Goal: Information Seeking & Learning: Check status

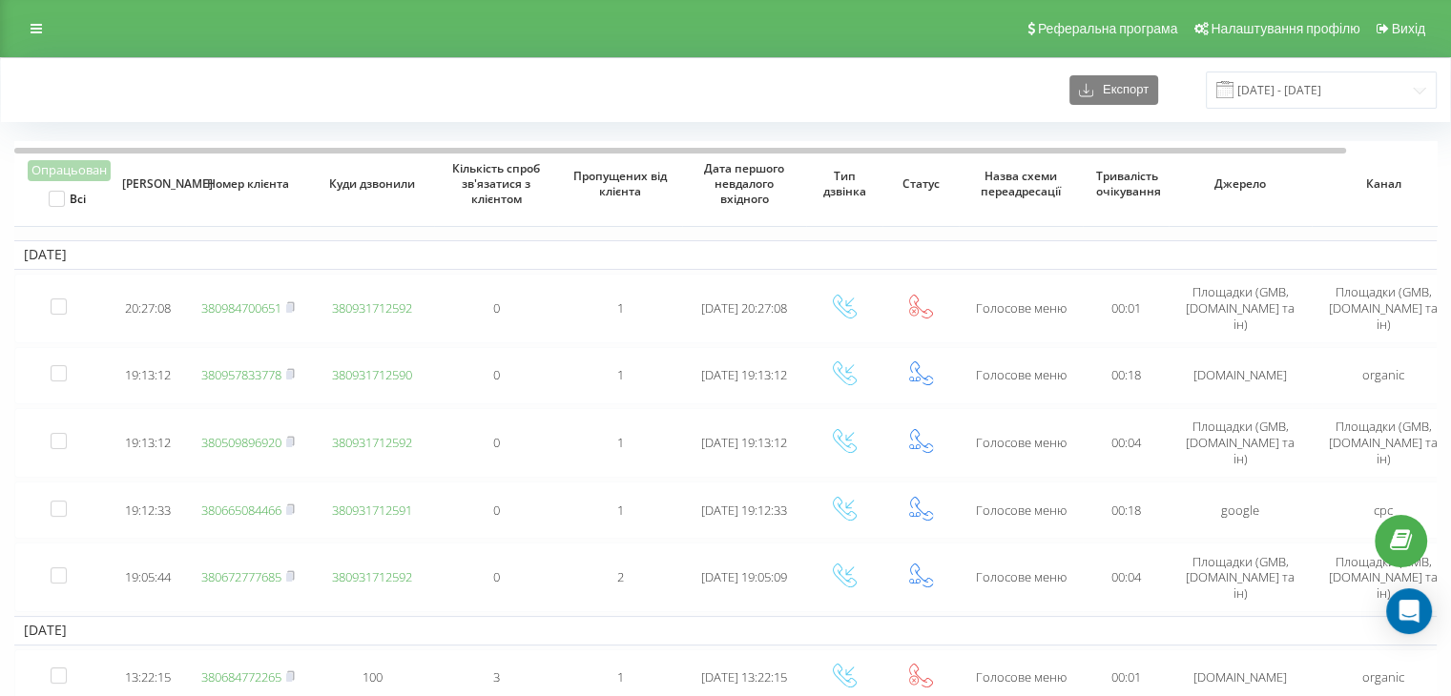
click at [689, 66] on div "Експорт 18.09.2025 - 19.09.2025" at bounding box center [725, 90] width 1449 height 64
click at [1282, 92] on input "18.09.2025 - 19.09.2025" at bounding box center [1321, 90] width 231 height 37
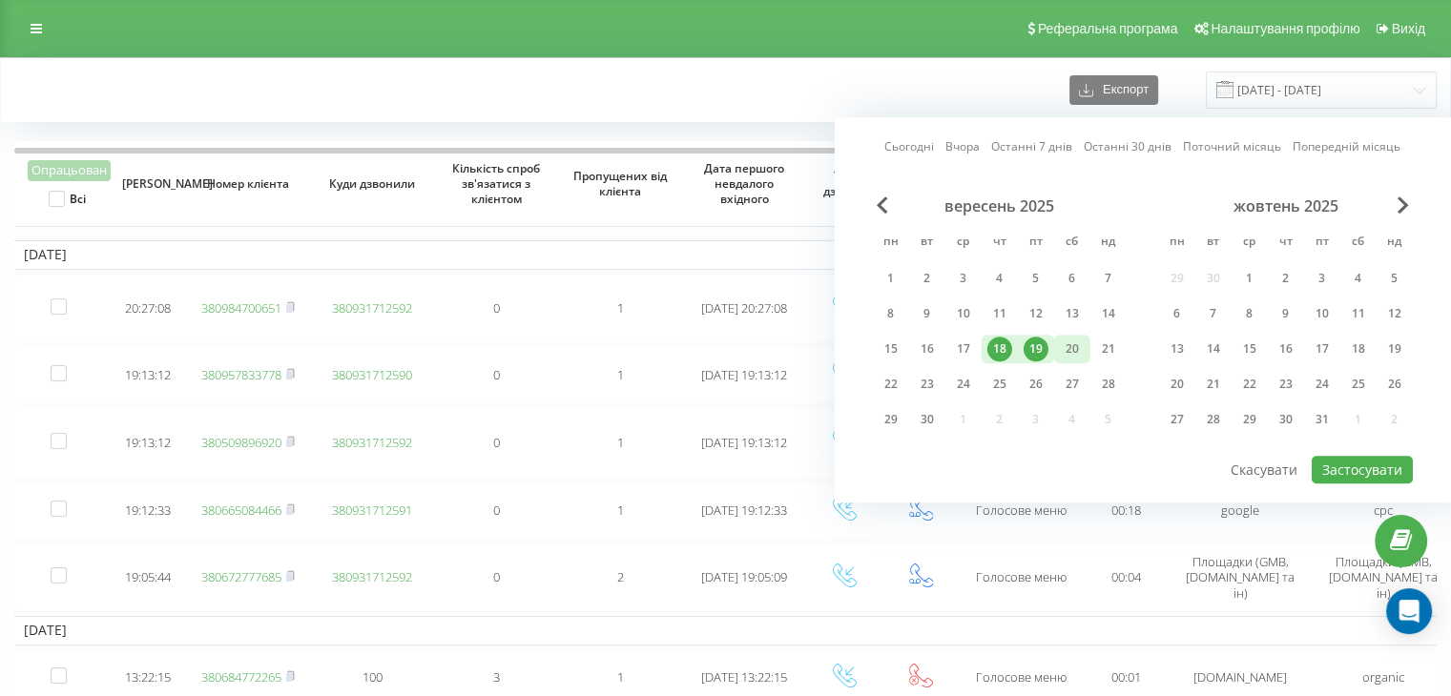
click at [1076, 340] on div "20" at bounding box center [1072, 349] width 25 height 25
click at [1028, 342] on div "19" at bounding box center [1035, 349] width 25 height 25
click at [1370, 467] on button "Застосувати" at bounding box center [1361, 470] width 101 height 28
type input "19.09.2025 - 20.09.2025"
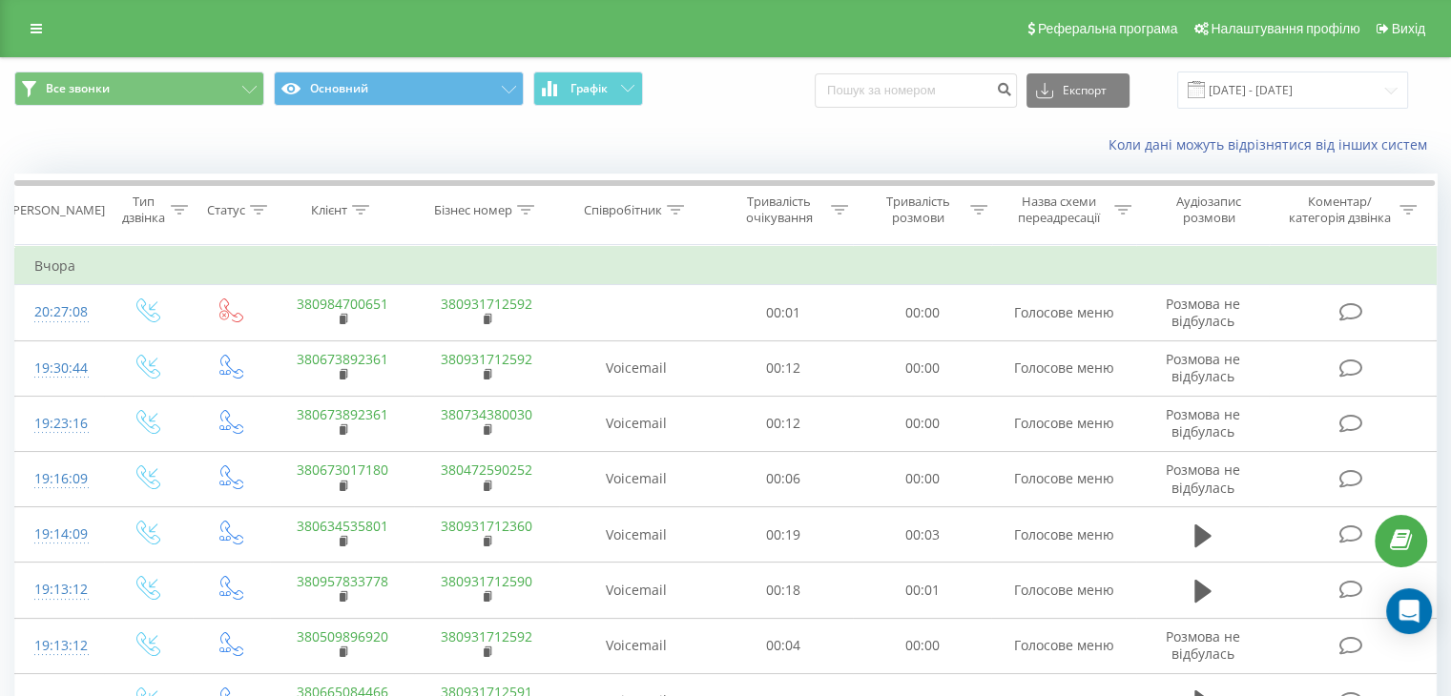
click at [26, 35] on link at bounding box center [36, 28] width 34 height 27
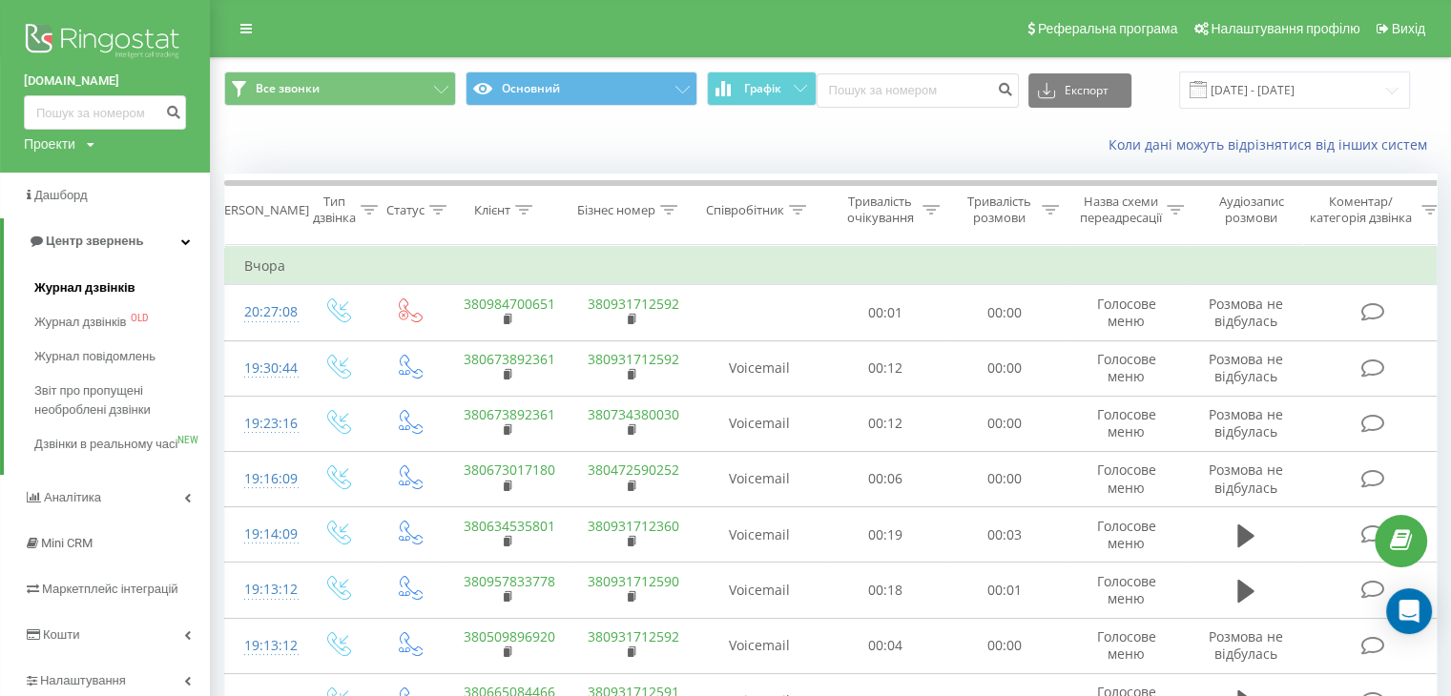
click at [52, 287] on span "Журнал дзвінків" at bounding box center [84, 287] width 101 height 19
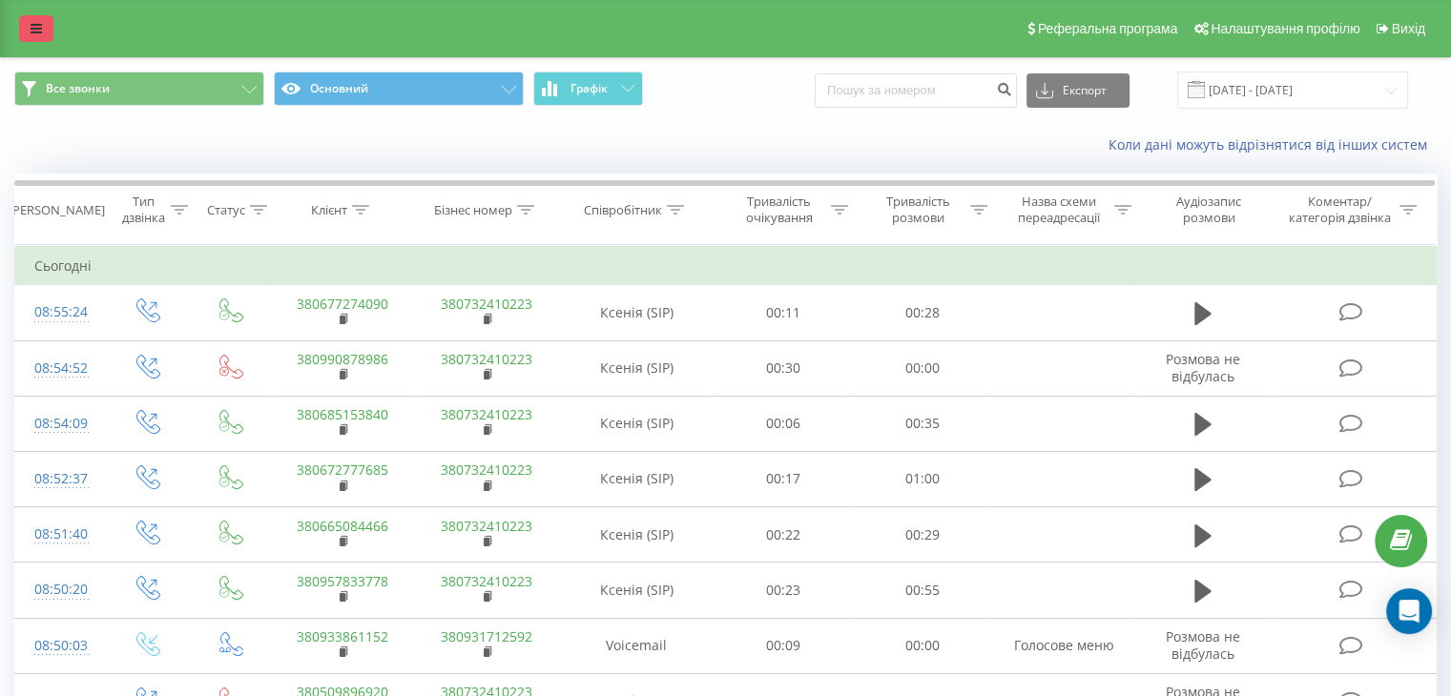
click at [49, 28] on link at bounding box center [36, 28] width 34 height 27
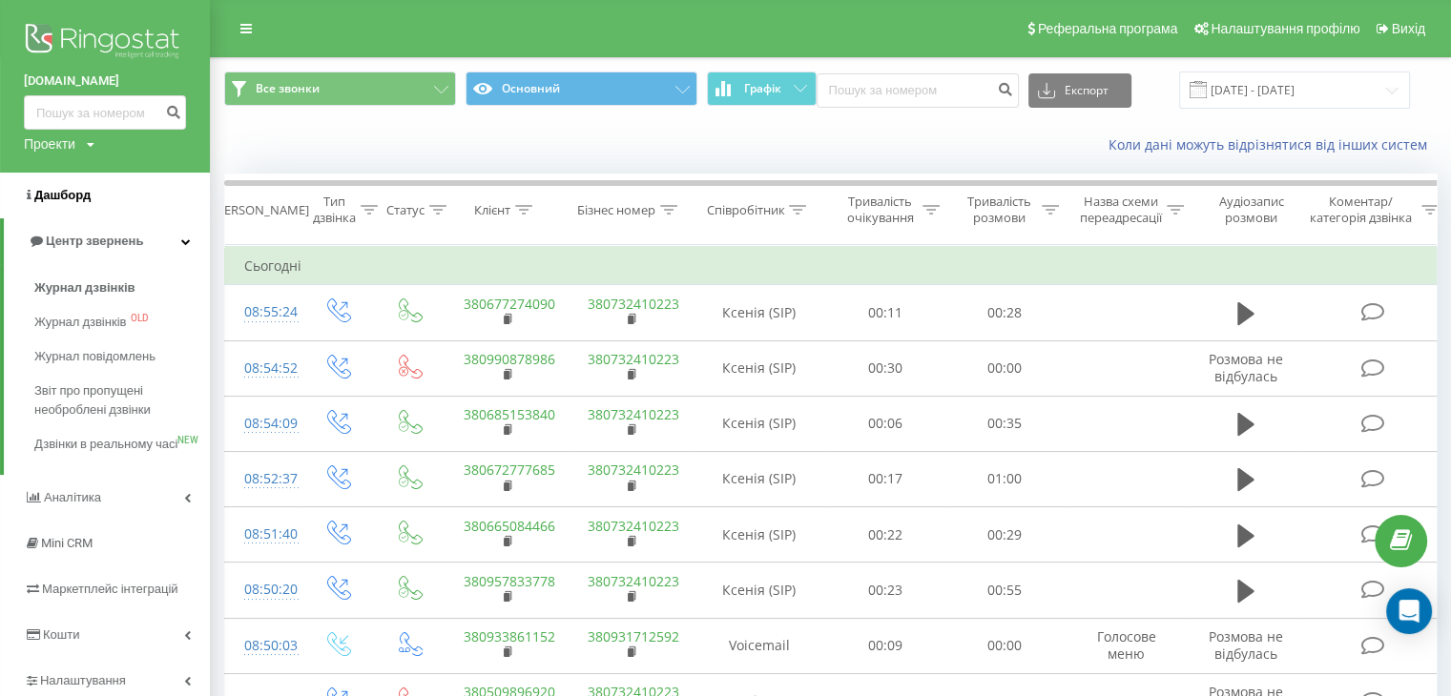
drag, startPoint x: 71, startPoint y: 284, endPoint x: 167, endPoint y: 188, distance: 136.2
click at [71, 285] on span "Журнал дзвінків" at bounding box center [84, 287] width 101 height 19
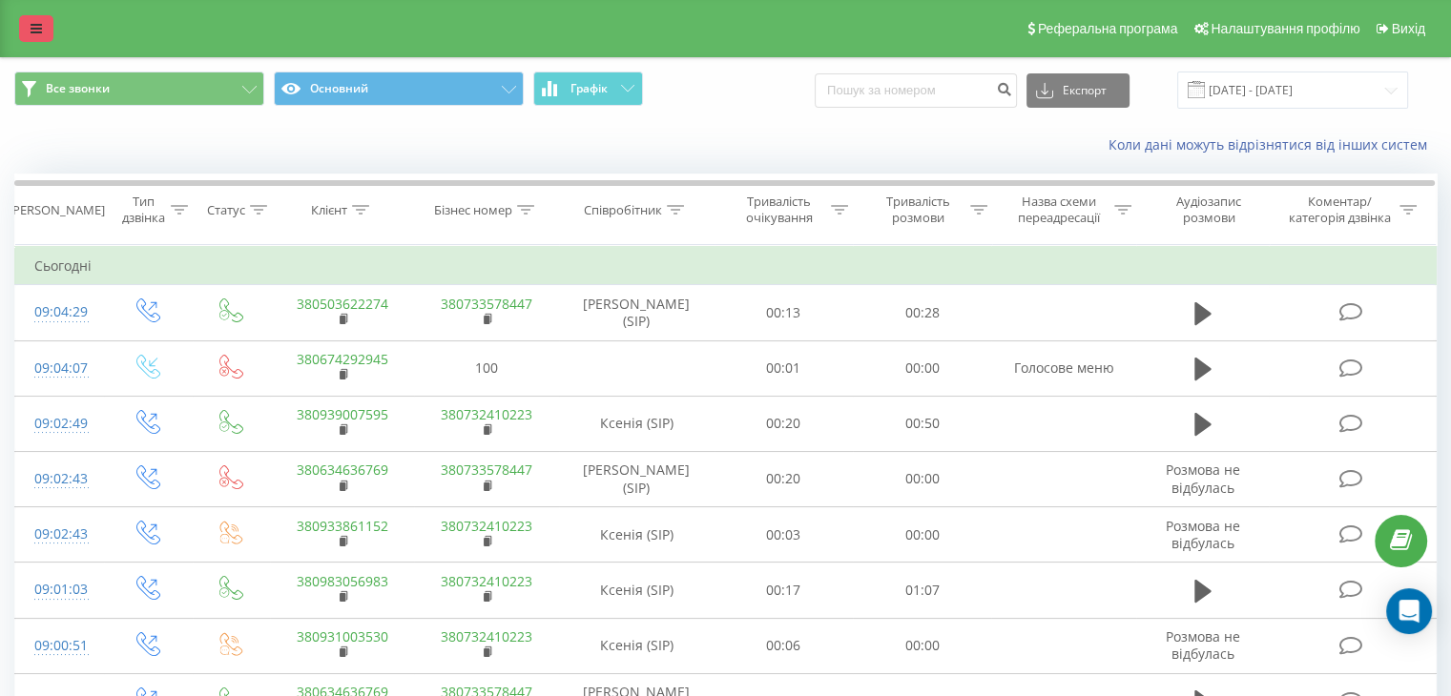
click at [41, 30] on icon at bounding box center [36, 28] width 11 height 13
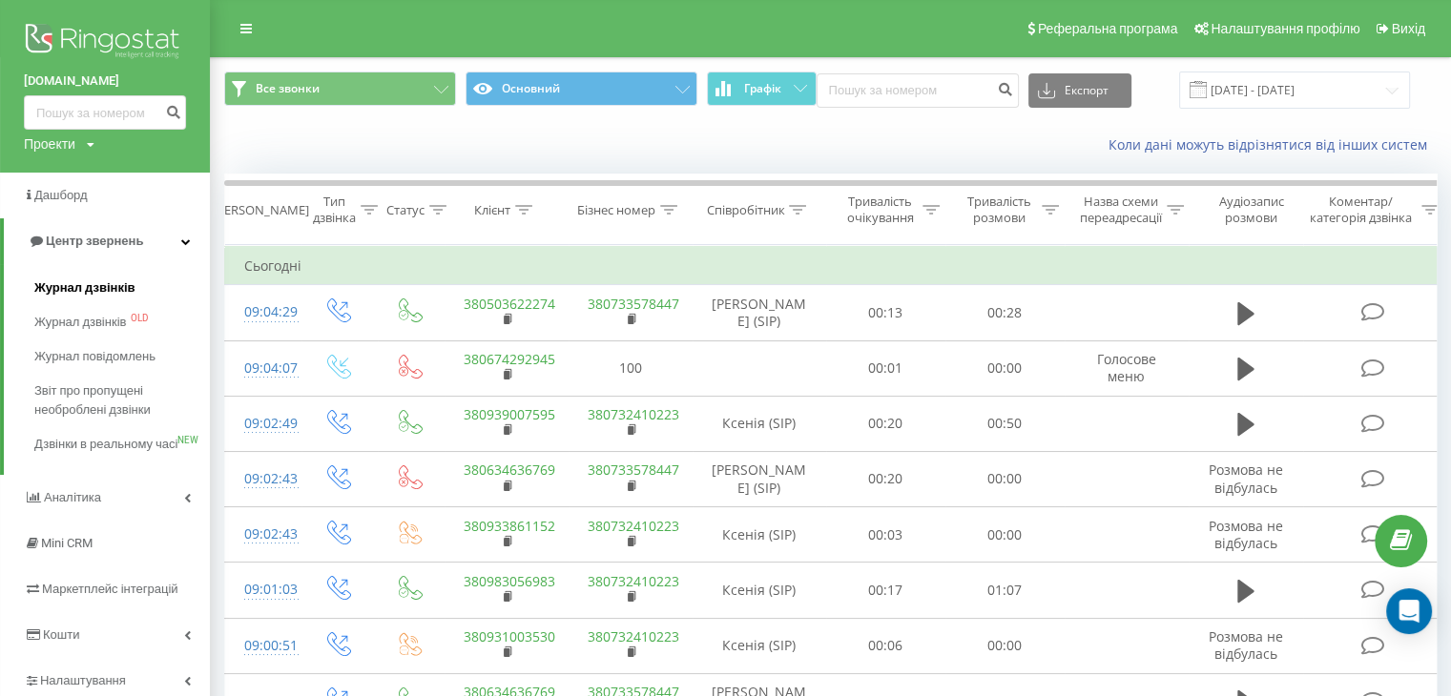
click at [55, 285] on span "Журнал дзвінків" at bounding box center [84, 287] width 101 height 19
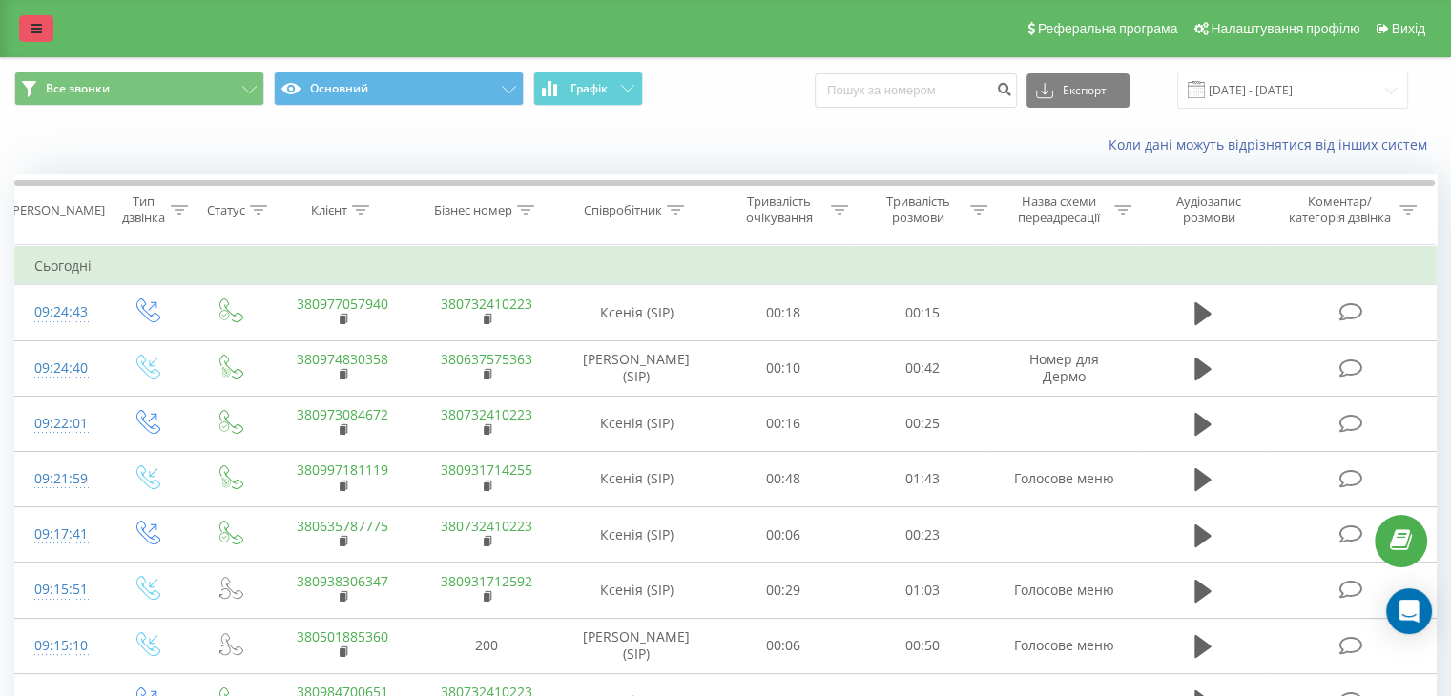
click at [32, 39] on link at bounding box center [36, 28] width 34 height 27
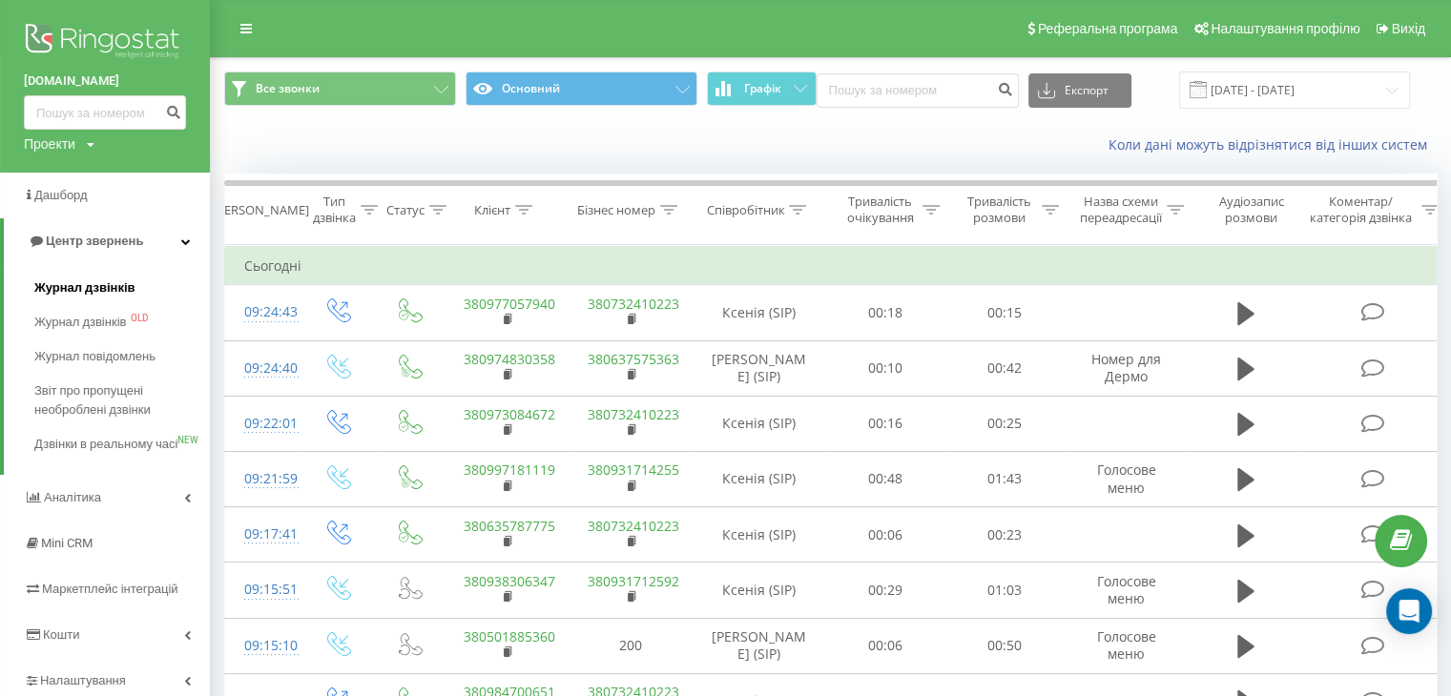
click at [88, 286] on span "Журнал дзвінків" at bounding box center [84, 287] width 101 height 19
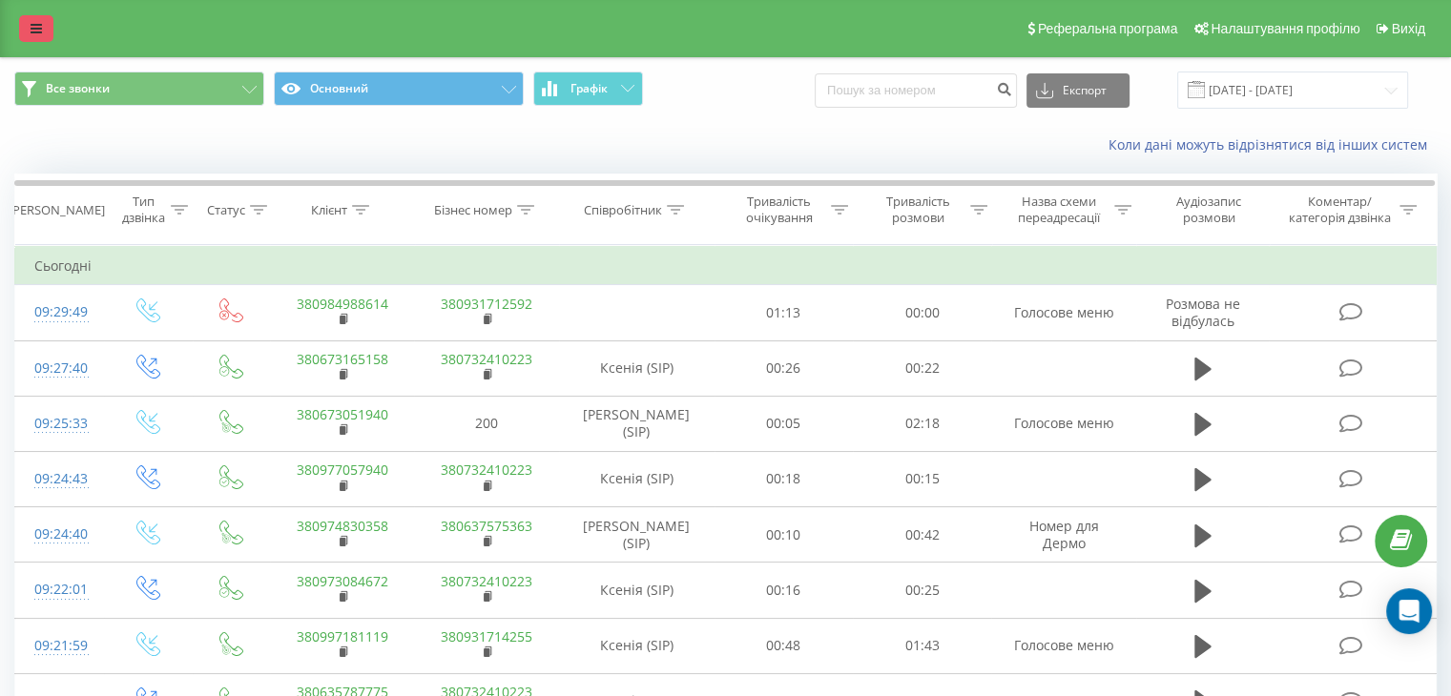
click at [50, 35] on link at bounding box center [36, 28] width 34 height 27
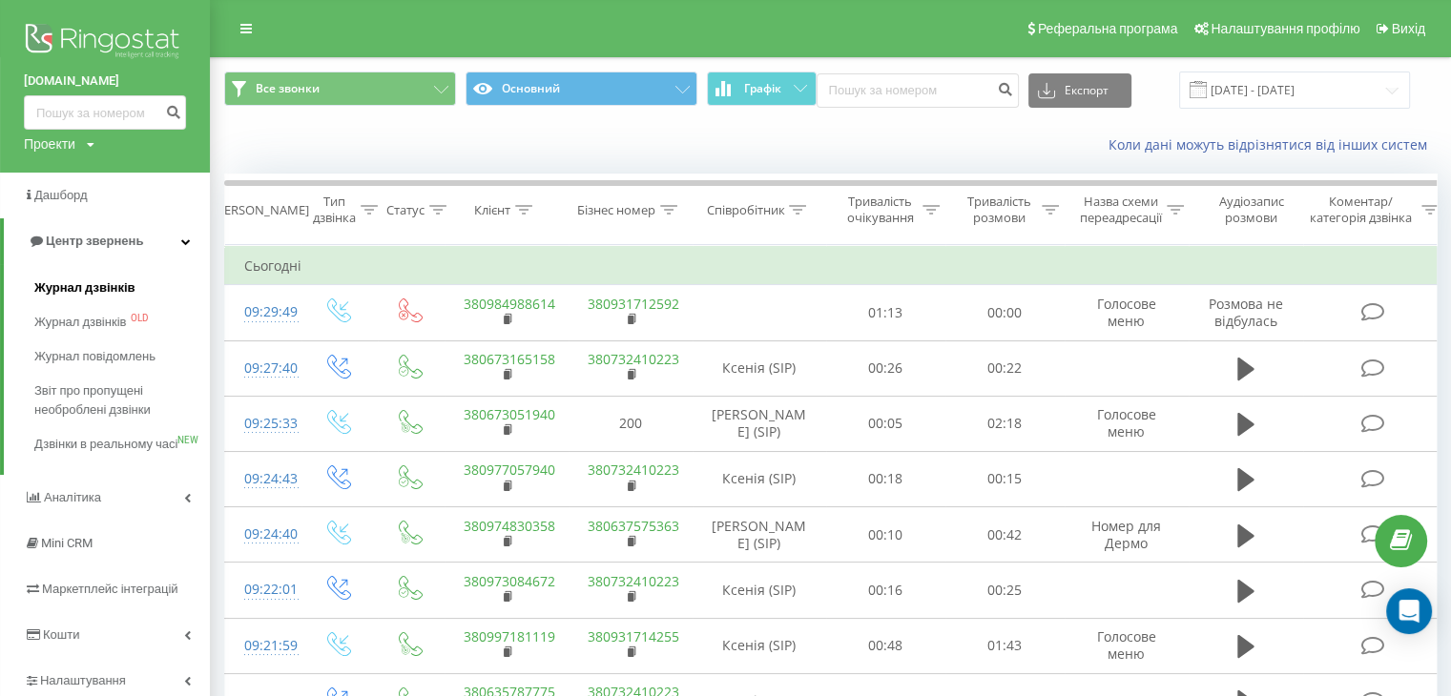
click at [64, 281] on span "Журнал дзвінків" at bounding box center [84, 287] width 101 height 19
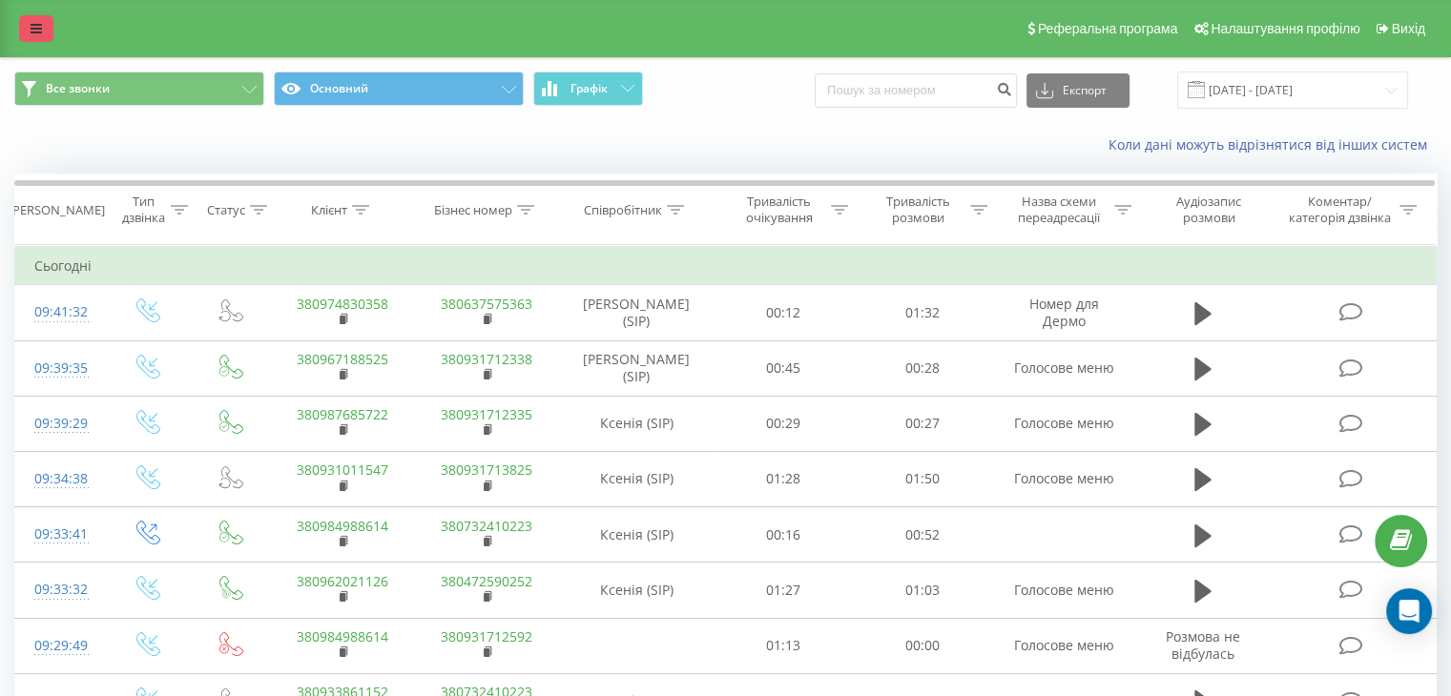
click at [41, 34] on icon at bounding box center [36, 28] width 11 height 13
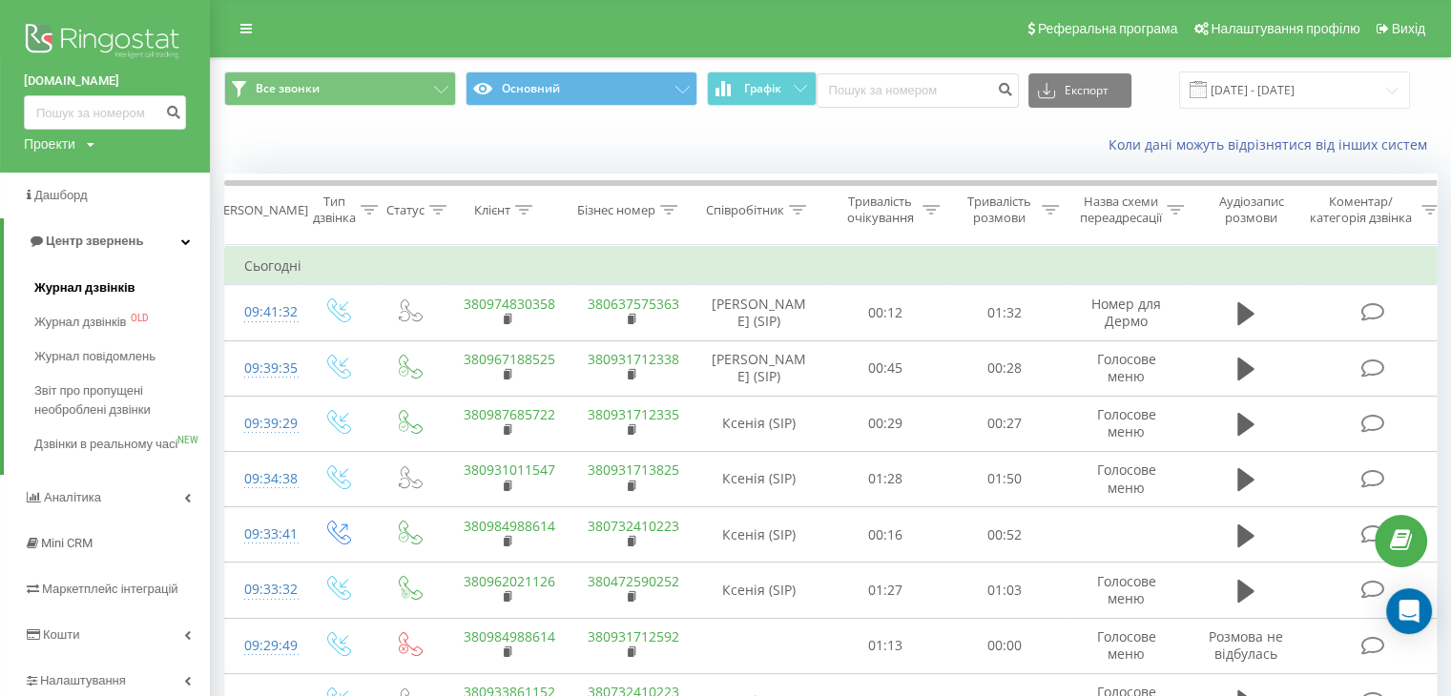
click at [80, 295] on span "Журнал дзвінків" at bounding box center [84, 287] width 101 height 19
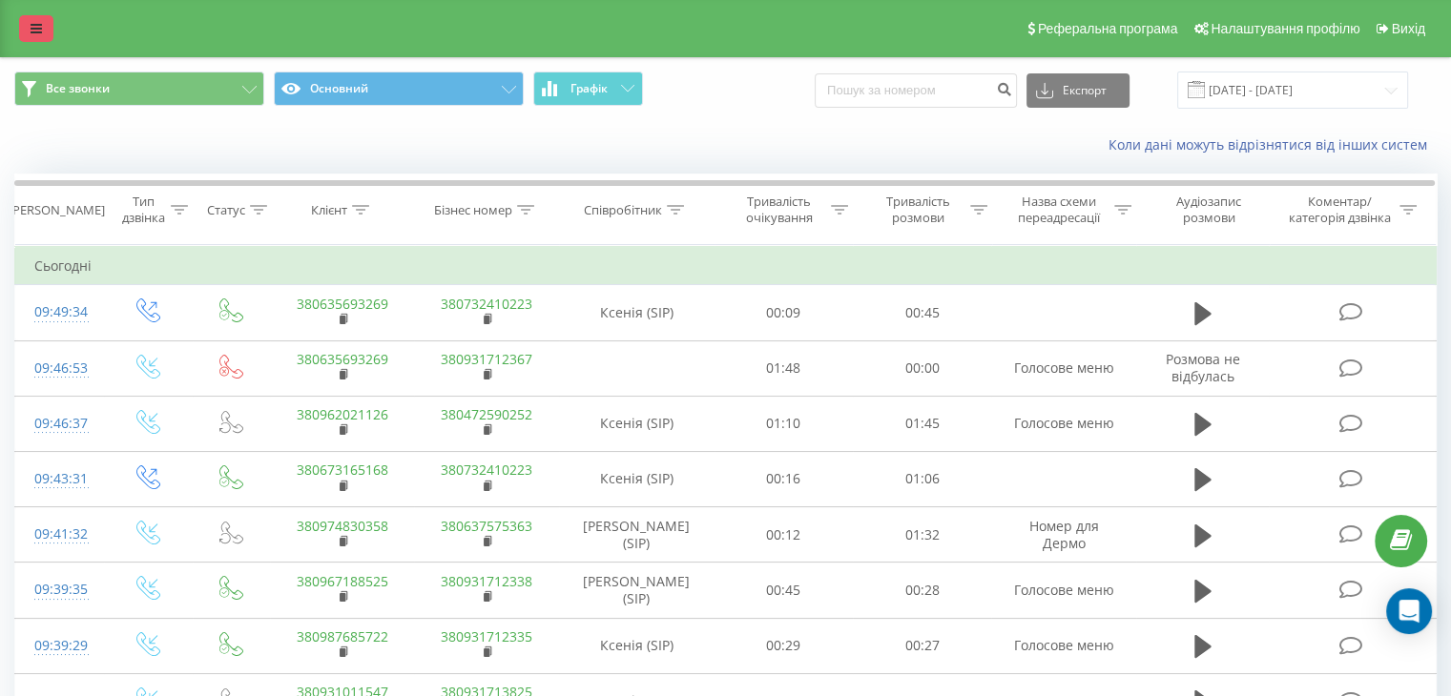
click at [39, 34] on icon at bounding box center [36, 28] width 11 height 13
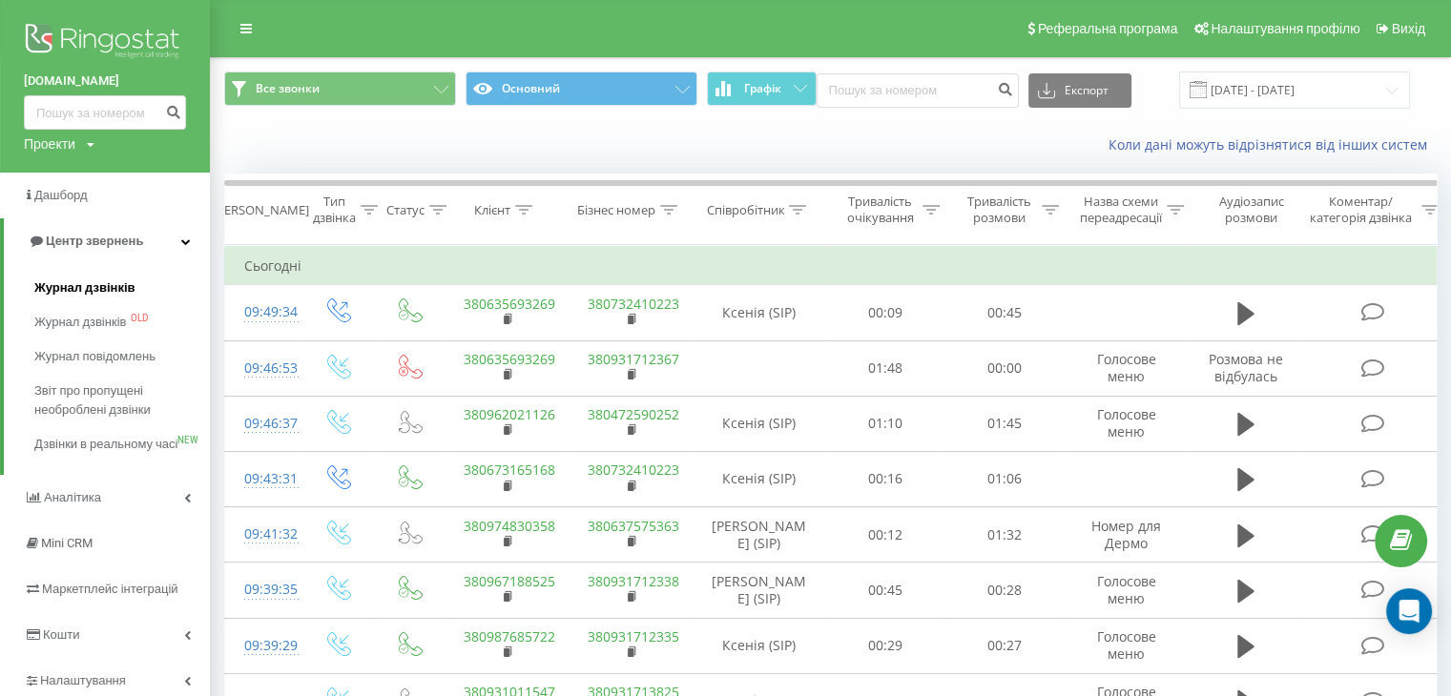
click at [71, 282] on span "Журнал дзвінків" at bounding box center [84, 287] width 101 height 19
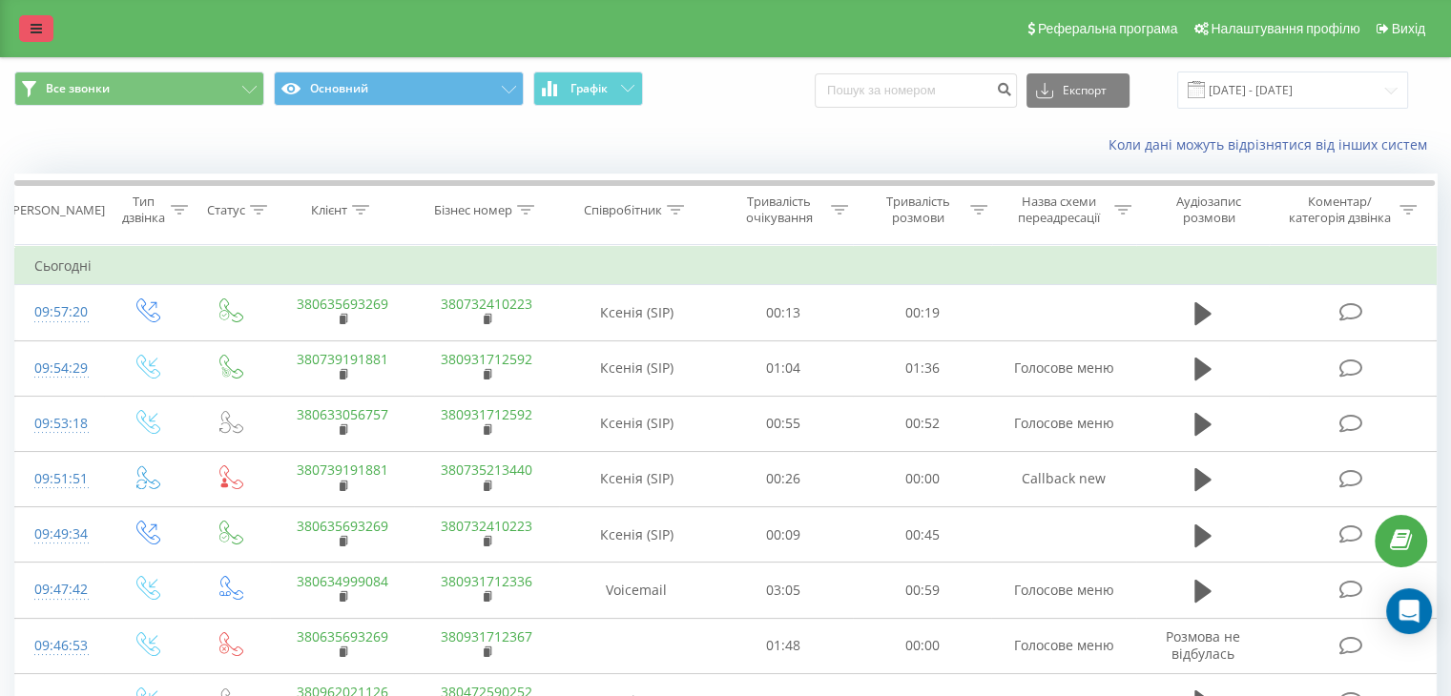
click at [33, 38] on link at bounding box center [36, 28] width 34 height 27
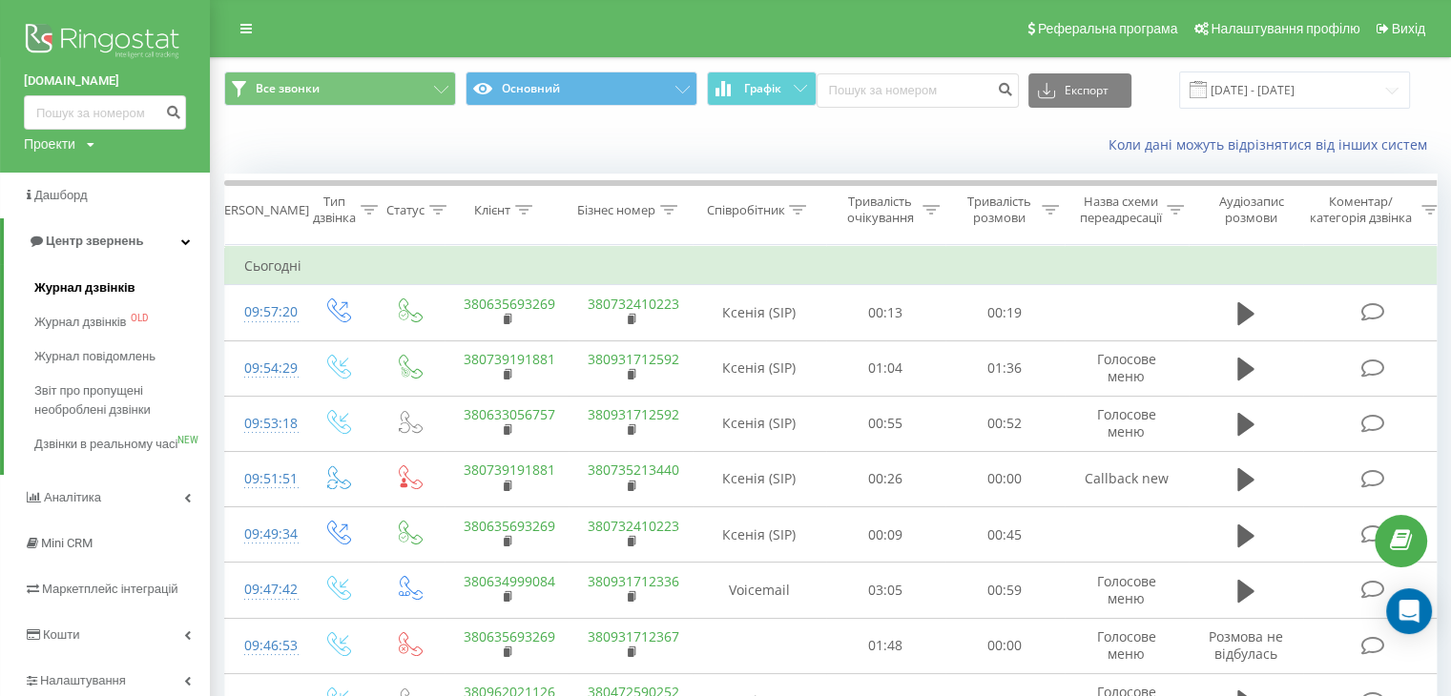
click at [102, 282] on span "Журнал дзвінків" at bounding box center [84, 287] width 101 height 19
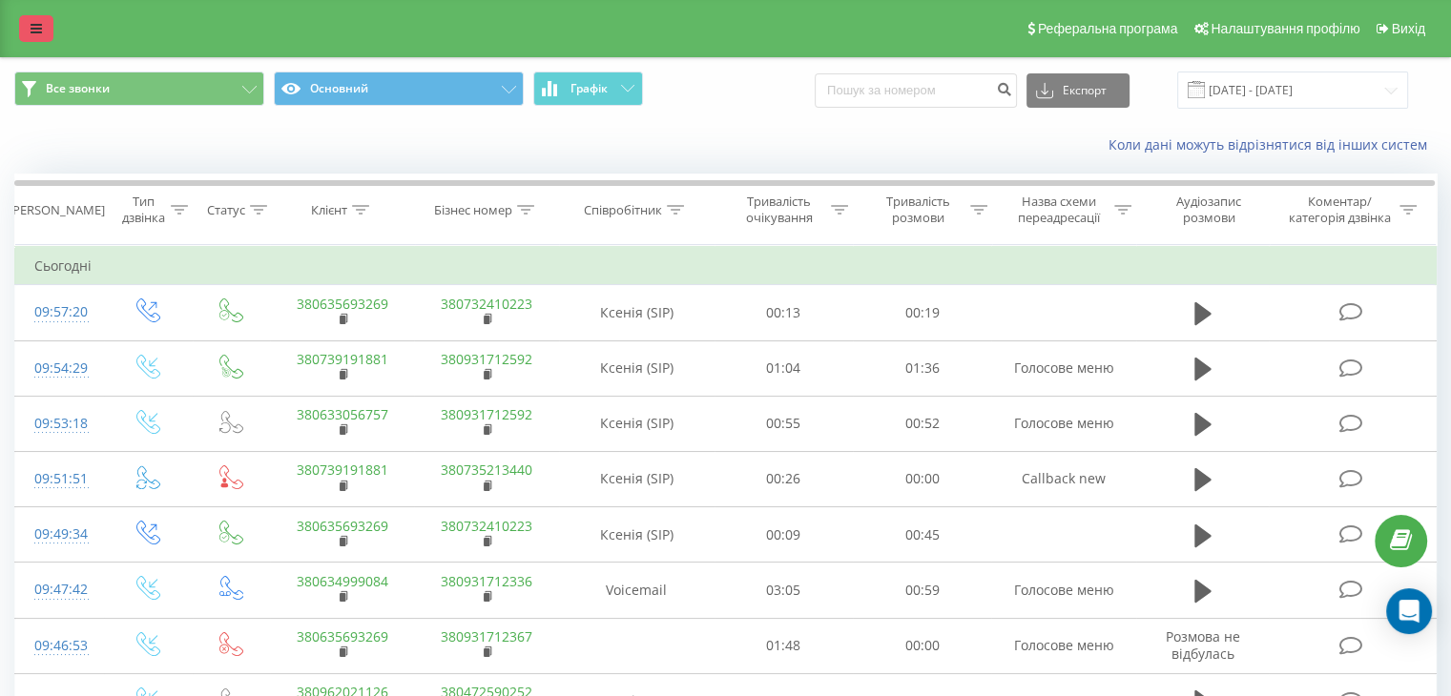
click at [24, 27] on link at bounding box center [36, 28] width 34 height 27
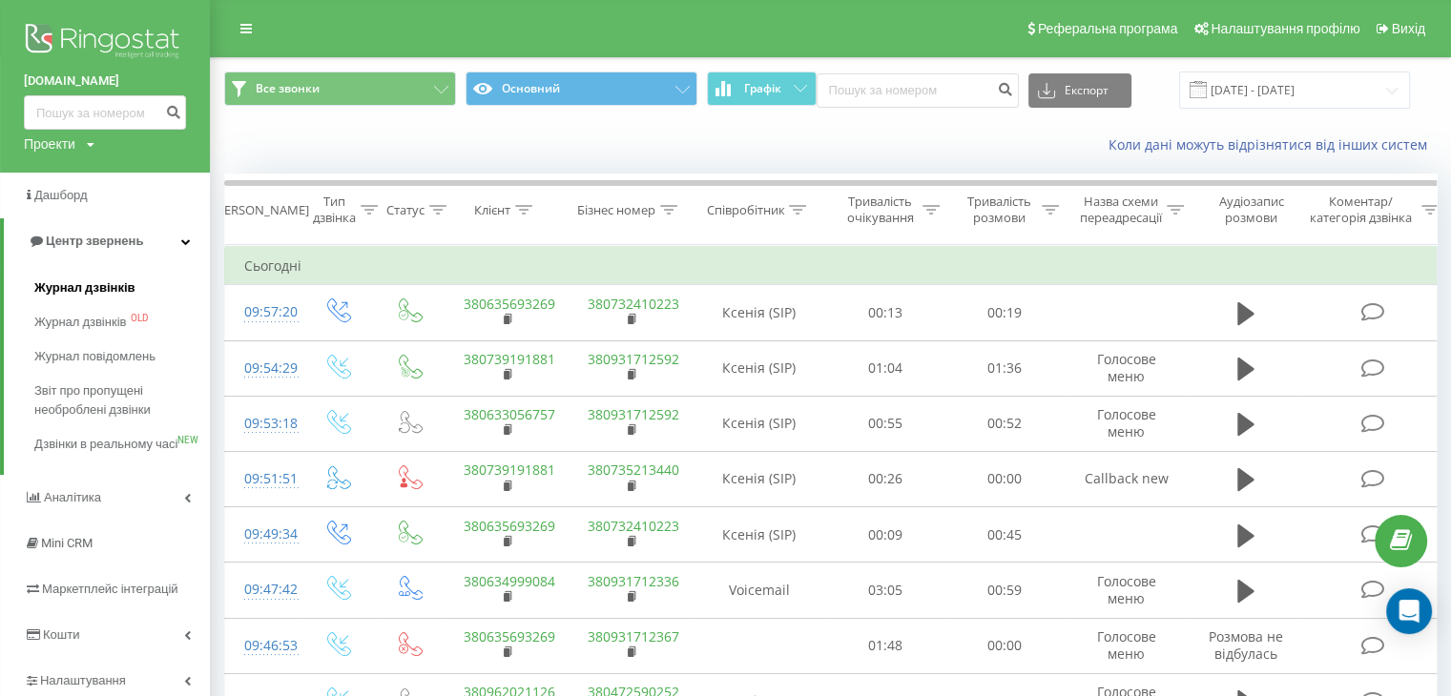
click at [70, 283] on span "Журнал дзвінків" at bounding box center [84, 287] width 101 height 19
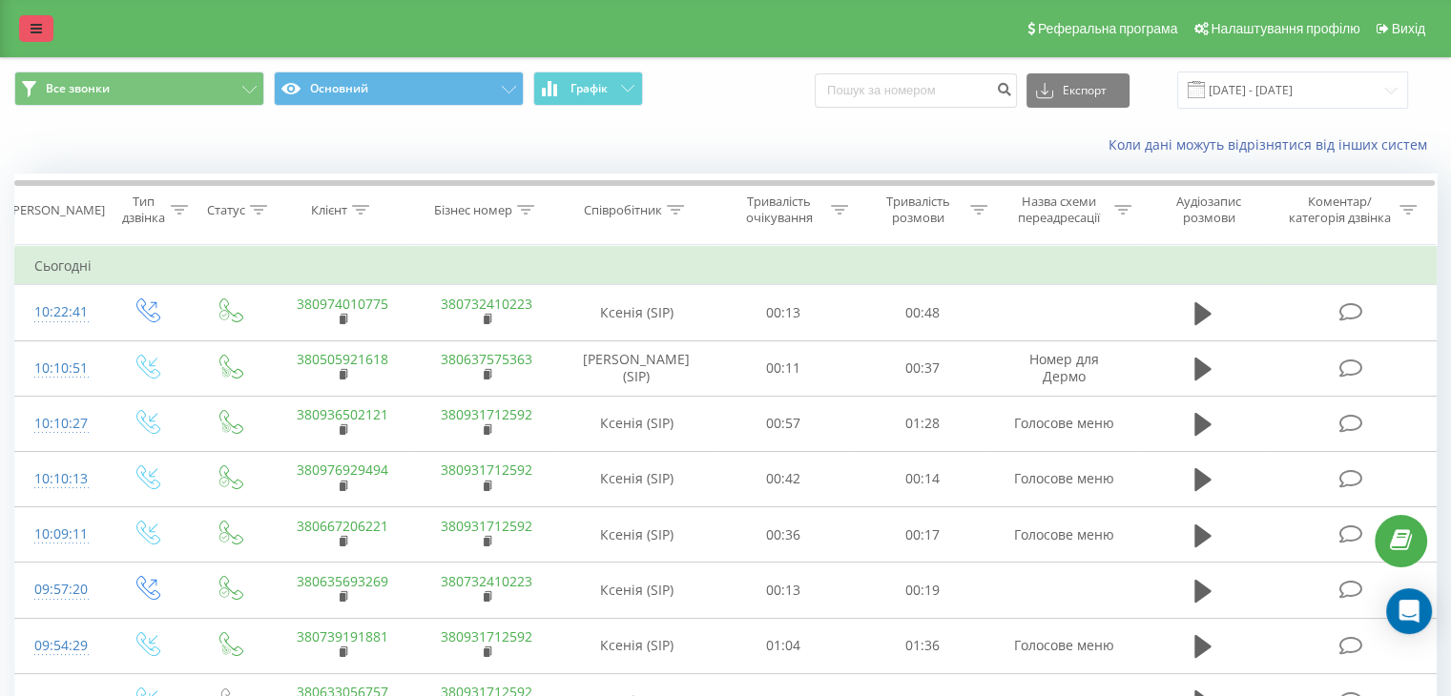
click at [42, 35] on link at bounding box center [36, 28] width 34 height 27
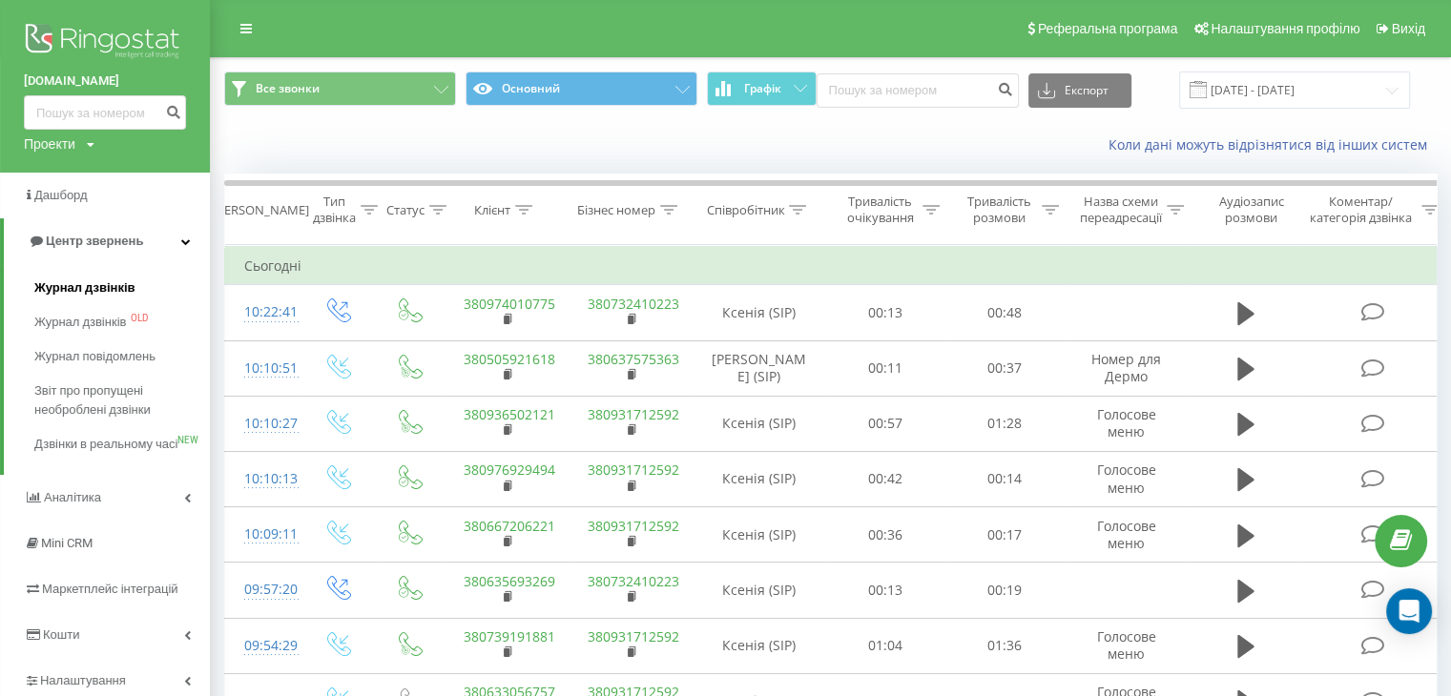
click at [75, 289] on span "Журнал дзвінків" at bounding box center [84, 287] width 101 height 19
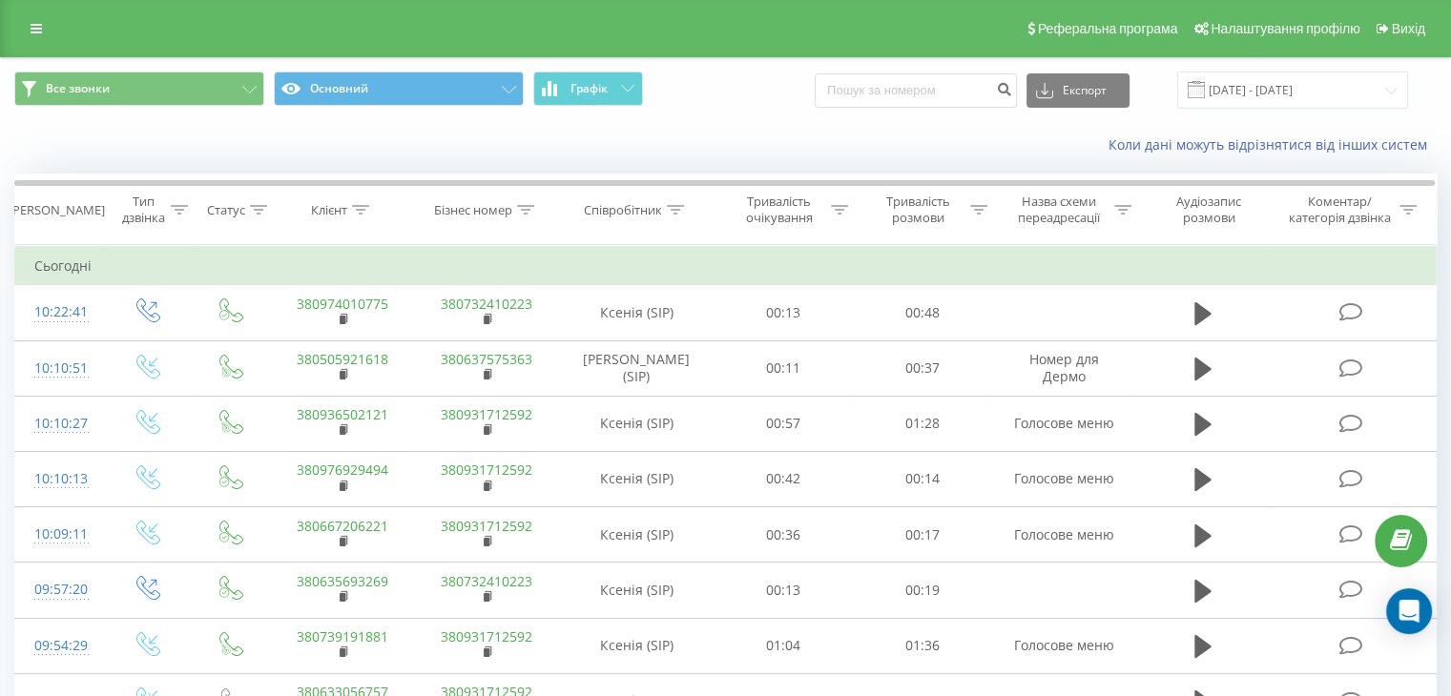
click at [34, 37] on link at bounding box center [36, 28] width 34 height 27
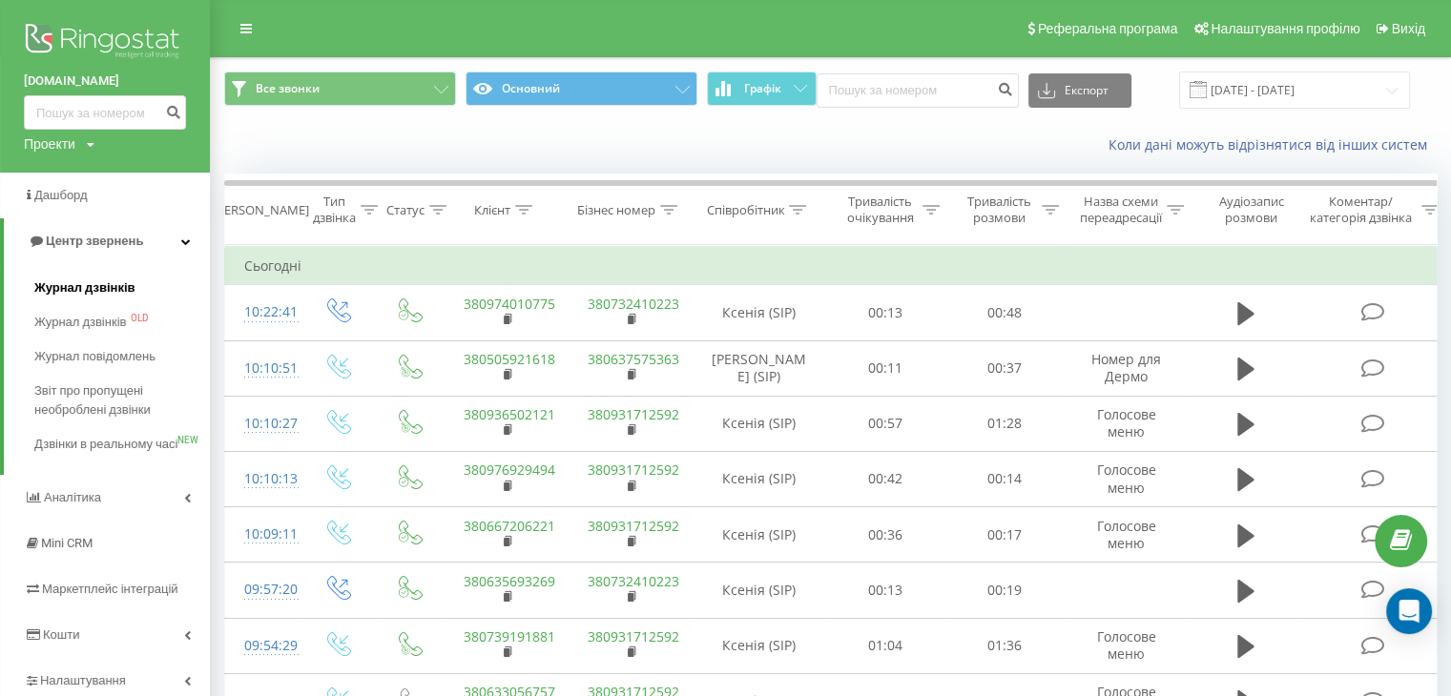
click at [97, 299] on link "Журнал дзвінків" at bounding box center [121, 288] width 175 height 34
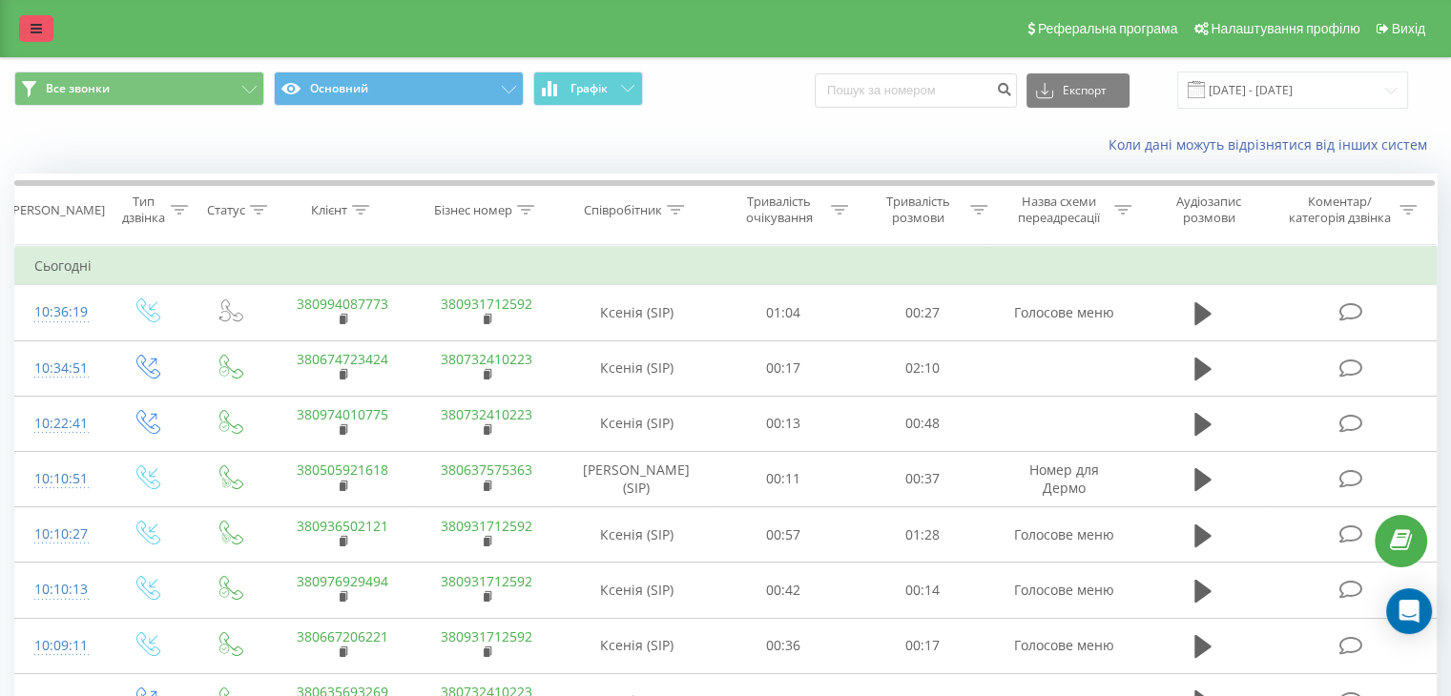
click at [43, 29] on link at bounding box center [36, 28] width 34 height 27
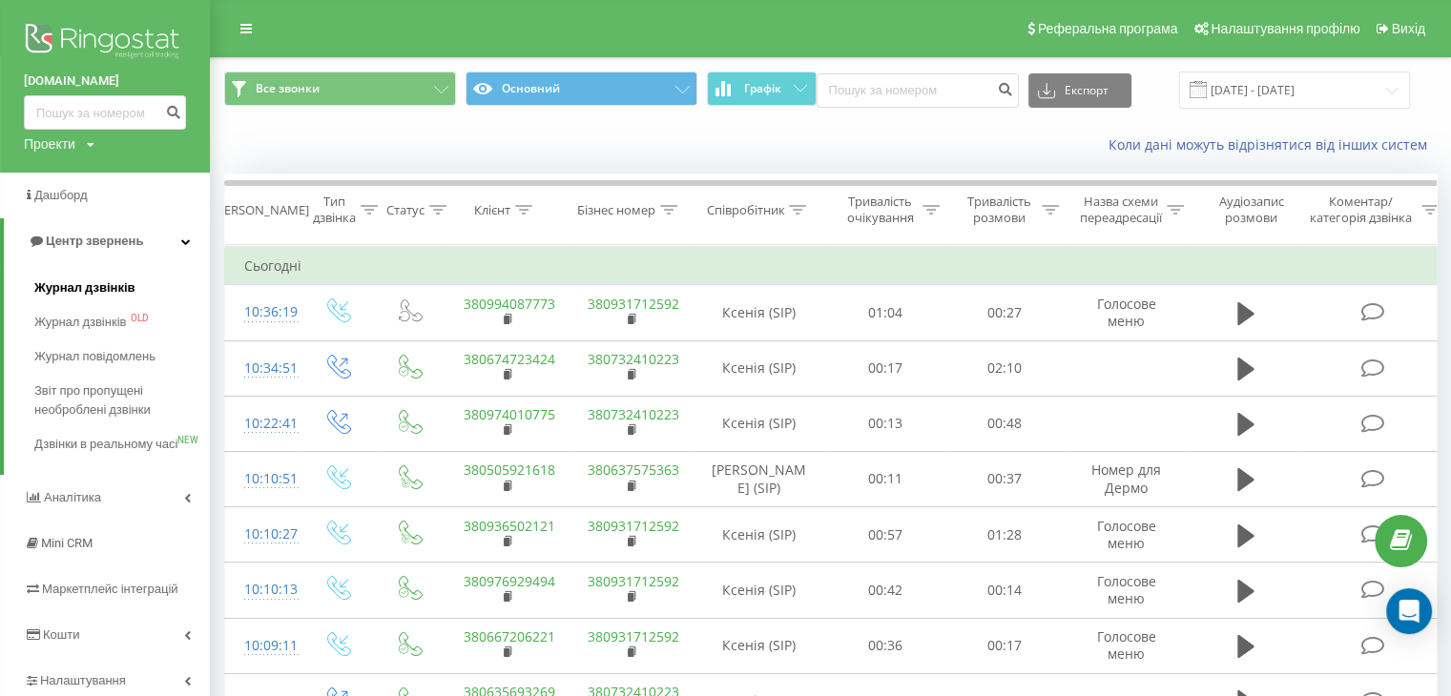
click at [71, 289] on span "Журнал дзвінків" at bounding box center [84, 287] width 101 height 19
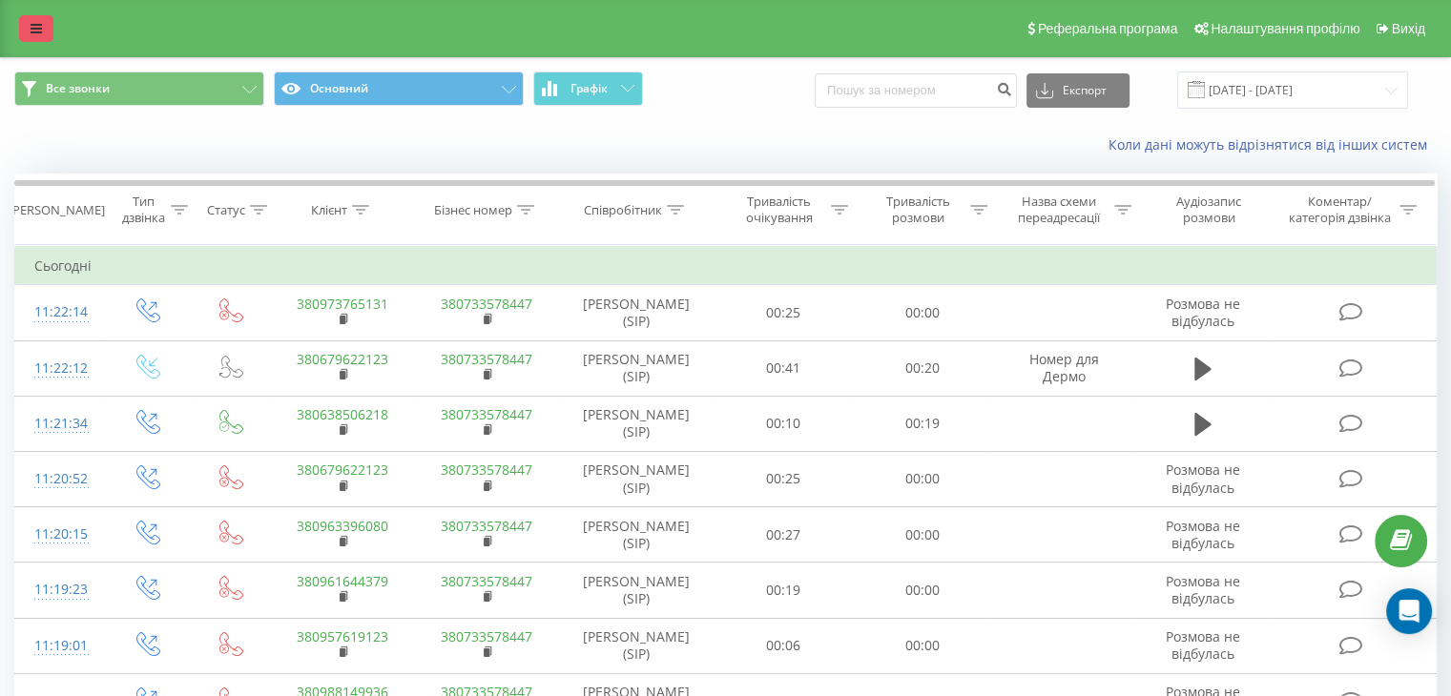
click at [31, 35] on icon at bounding box center [36, 28] width 11 height 13
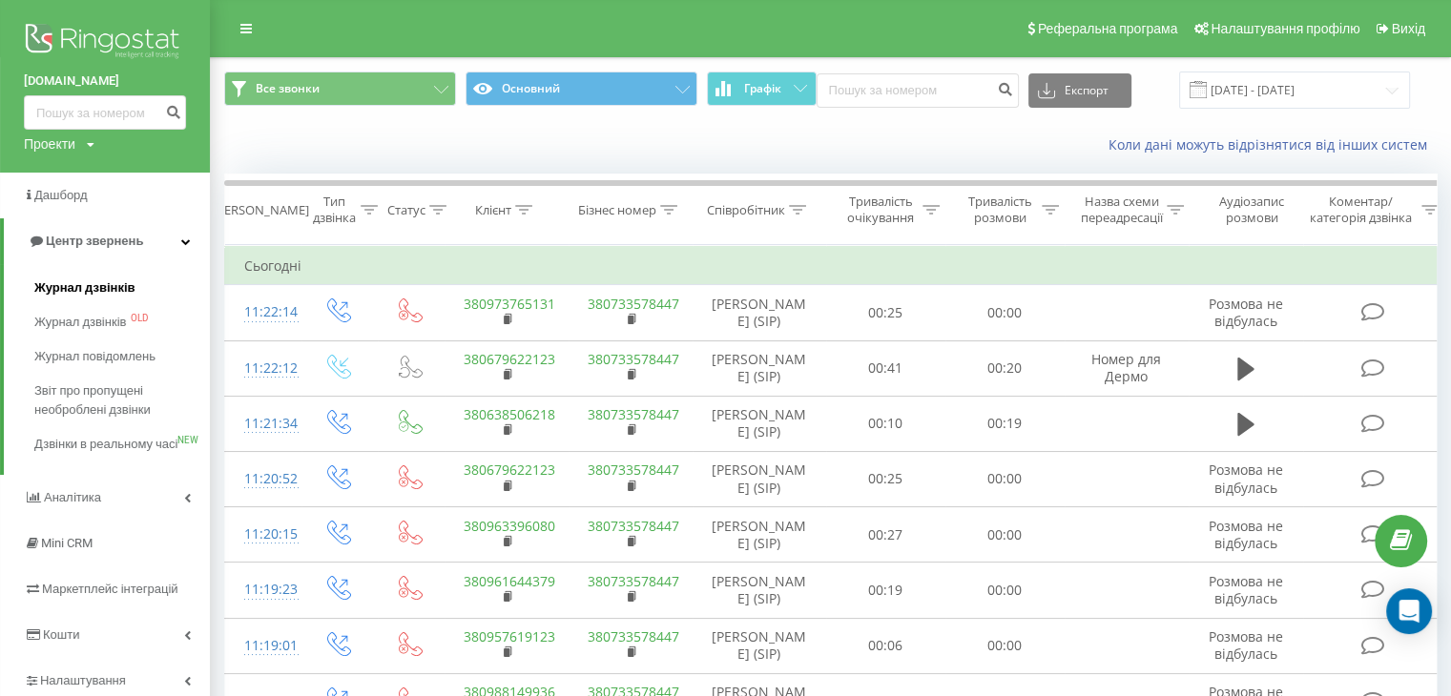
click at [92, 289] on span "Журнал дзвінків" at bounding box center [84, 287] width 101 height 19
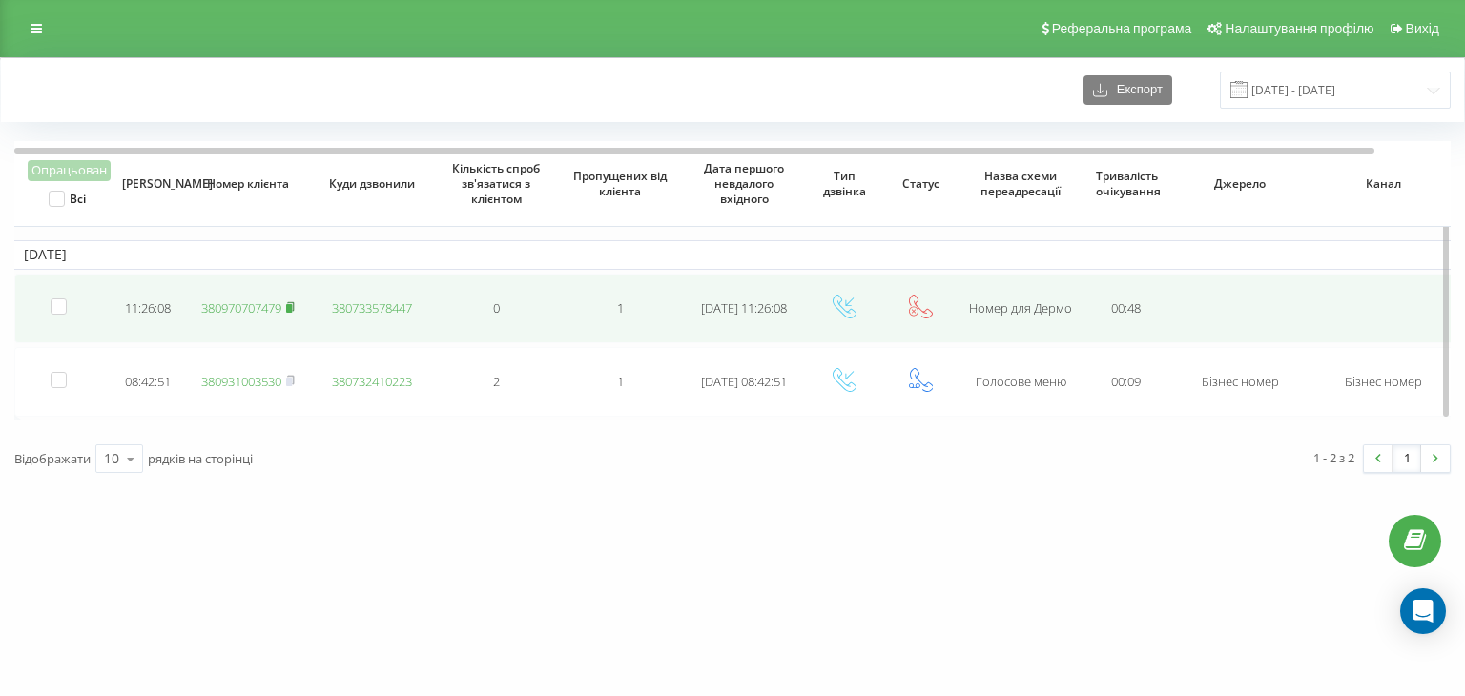
click at [290, 309] on rect at bounding box center [289, 308] width 6 height 9
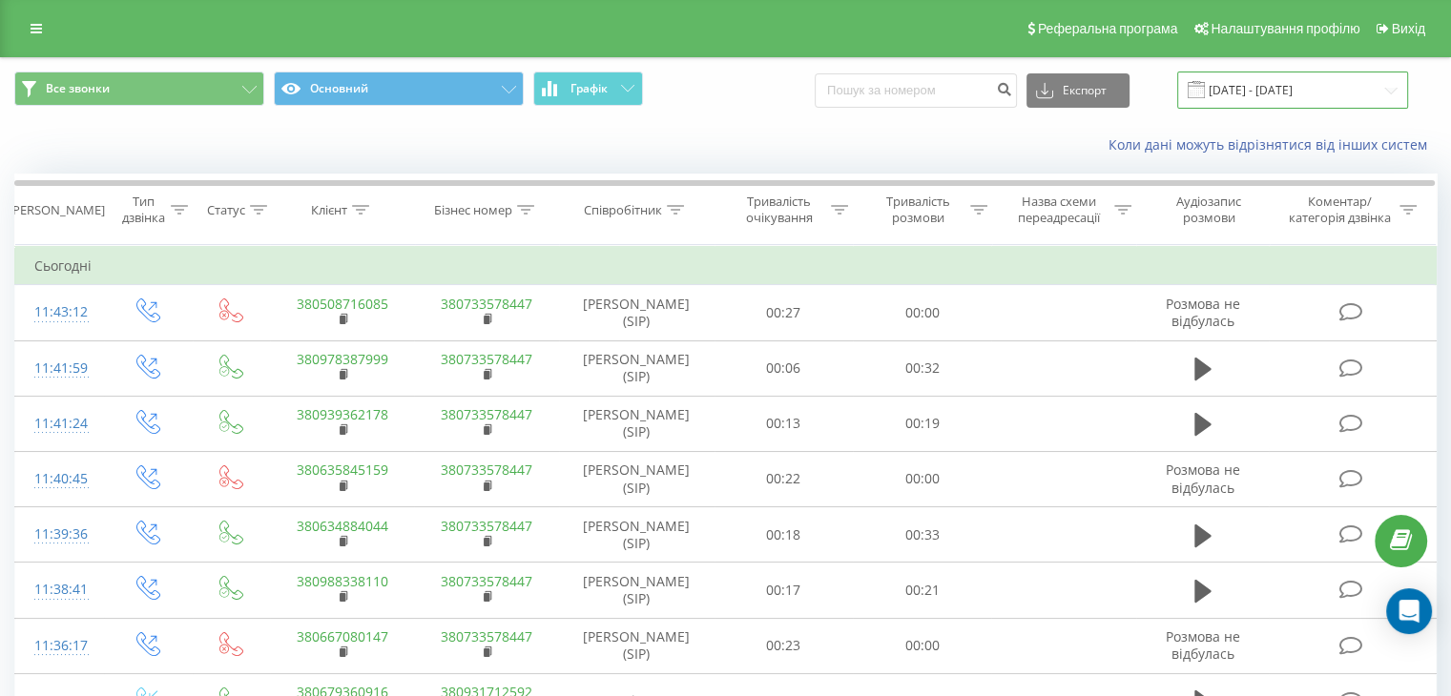
click at [1278, 89] on input "20.08.2025 - 20.09.2025" at bounding box center [1292, 90] width 231 height 37
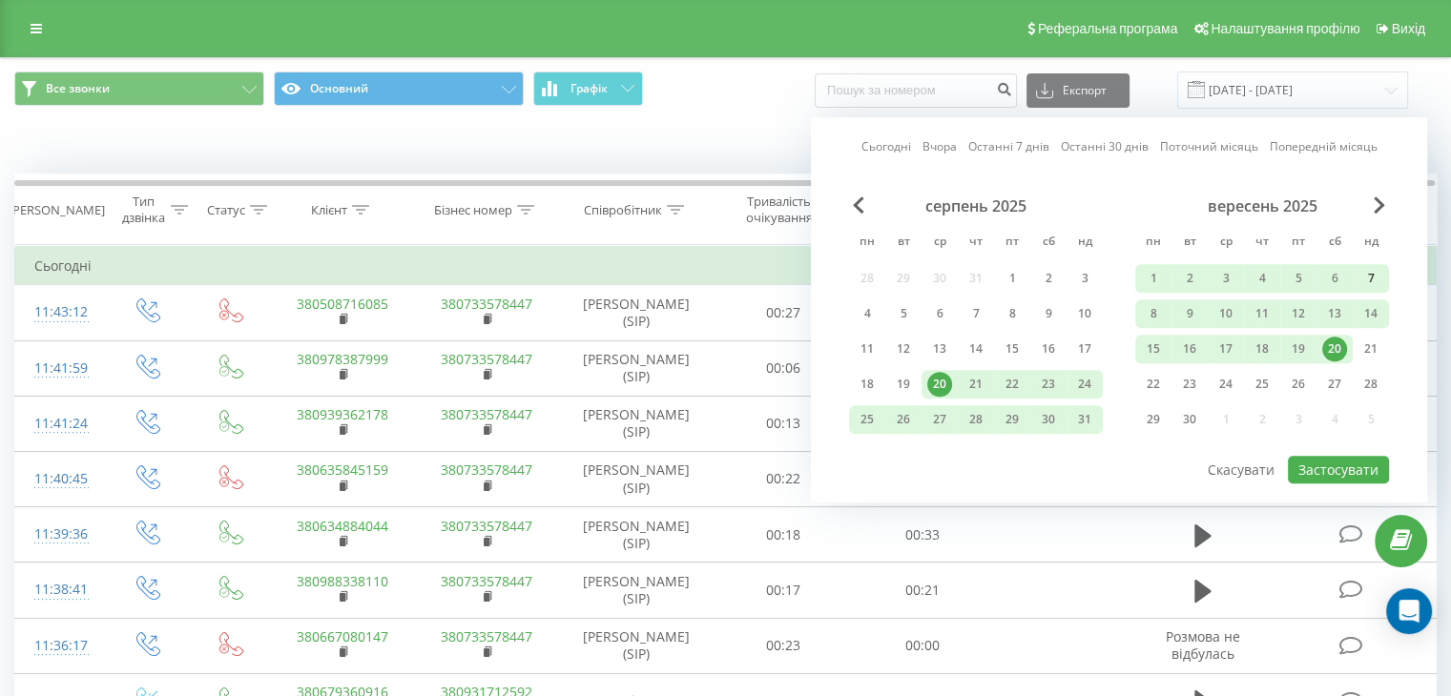
click at [1371, 279] on div "7" at bounding box center [1370, 278] width 25 height 25
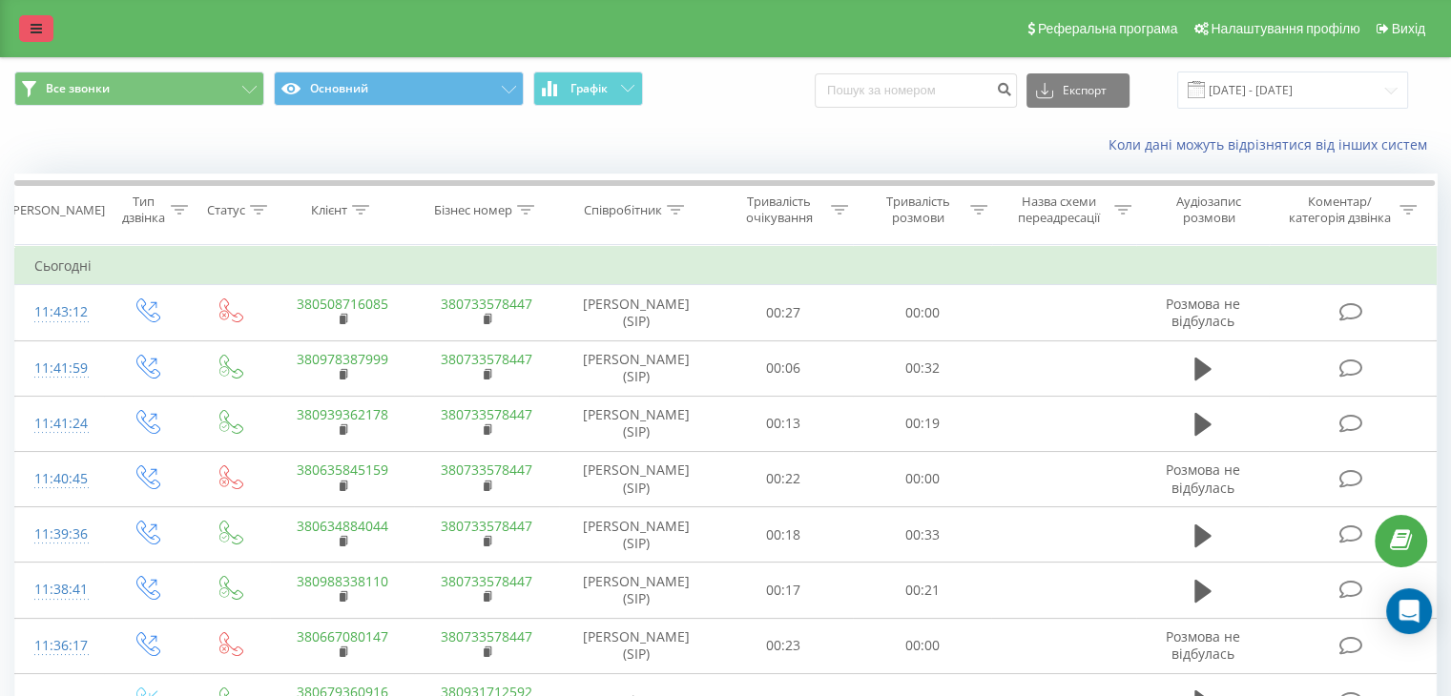
click at [18, 28] on div "Реферальна програма Налаштування профілю Вихід" at bounding box center [725, 28] width 1451 height 57
click at [20, 28] on link at bounding box center [36, 28] width 34 height 27
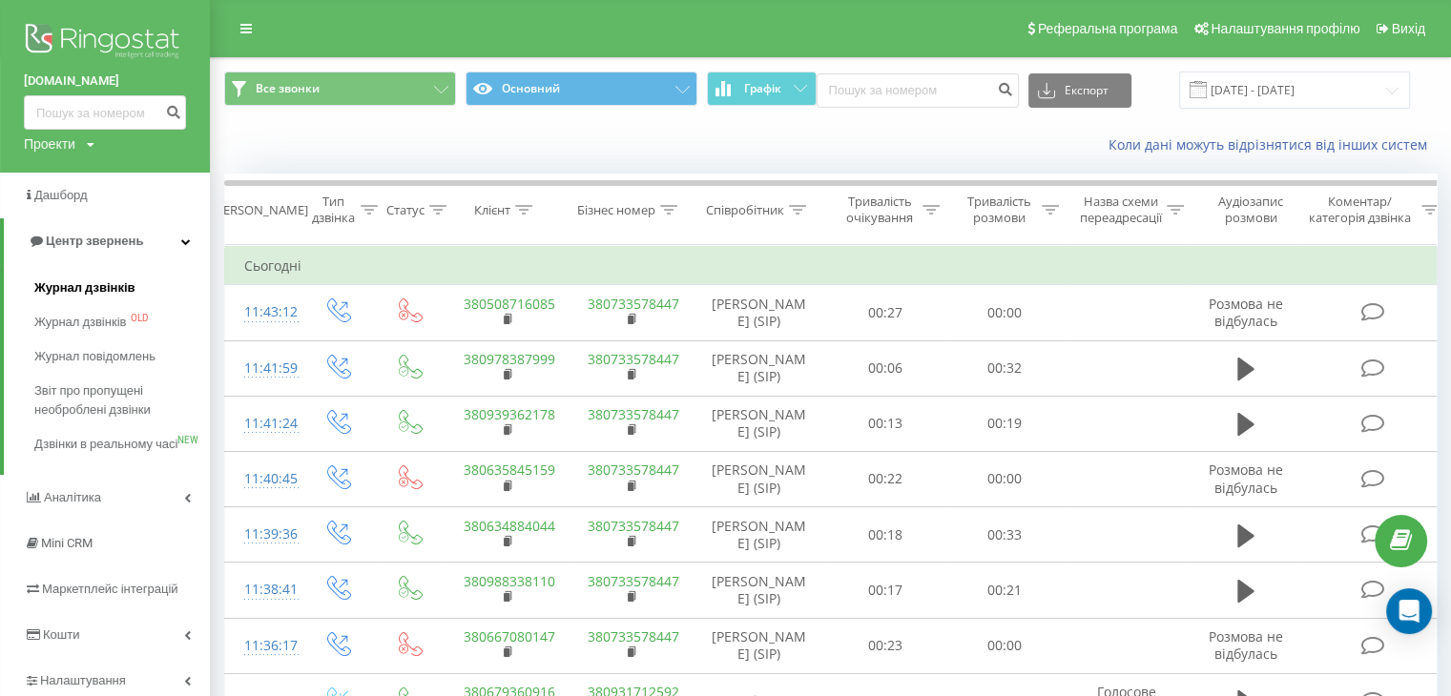
click at [73, 295] on span "Журнал дзвінків" at bounding box center [84, 287] width 101 height 19
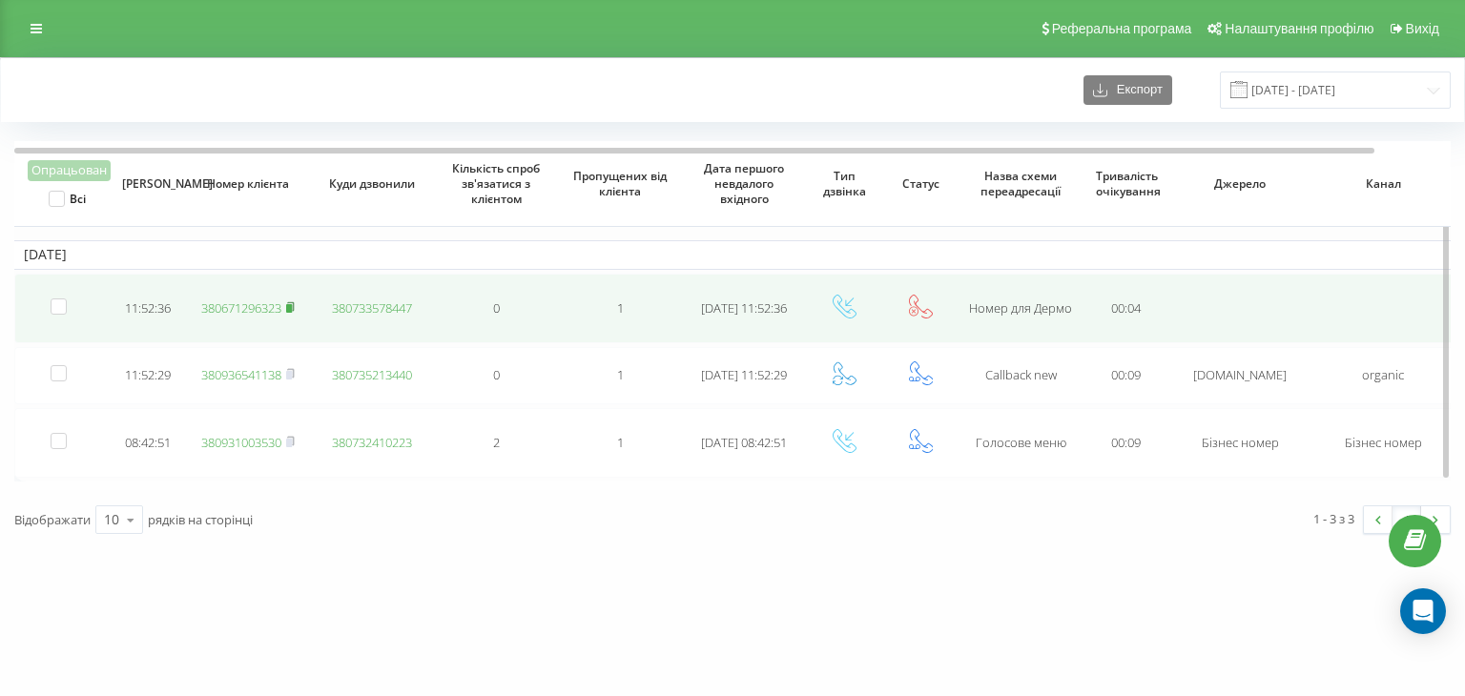
click at [289, 304] on rect at bounding box center [289, 308] width 6 height 9
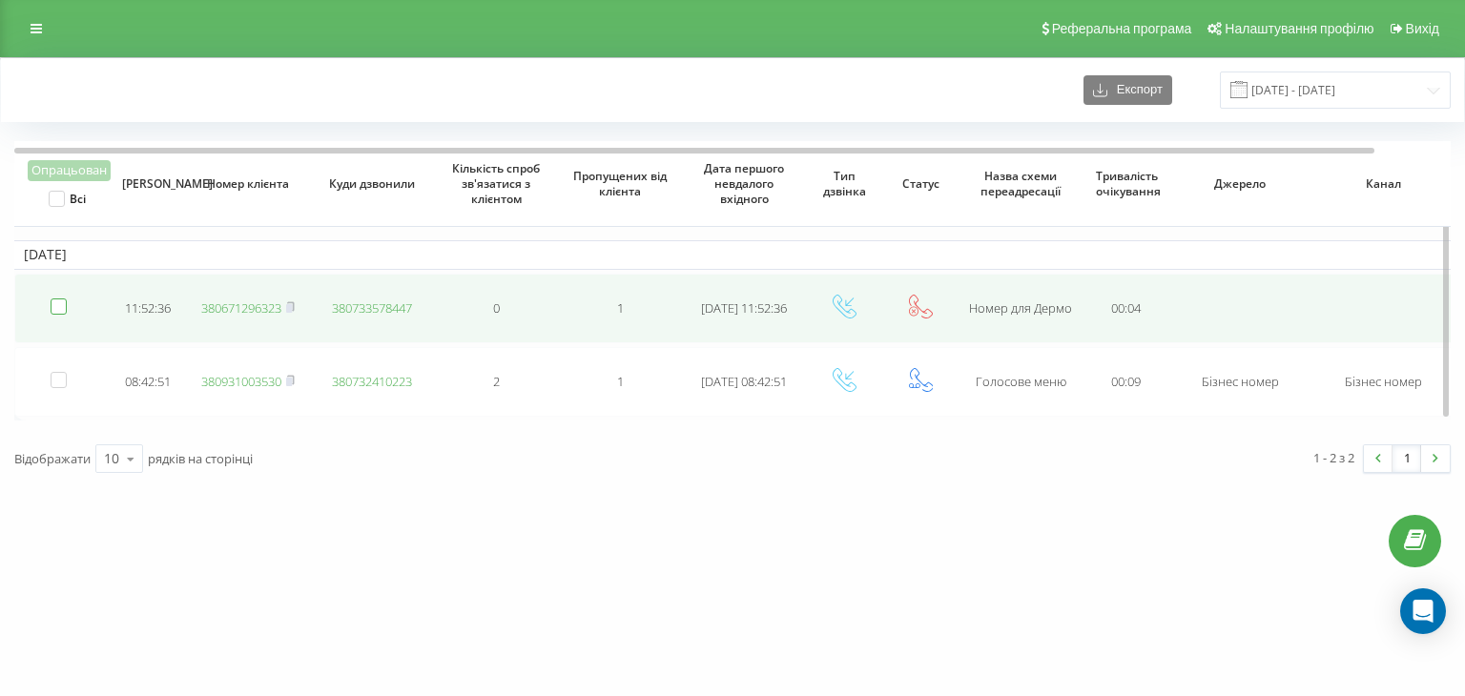
click at [52, 299] on label at bounding box center [59, 299] width 16 height 0
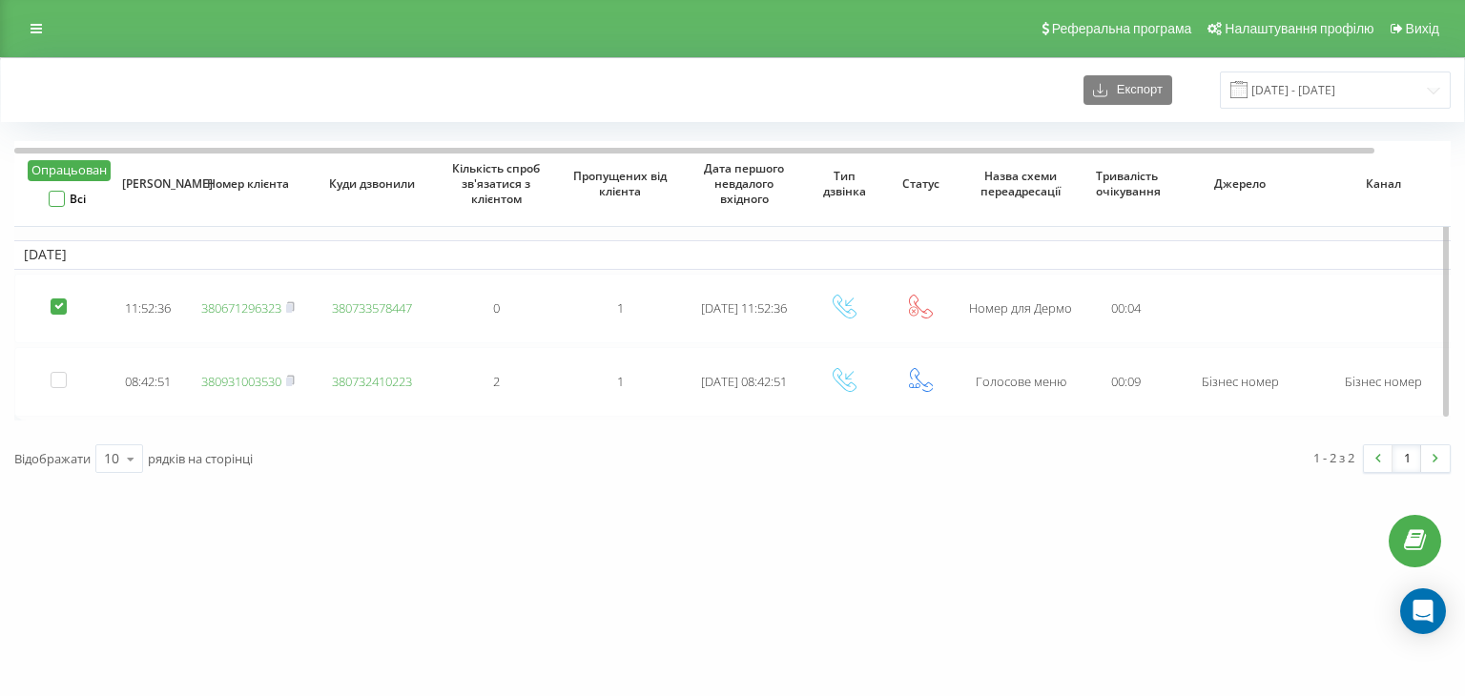
click at [50, 199] on label "Всі" at bounding box center [67, 199] width 37 height 16
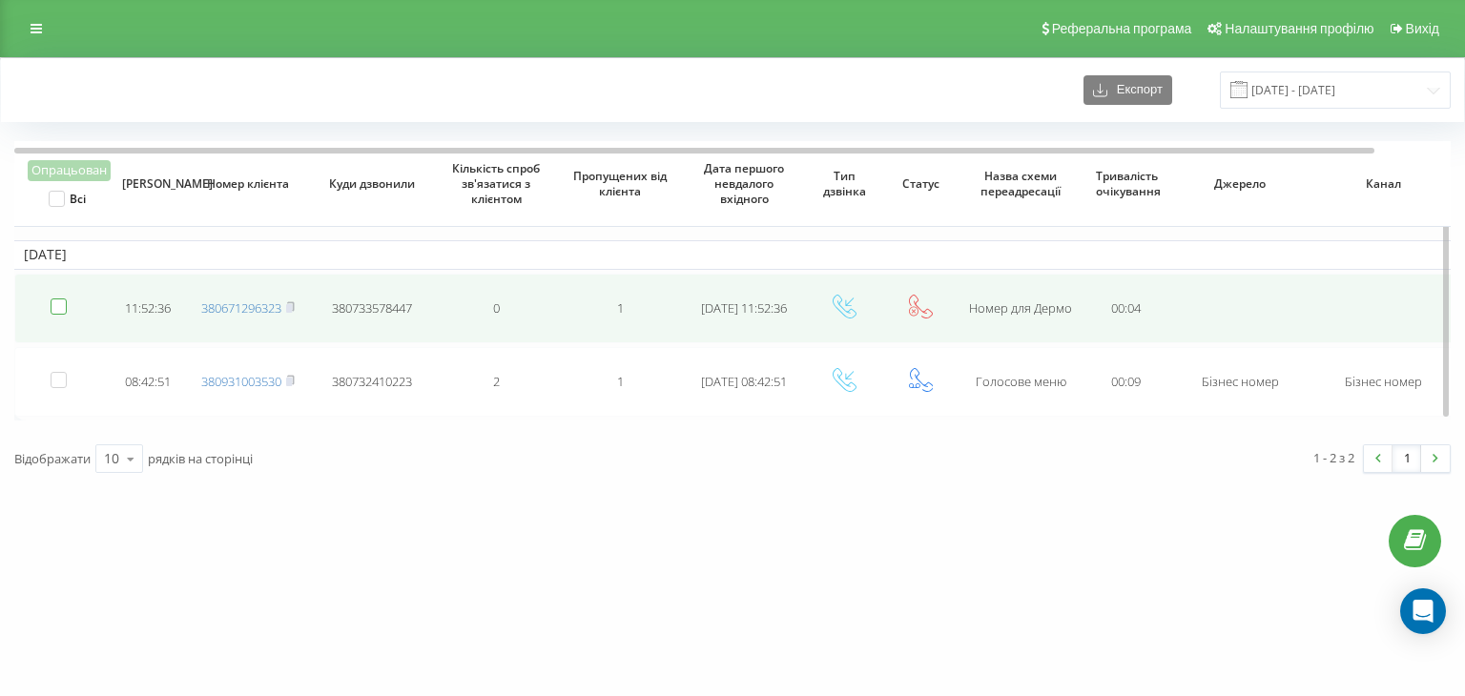
click at [51, 299] on label at bounding box center [59, 299] width 16 height 0
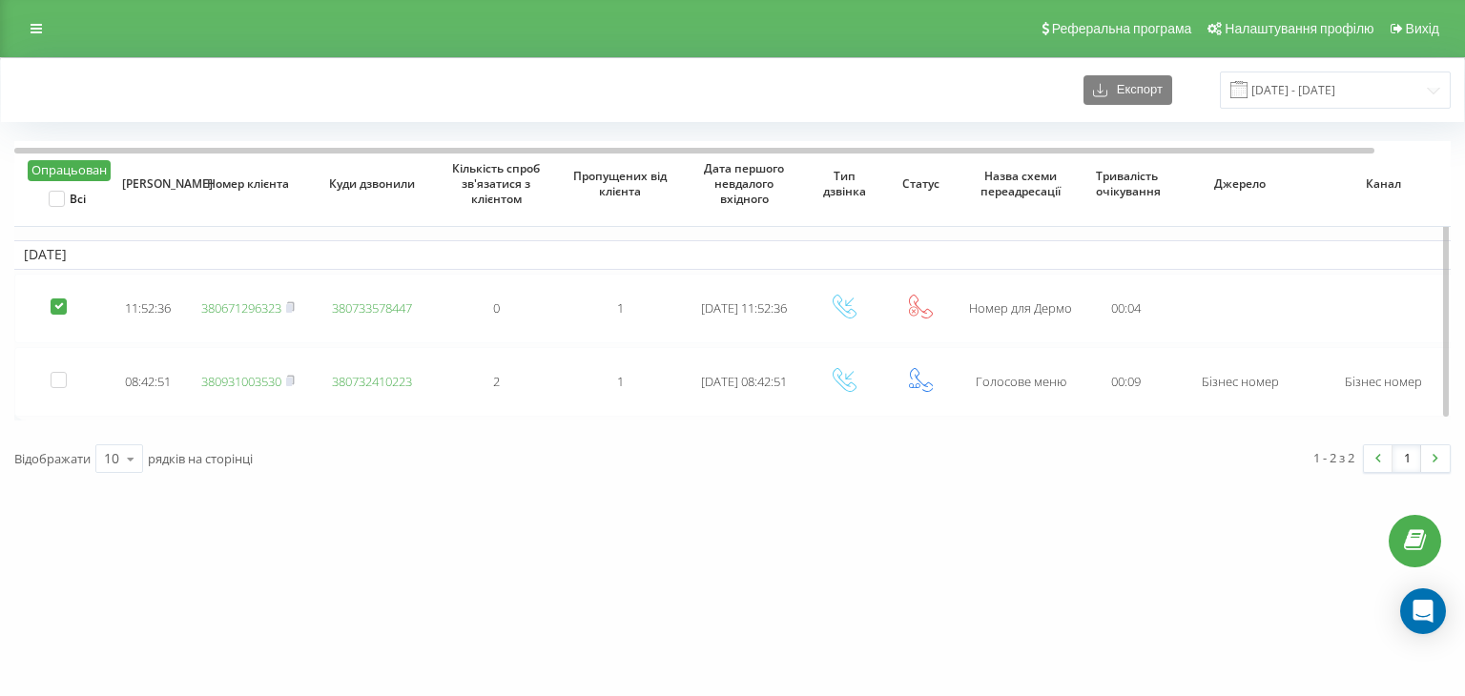
click at [89, 173] on button "Опрацьован" at bounding box center [69, 170] width 83 height 21
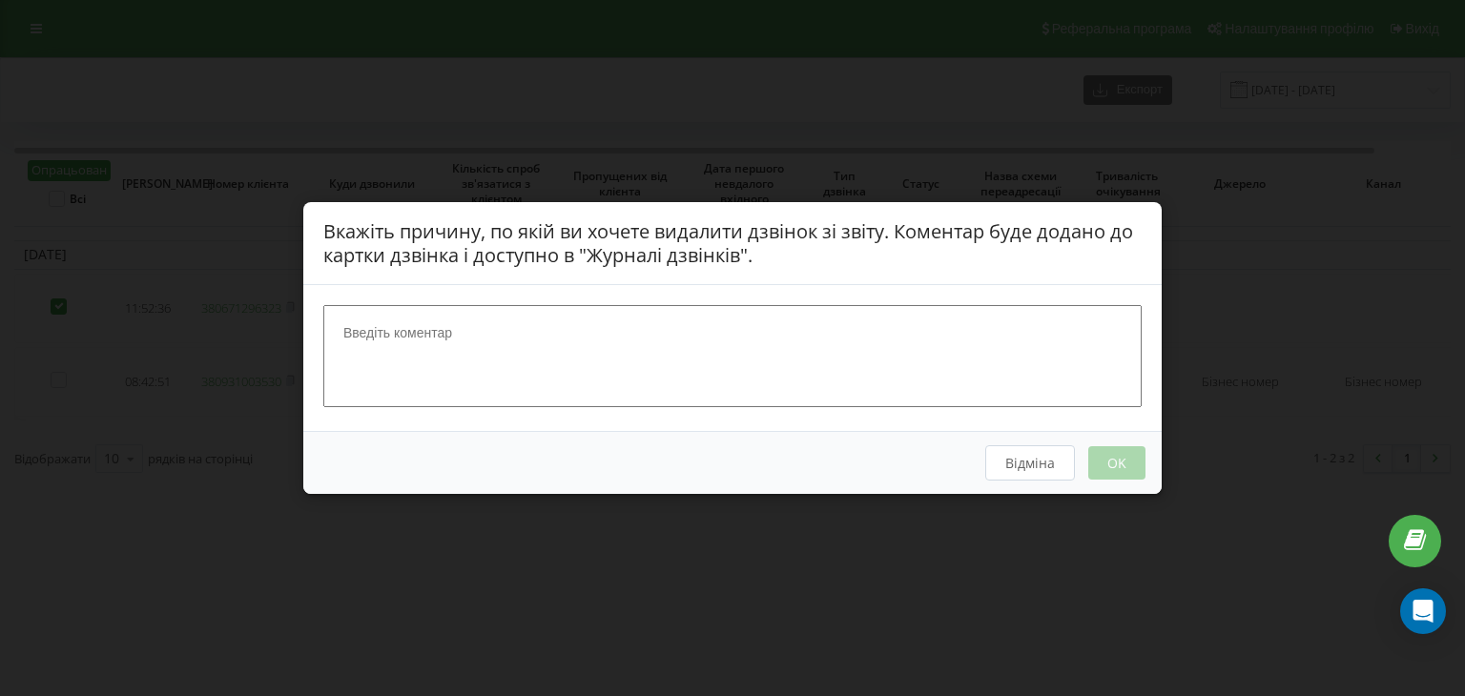
click at [605, 361] on textarea at bounding box center [732, 355] width 818 height 101
type textarea "поговорили"
click at [1133, 449] on button "OK" at bounding box center [1116, 462] width 57 height 33
click at [1126, 454] on button "OK" at bounding box center [1116, 462] width 57 height 33
click at [1119, 460] on button "OK" at bounding box center [1116, 462] width 57 height 33
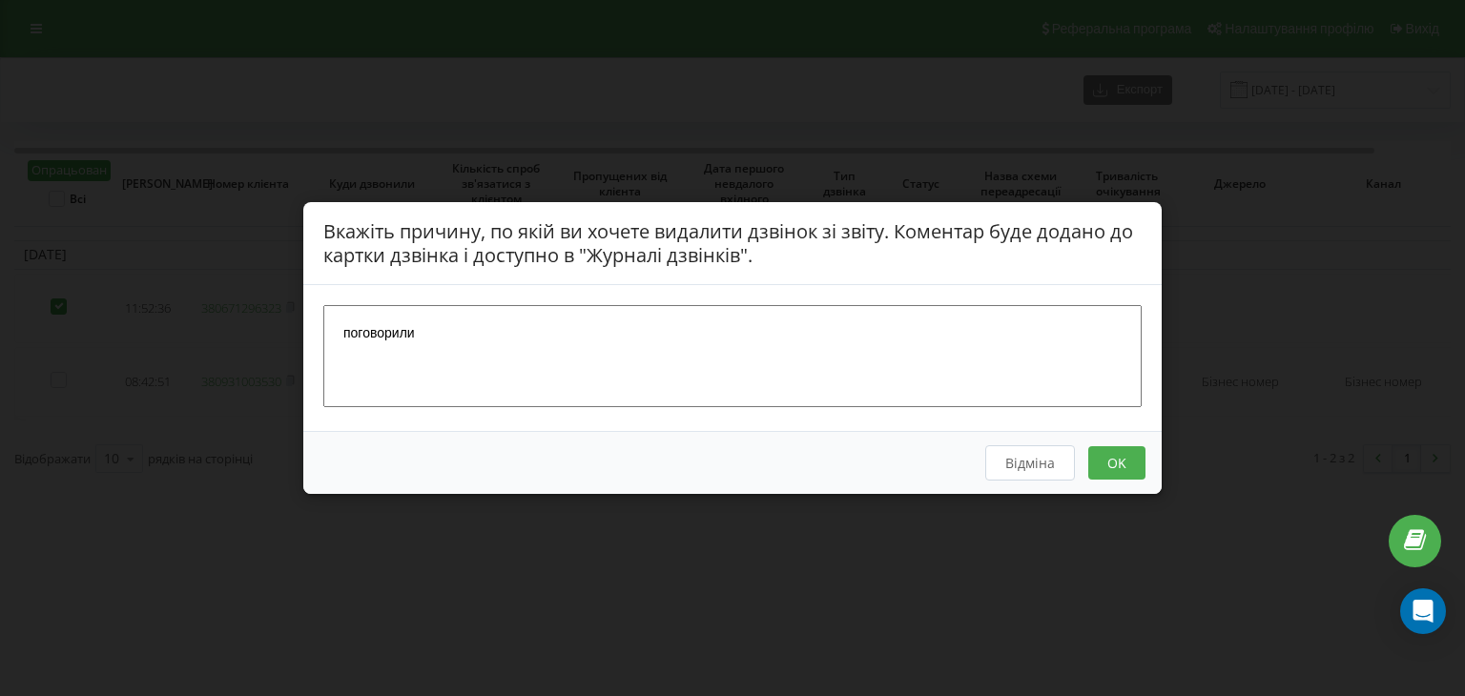
click at [1126, 446] on button "OK" at bounding box center [1116, 462] width 57 height 33
click at [1110, 463] on button "OK" at bounding box center [1116, 462] width 57 height 33
click at [1114, 460] on button "OK" at bounding box center [1116, 462] width 57 height 33
click at [1023, 466] on button "Відміна" at bounding box center [1030, 462] width 90 height 35
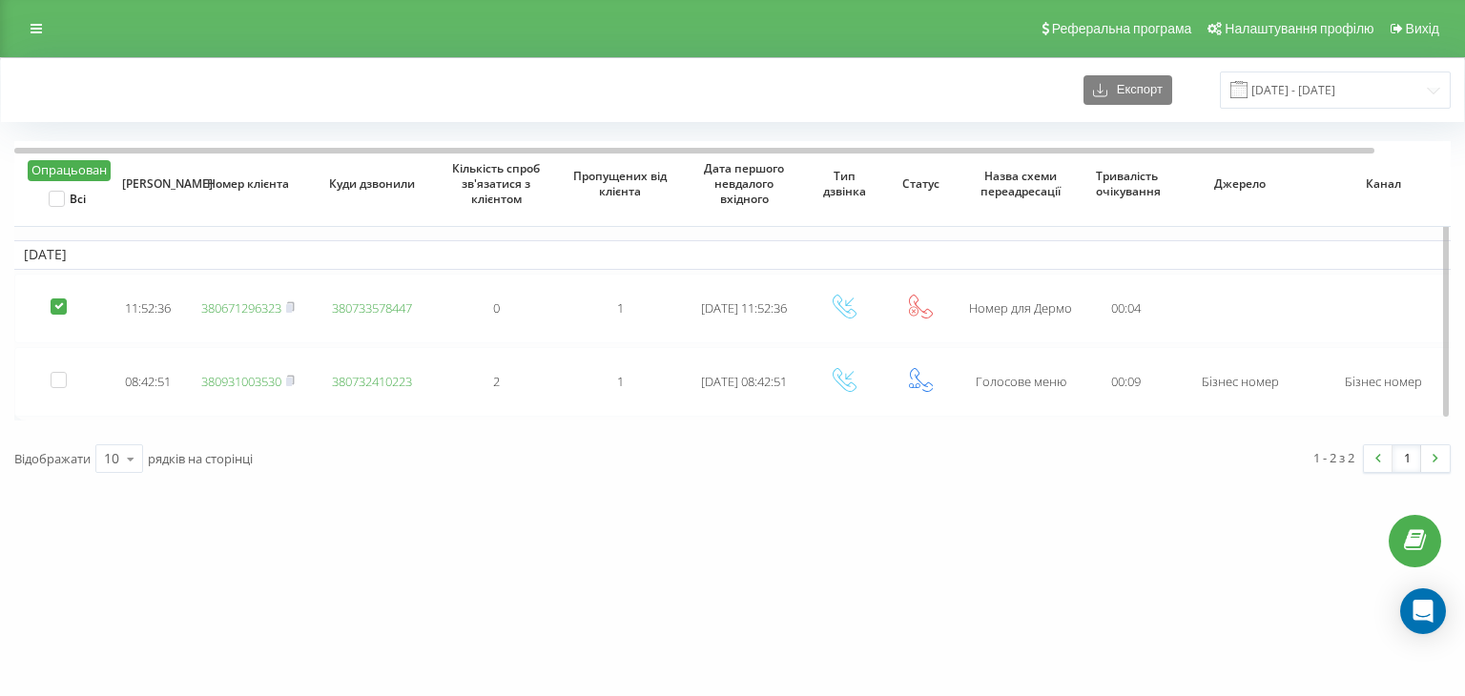
click at [73, 179] on button "Опрацьован" at bounding box center [69, 170] width 83 height 21
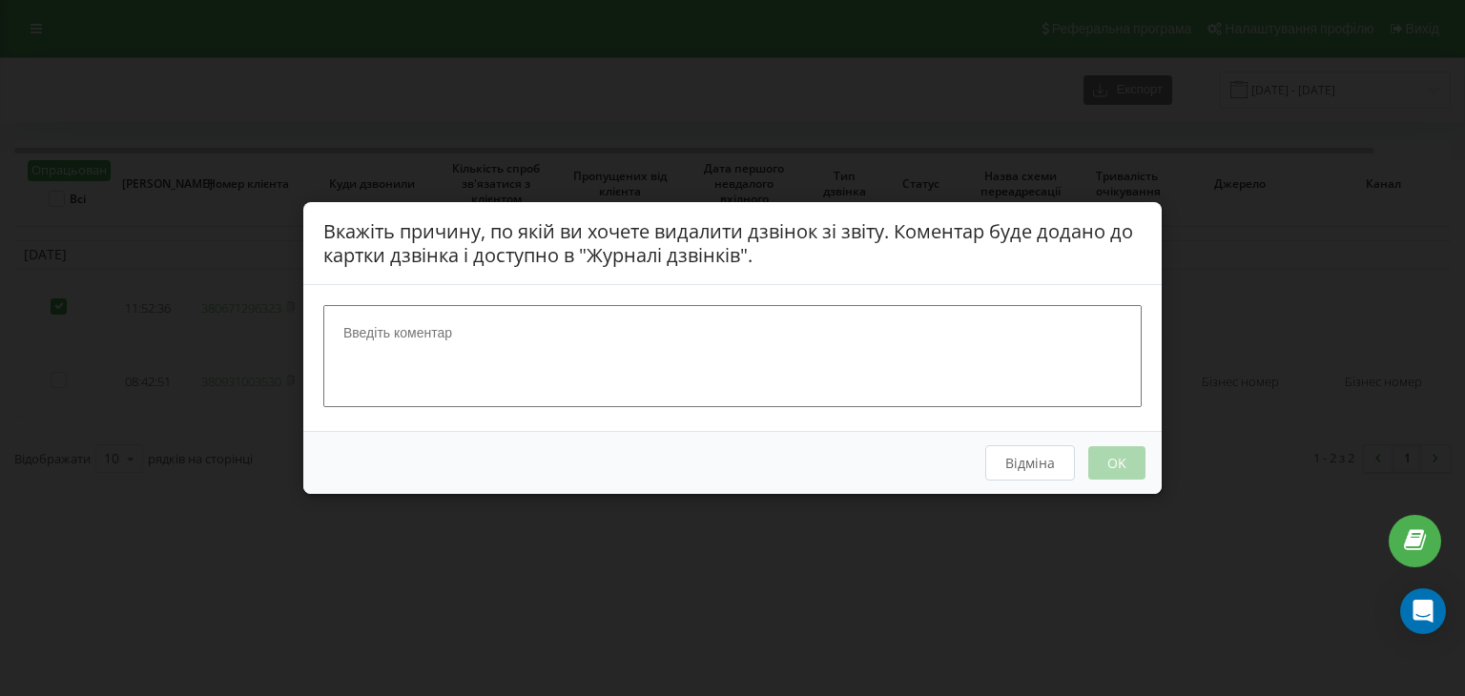
click at [1052, 381] on textarea at bounding box center [732, 355] width 818 height 101
click at [741, 524] on div "Вкажіть причину, по якій ви хочете видалити дзвінок зі звіту. Коментар буде дод…" at bounding box center [732, 348] width 1465 height 696
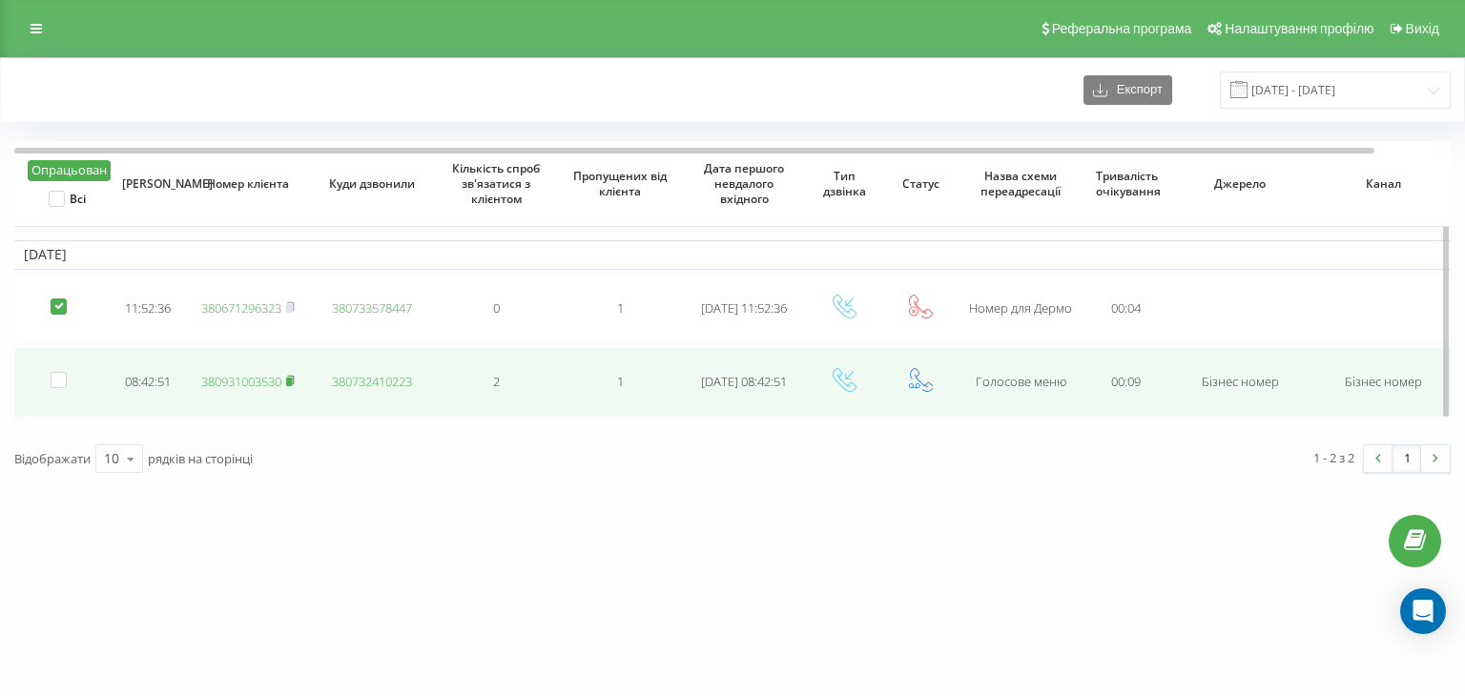
drag, startPoint x: 214, startPoint y: 496, endPoint x: 290, endPoint y: 372, distance: 145.6
click at [215, 494] on div "[DOMAIN_NAME] Проекти [DOMAIN_NAME] Дашборд Центр звернень Журнал дзвінків Журн…" at bounding box center [732, 348] width 1465 height 696
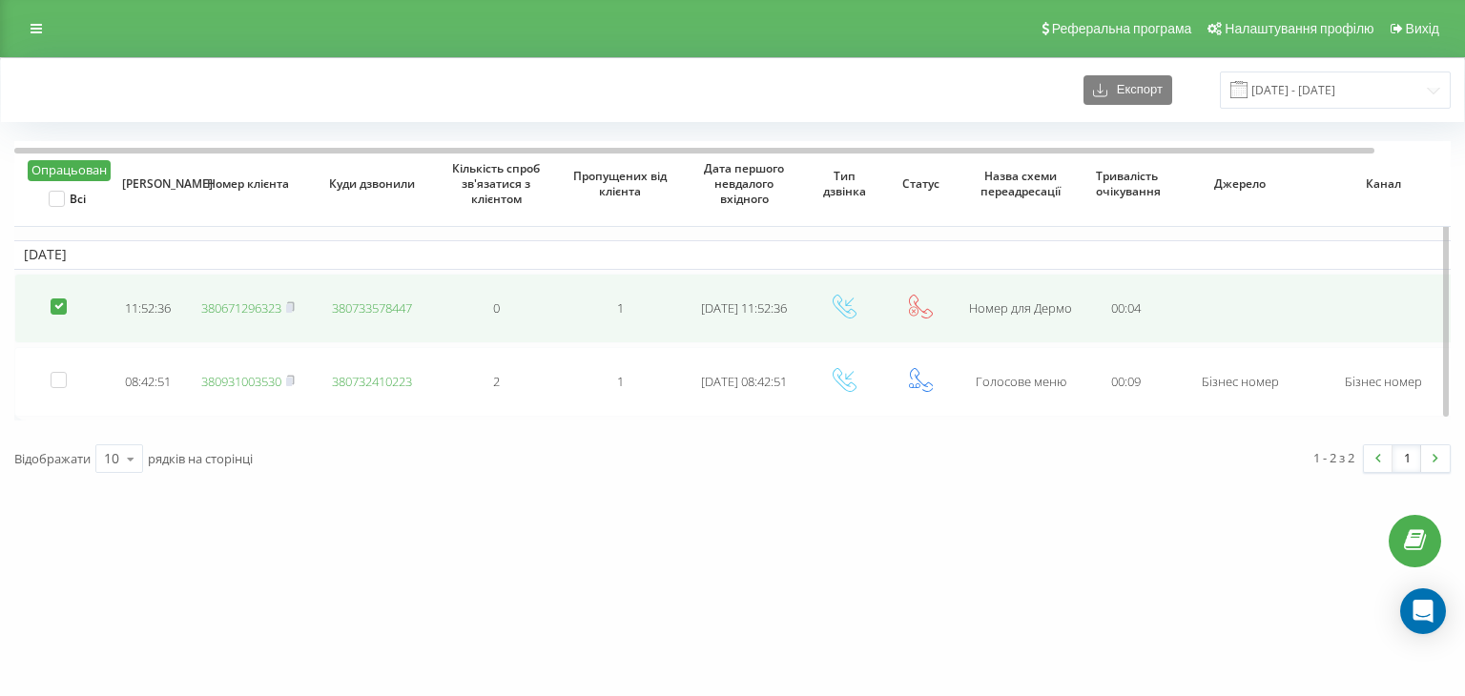
click at [266, 306] on link "380671296323" at bounding box center [241, 307] width 80 height 17
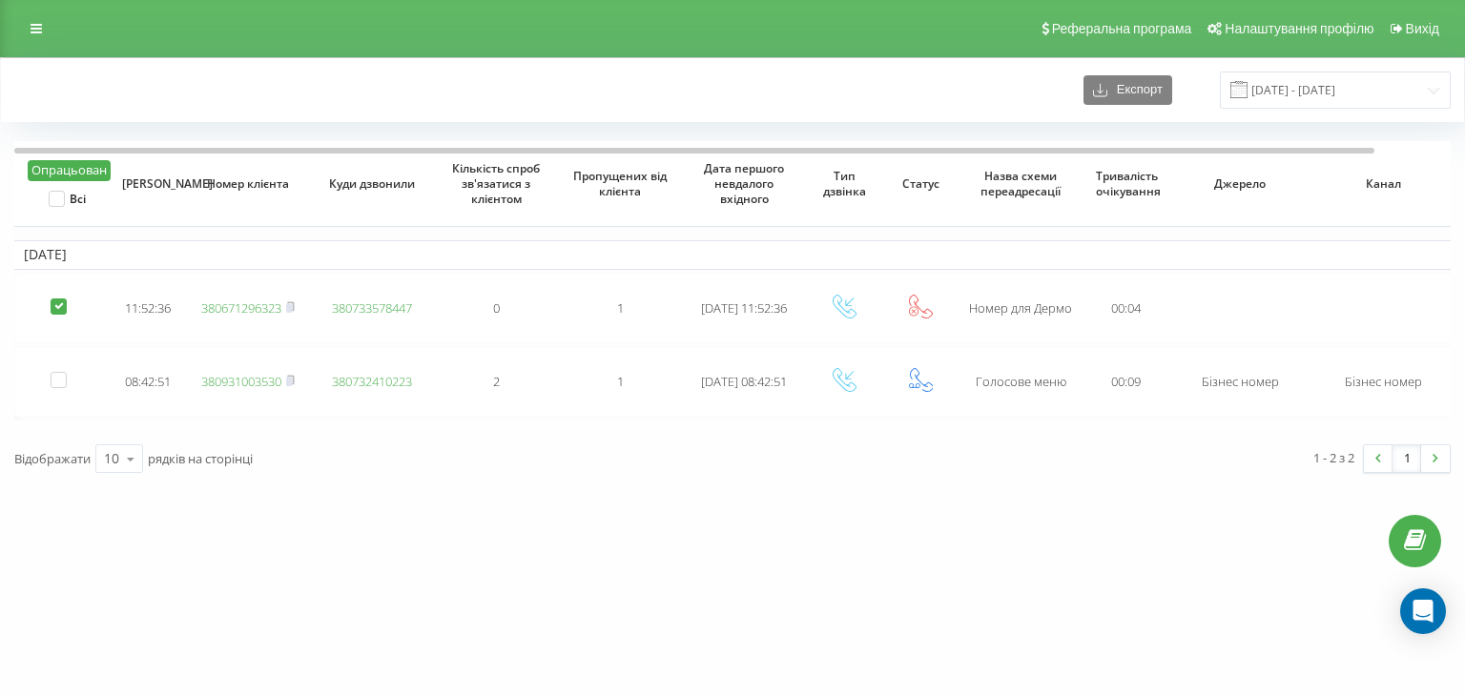
click at [342, 69] on div "Експорт [DATE] - [DATE]" at bounding box center [732, 90] width 1463 height 64
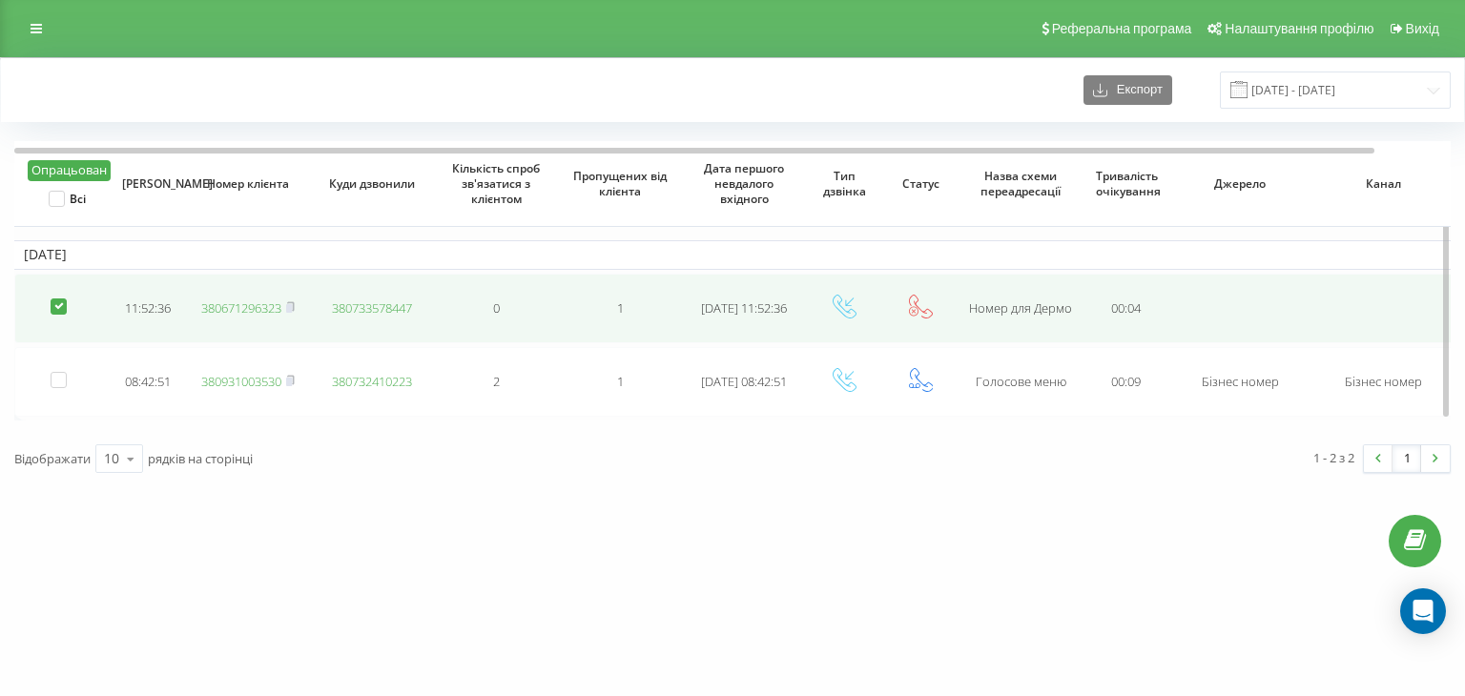
click at [53, 299] on label at bounding box center [59, 299] width 16 height 0
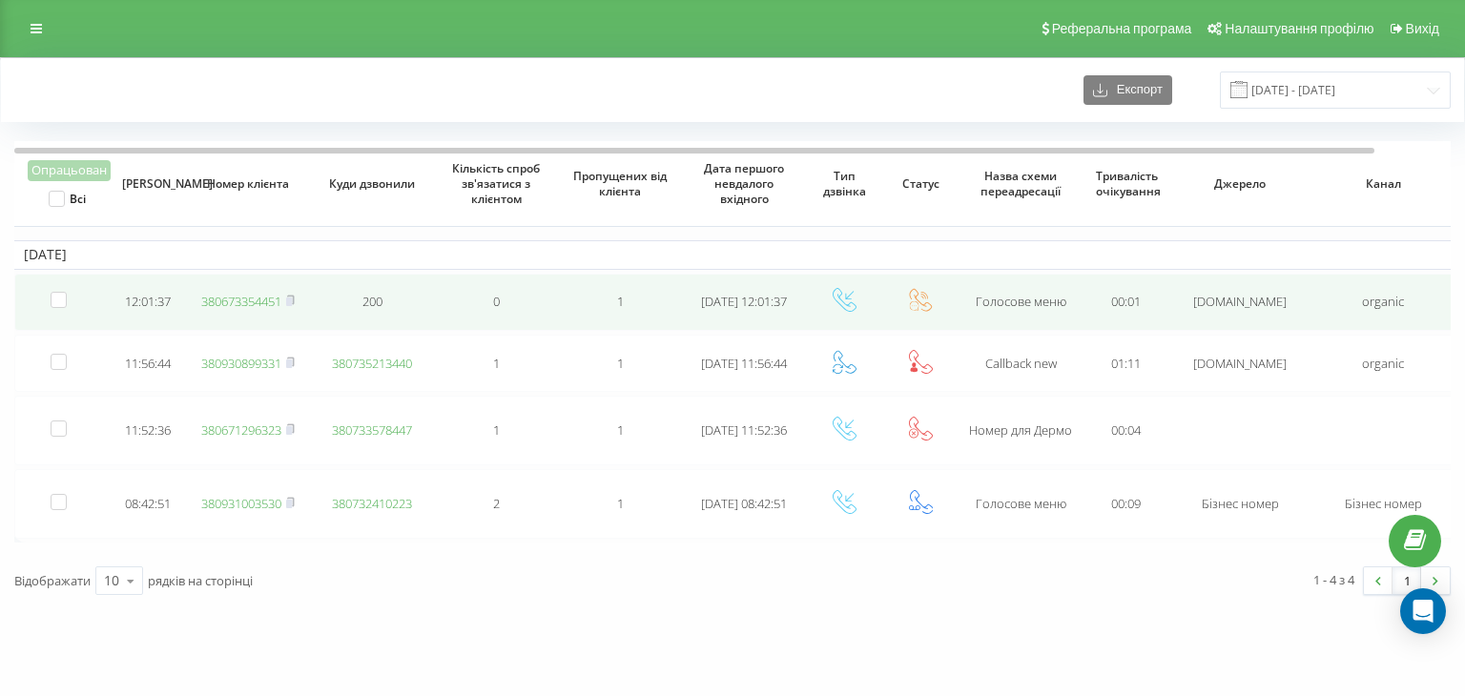
click at [270, 298] on link "380673354451" at bounding box center [241, 301] width 80 height 17
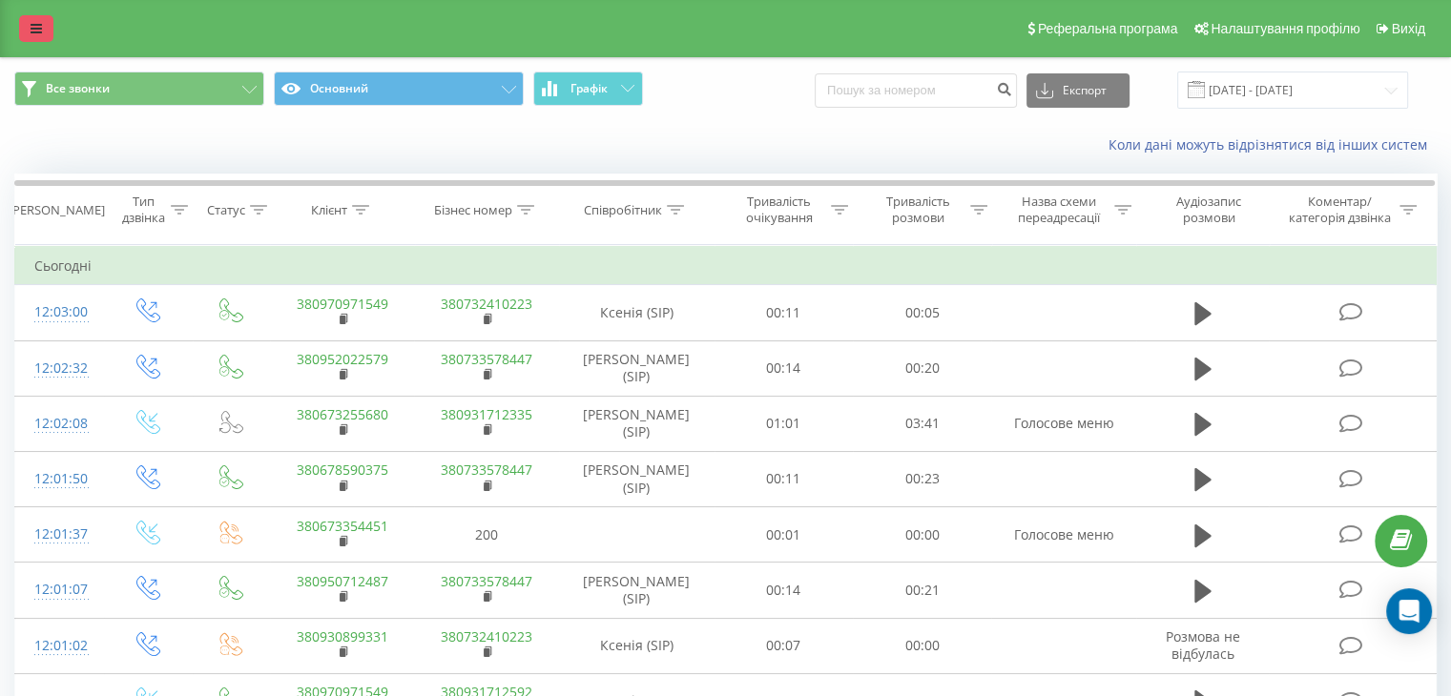
click at [27, 20] on link at bounding box center [36, 28] width 34 height 27
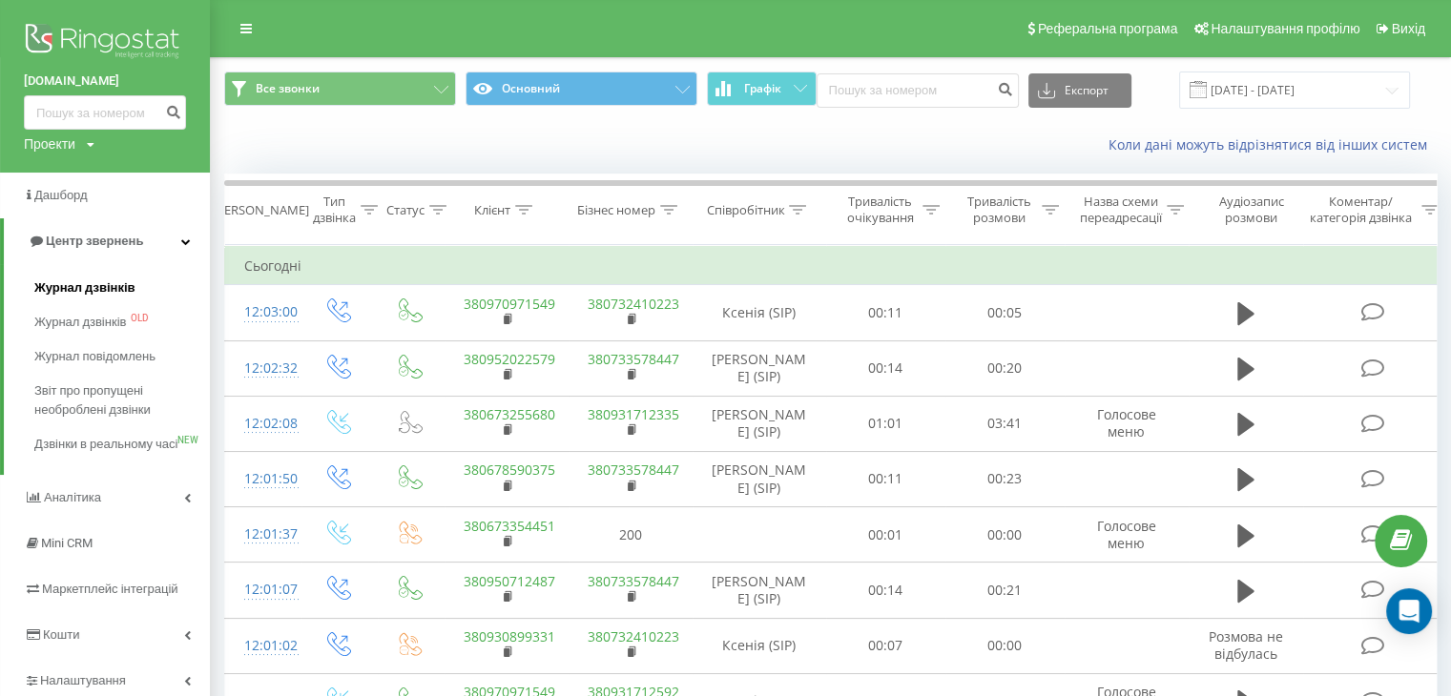
click at [74, 274] on link "Журнал дзвінків" at bounding box center [121, 288] width 175 height 34
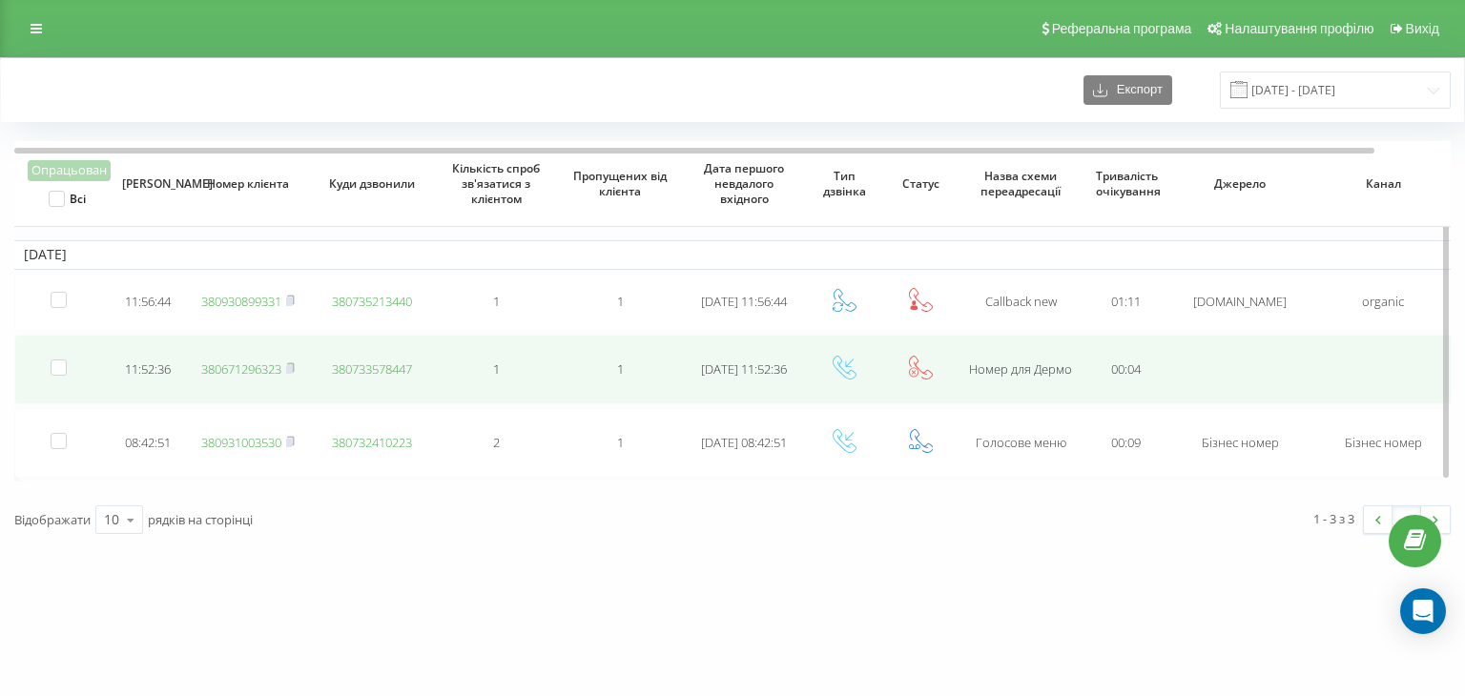
click at [275, 372] on link "380671296323" at bounding box center [241, 369] width 80 height 17
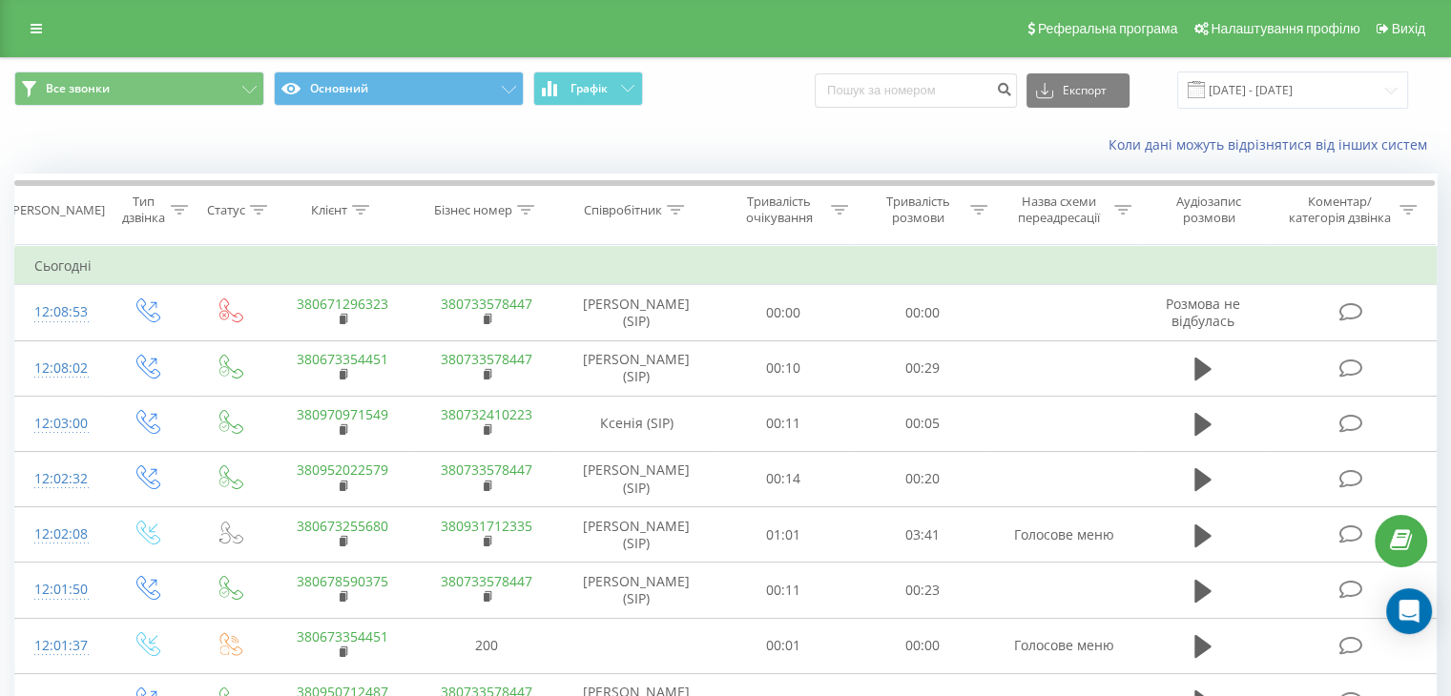
drag, startPoint x: 42, startPoint y: 35, endPoint x: 51, endPoint y: 52, distance: 19.2
click at [42, 35] on link at bounding box center [36, 28] width 34 height 27
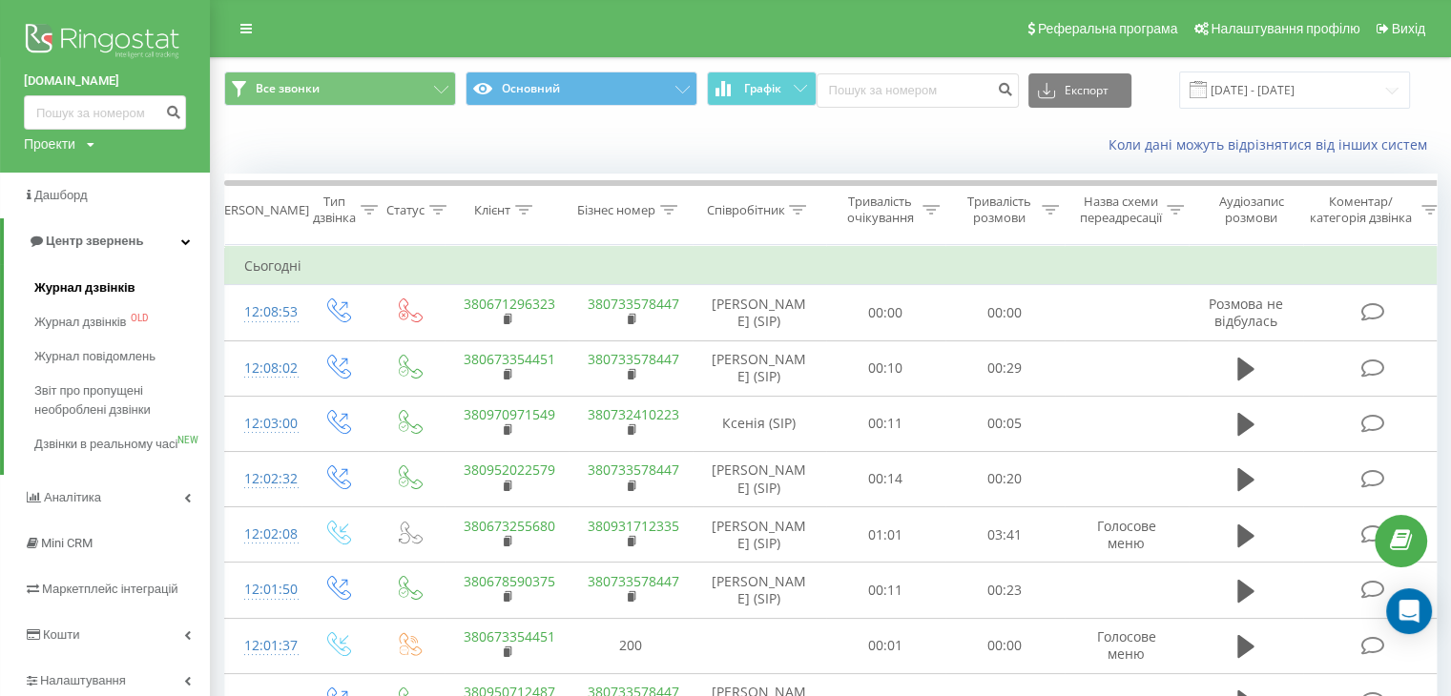
drag, startPoint x: 77, startPoint y: 299, endPoint x: 65, endPoint y: 192, distance: 107.5
click at [77, 297] on link "Журнал дзвінків" at bounding box center [121, 288] width 175 height 34
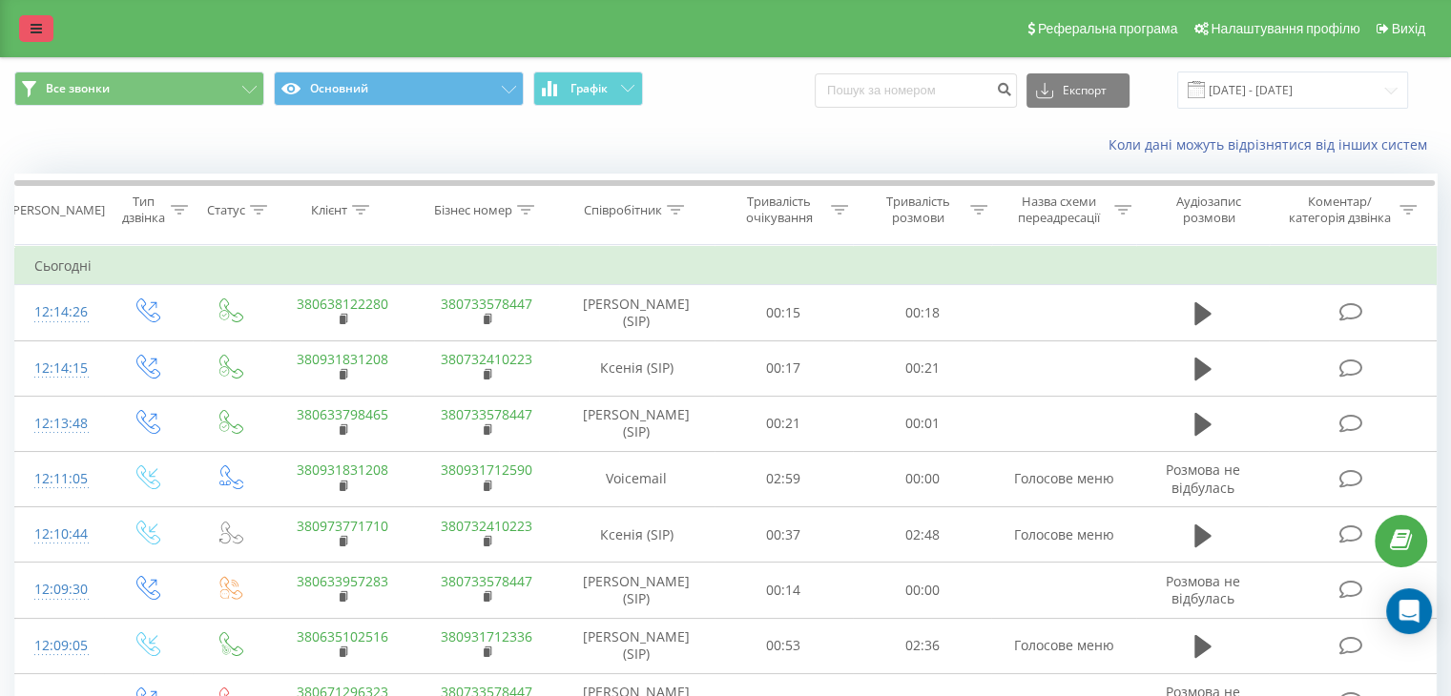
click at [35, 33] on icon at bounding box center [36, 28] width 11 height 13
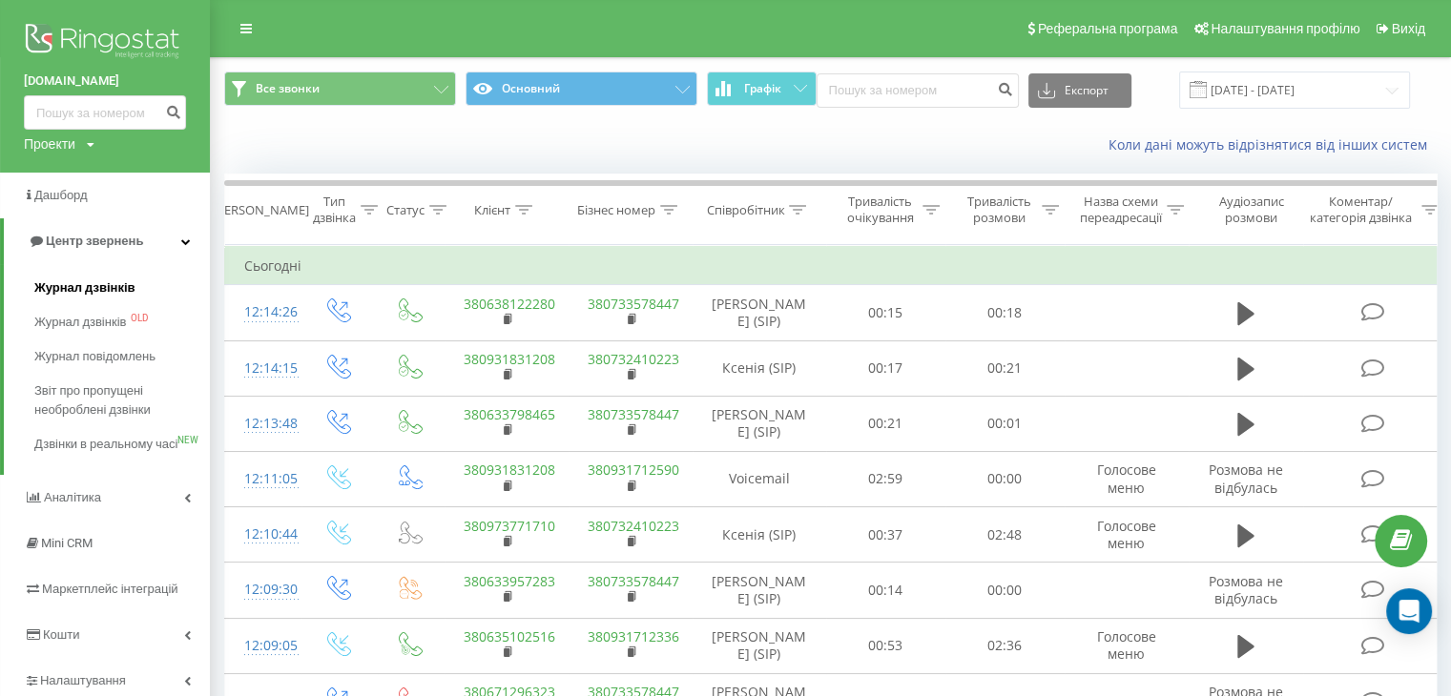
click at [78, 283] on span "Журнал дзвінків" at bounding box center [84, 287] width 101 height 19
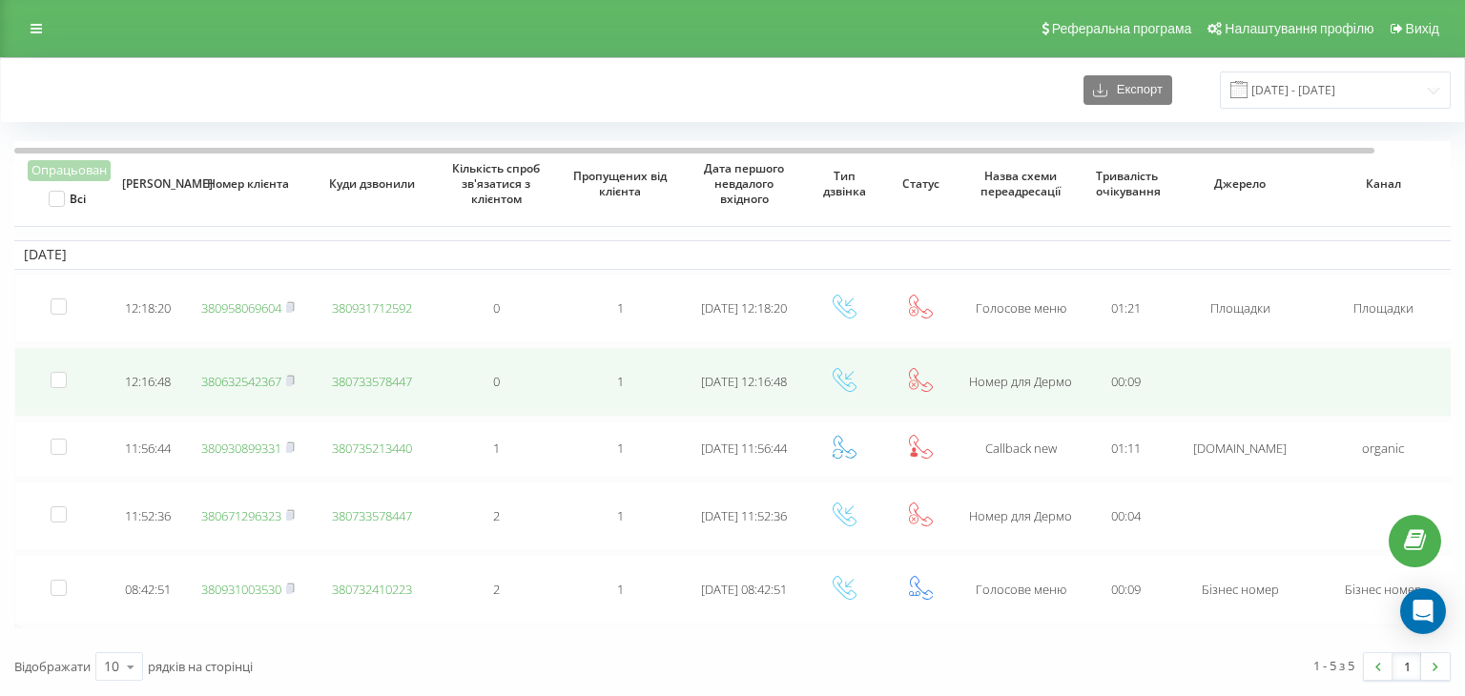
click at [269, 381] on link "380632542367" at bounding box center [241, 381] width 80 height 17
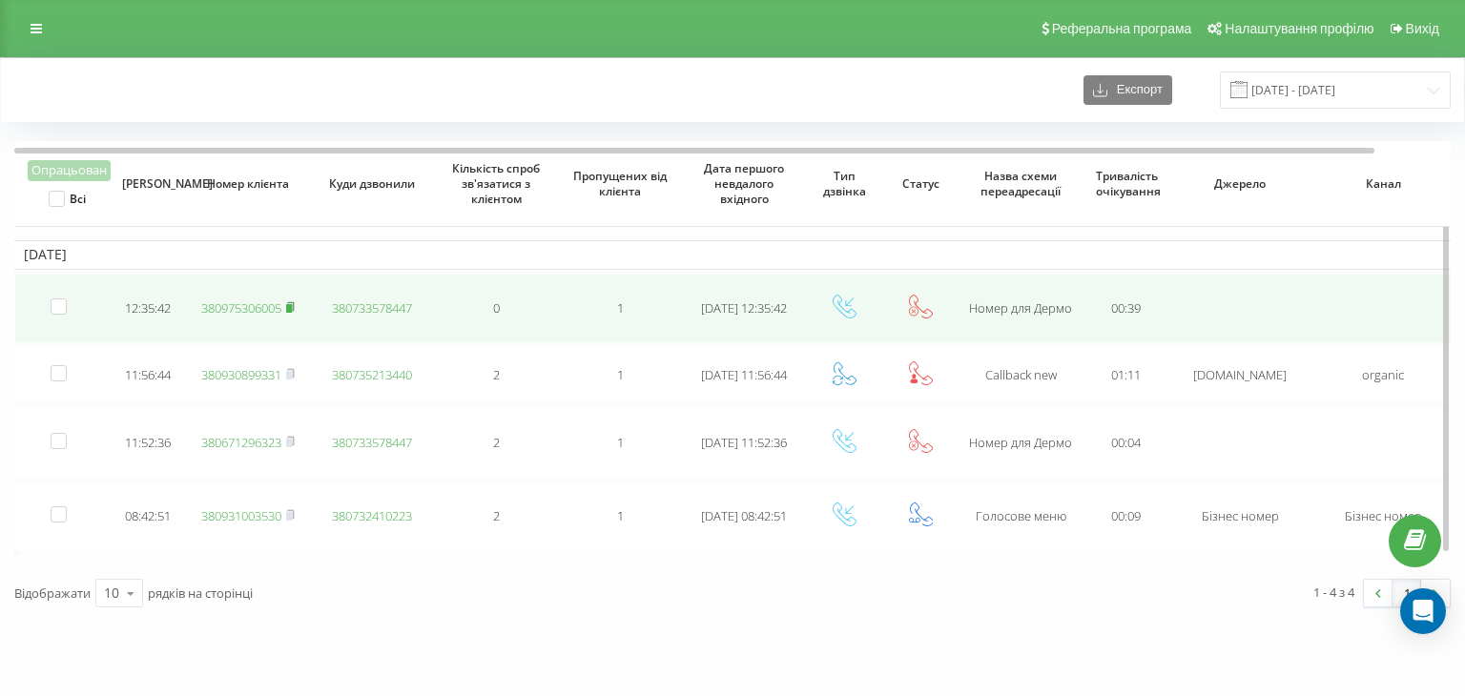
click at [294, 302] on icon at bounding box center [290, 306] width 7 height 9
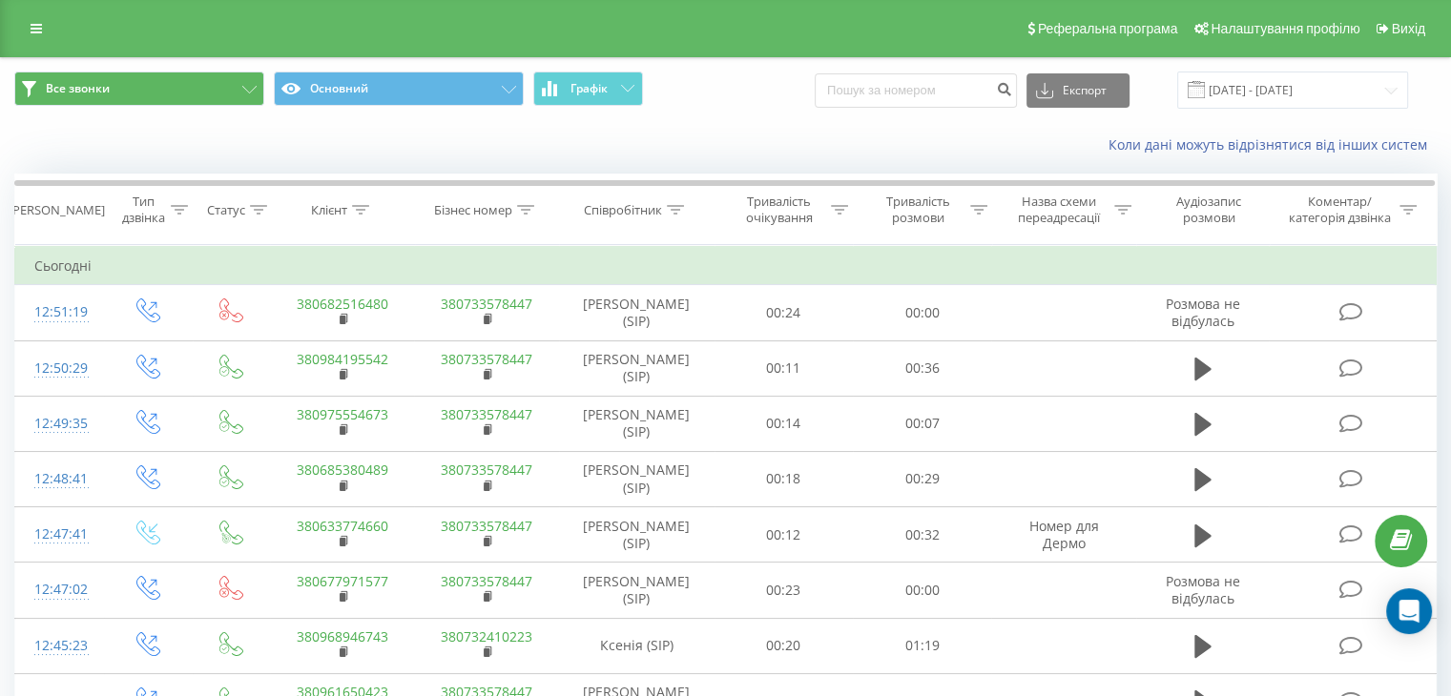
drag, startPoint x: 50, startPoint y: 30, endPoint x: 76, endPoint y: 84, distance: 60.6
click at [50, 30] on link at bounding box center [36, 28] width 34 height 27
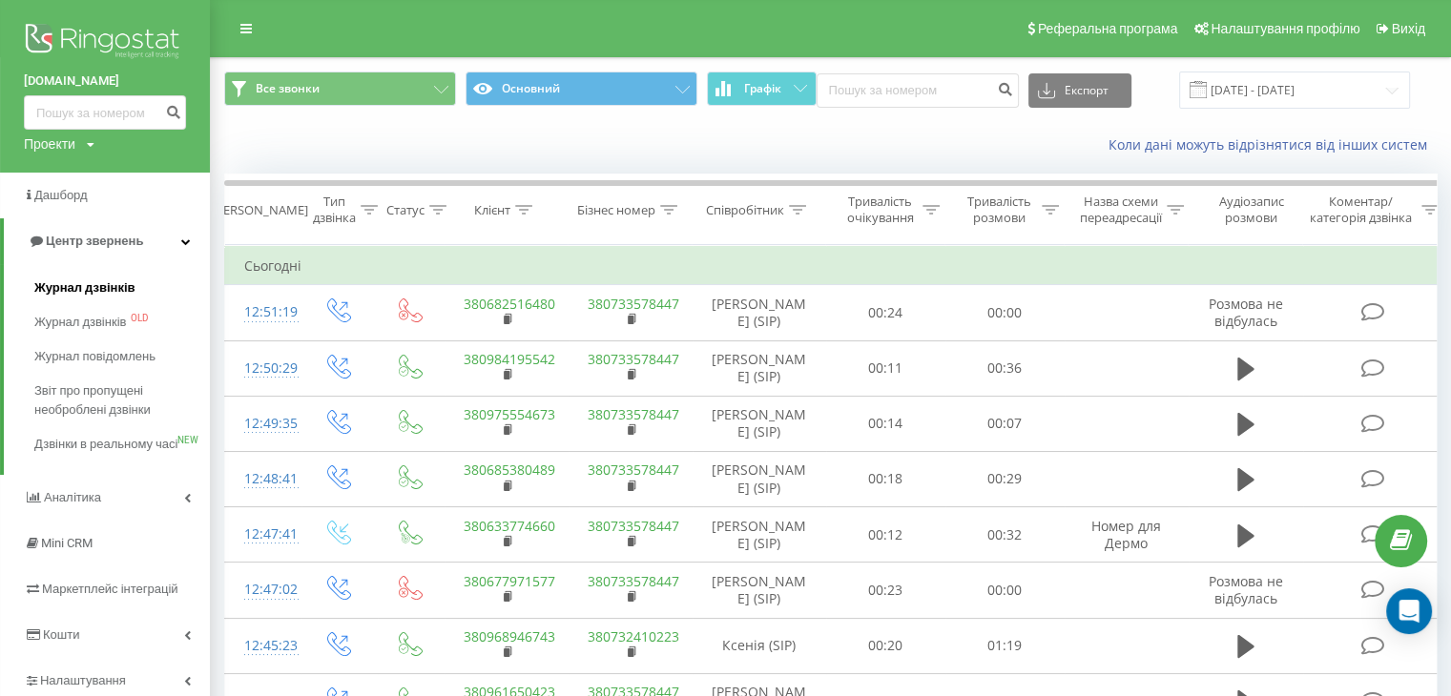
click at [116, 285] on span "Журнал дзвінків" at bounding box center [84, 287] width 101 height 19
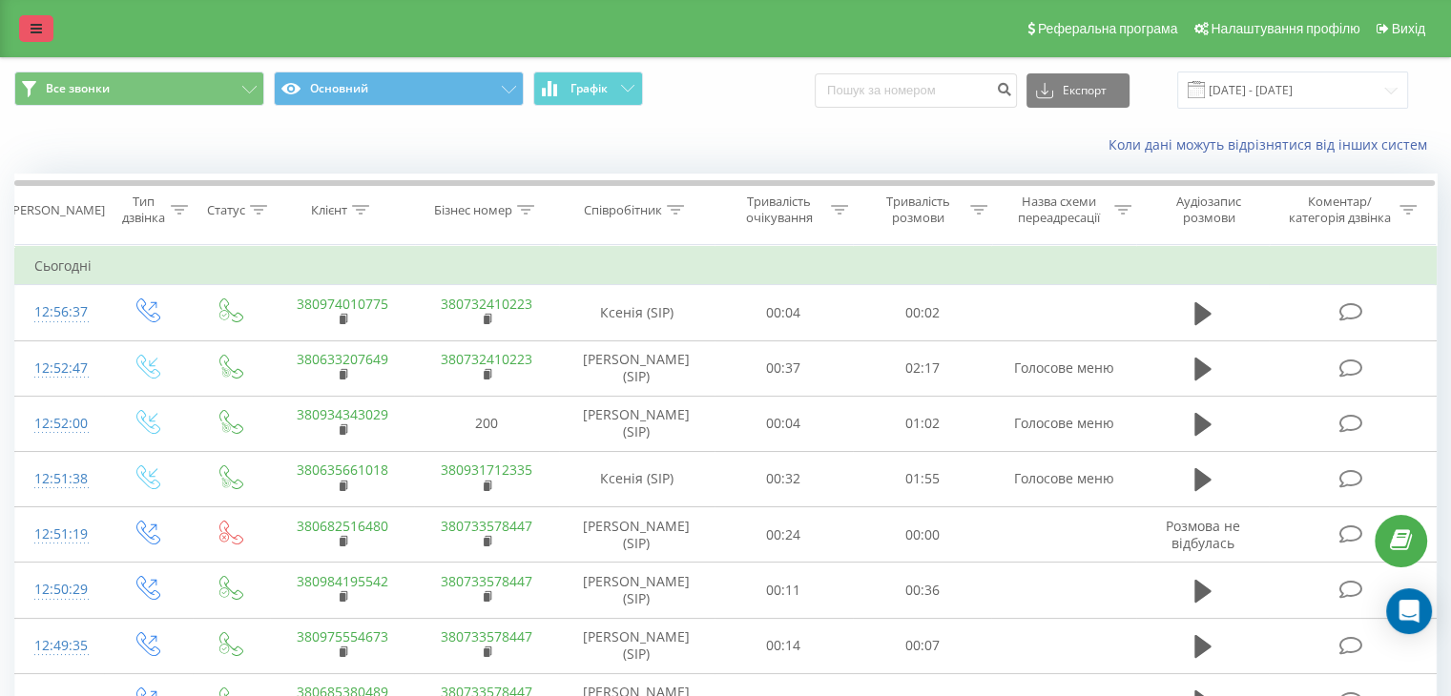
click at [34, 28] on icon at bounding box center [36, 28] width 11 height 13
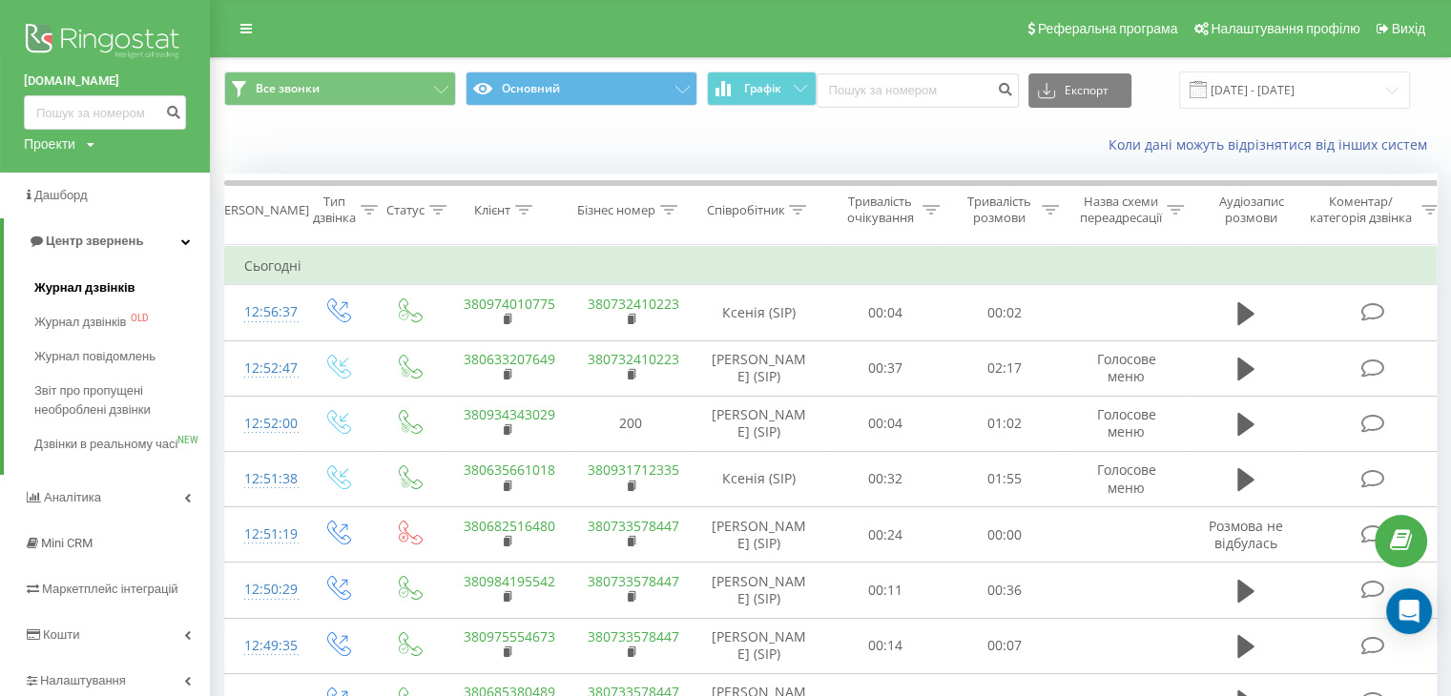
drag, startPoint x: 69, startPoint y: 264, endPoint x: 68, endPoint y: 279, distance: 15.3
click at [68, 279] on div "Журнал дзвінків Журнал дзвінків OLD Журнал повідомлень Звіт про пропущені необр…" at bounding box center [105, 369] width 210 height 211
click at [68, 280] on span "Журнал дзвінків" at bounding box center [84, 287] width 101 height 19
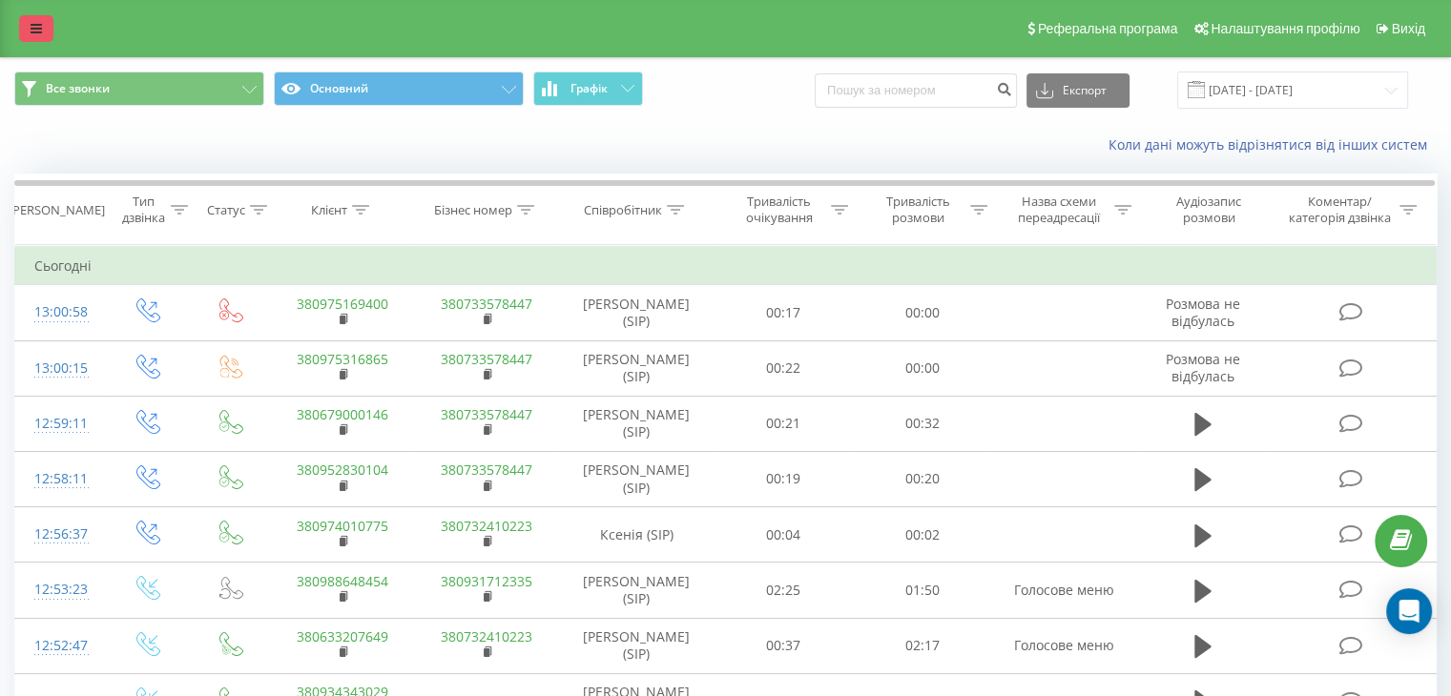
click at [31, 39] on link at bounding box center [36, 28] width 34 height 27
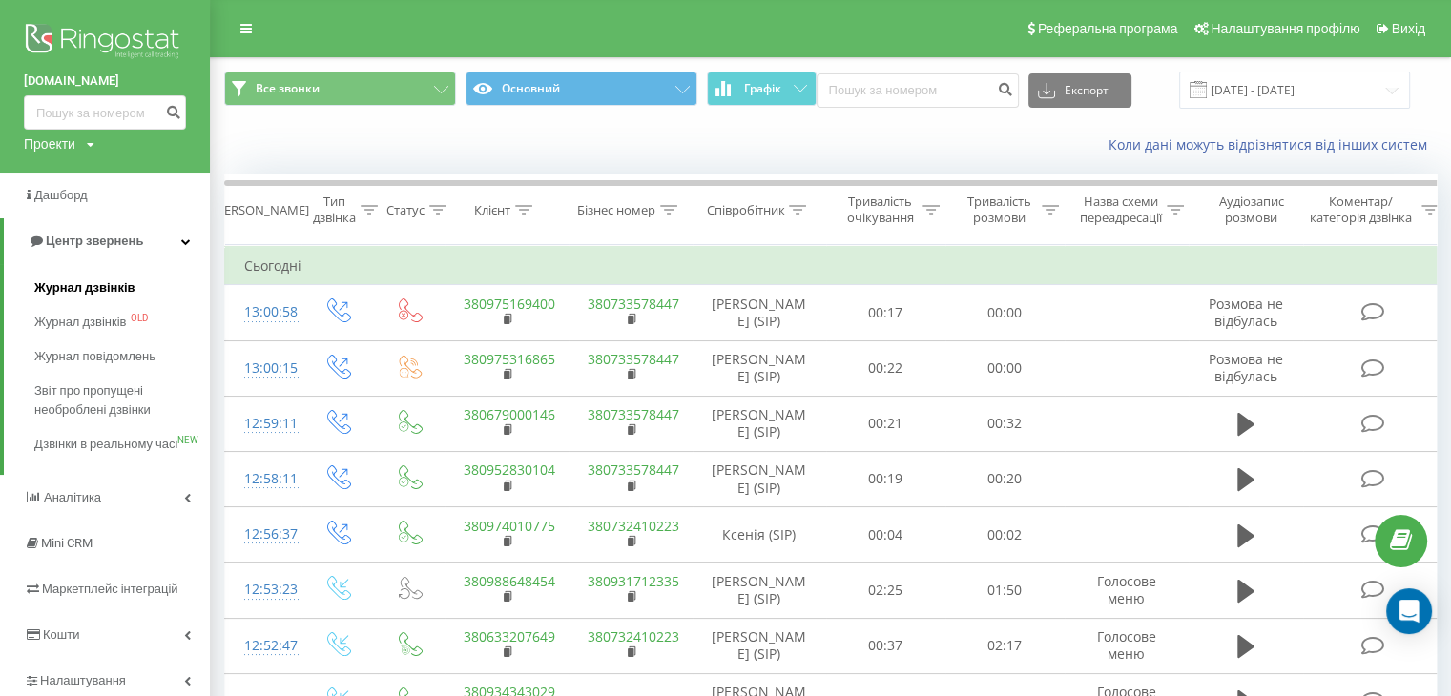
click at [88, 299] on link "Журнал дзвінків" at bounding box center [121, 288] width 175 height 34
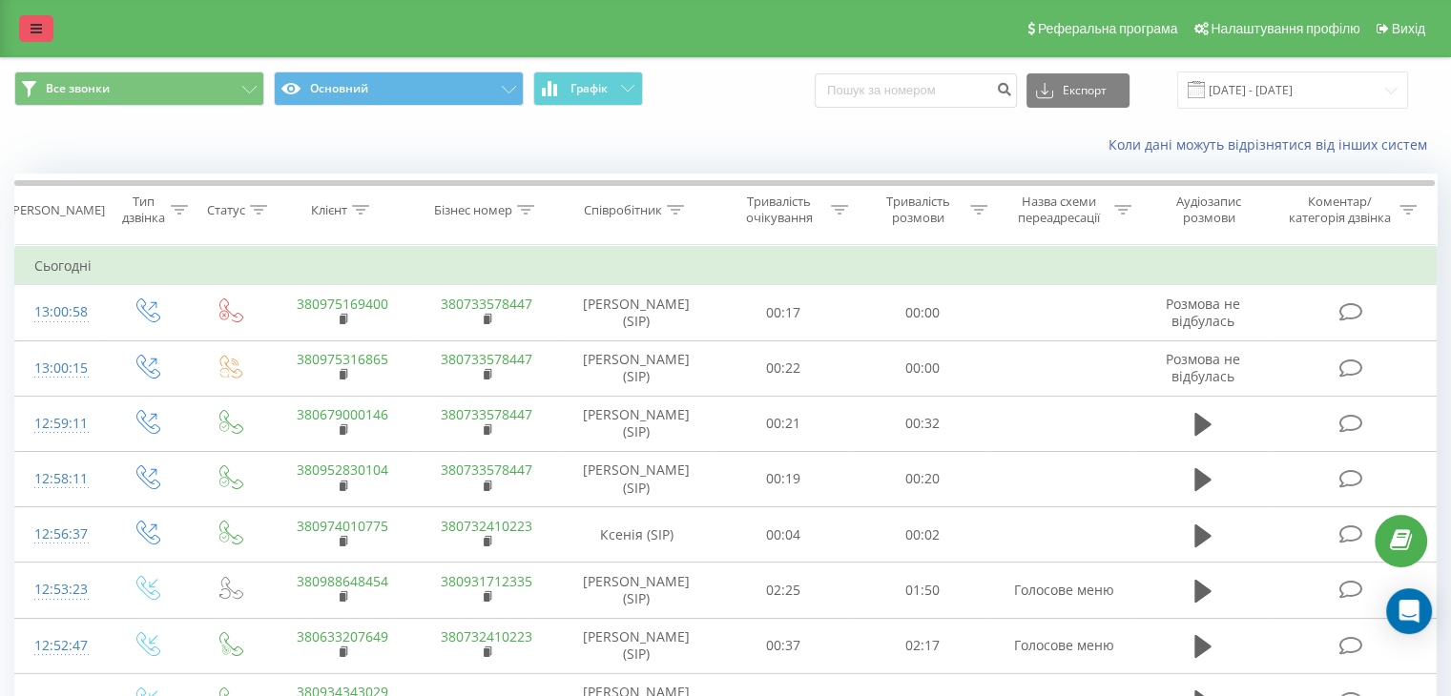
click at [34, 28] on icon at bounding box center [36, 28] width 11 height 13
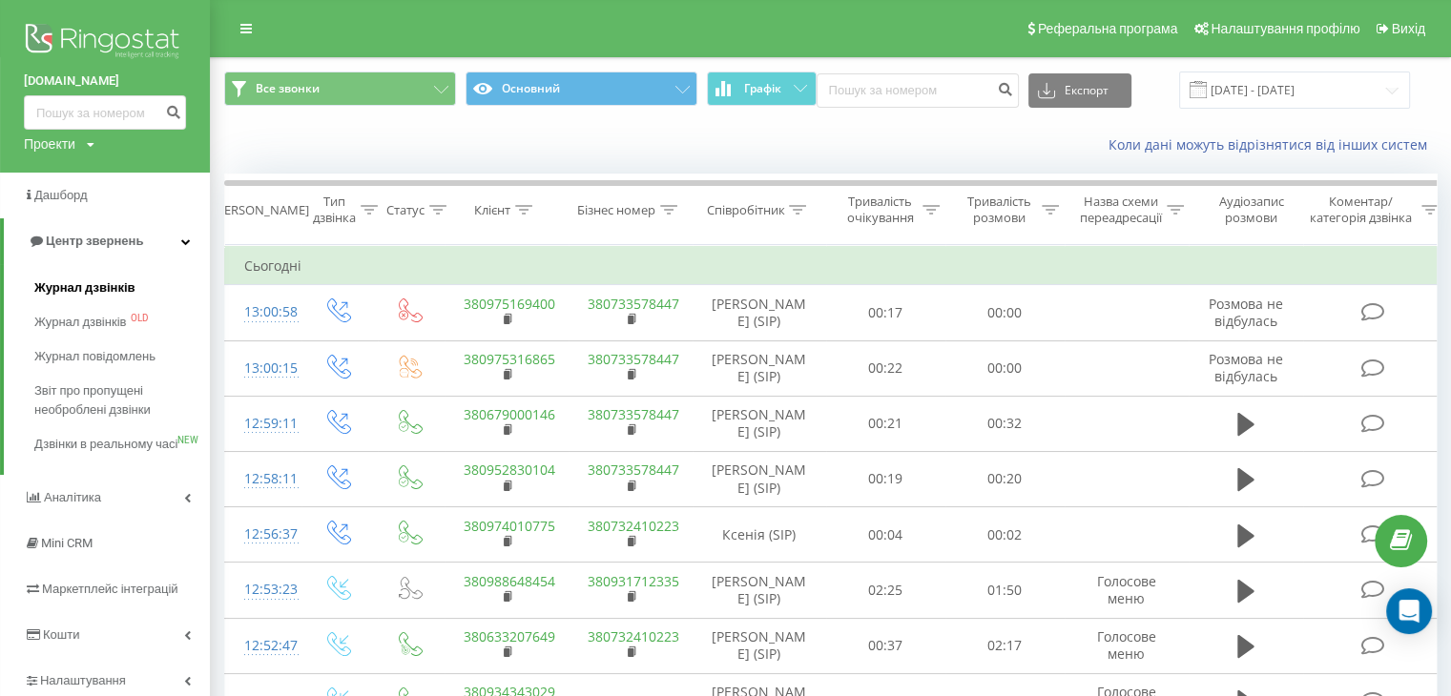
click at [125, 290] on span "Журнал дзвінків" at bounding box center [84, 287] width 101 height 19
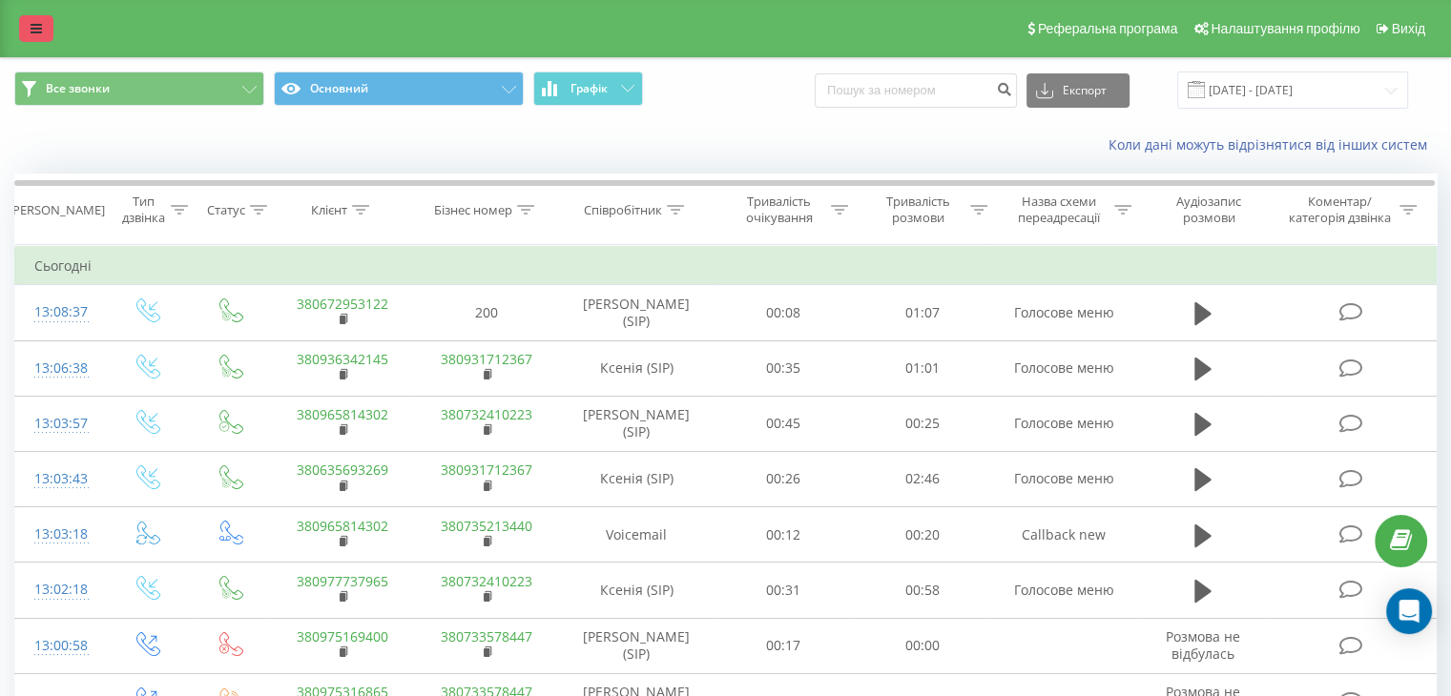
click at [23, 31] on link at bounding box center [36, 28] width 34 height 27
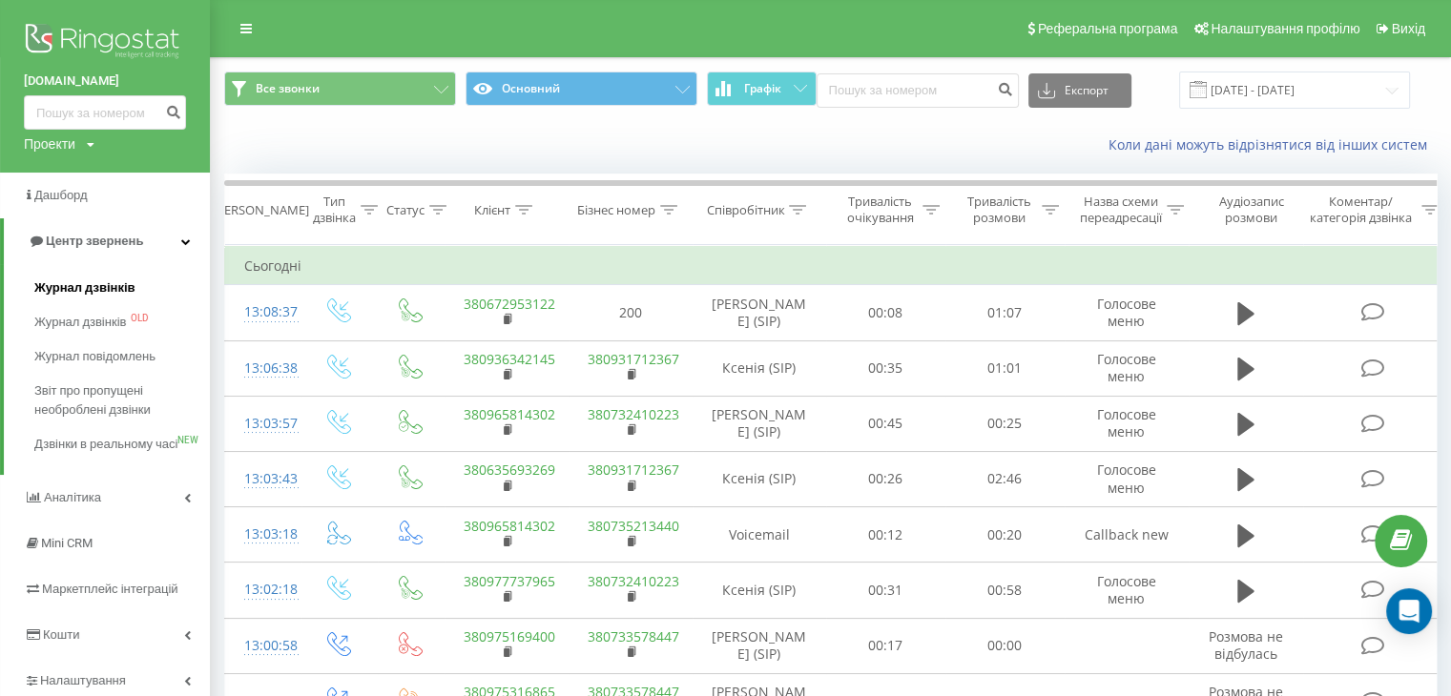
click at [107, 290] on span "Журнал дзвінків" at bounding box center [84, 287] width 101 height 19
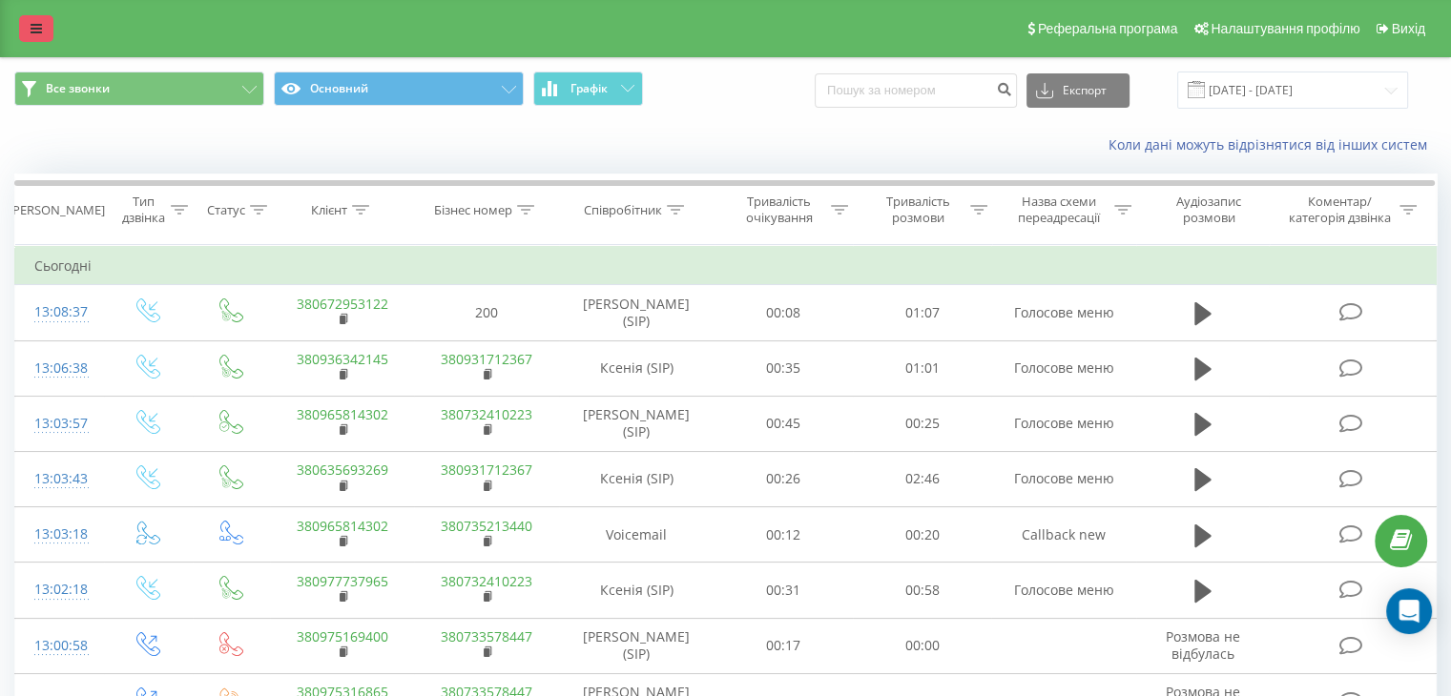
click at [49, 30] on link at bounding box center [36, 28] width 34 height 27
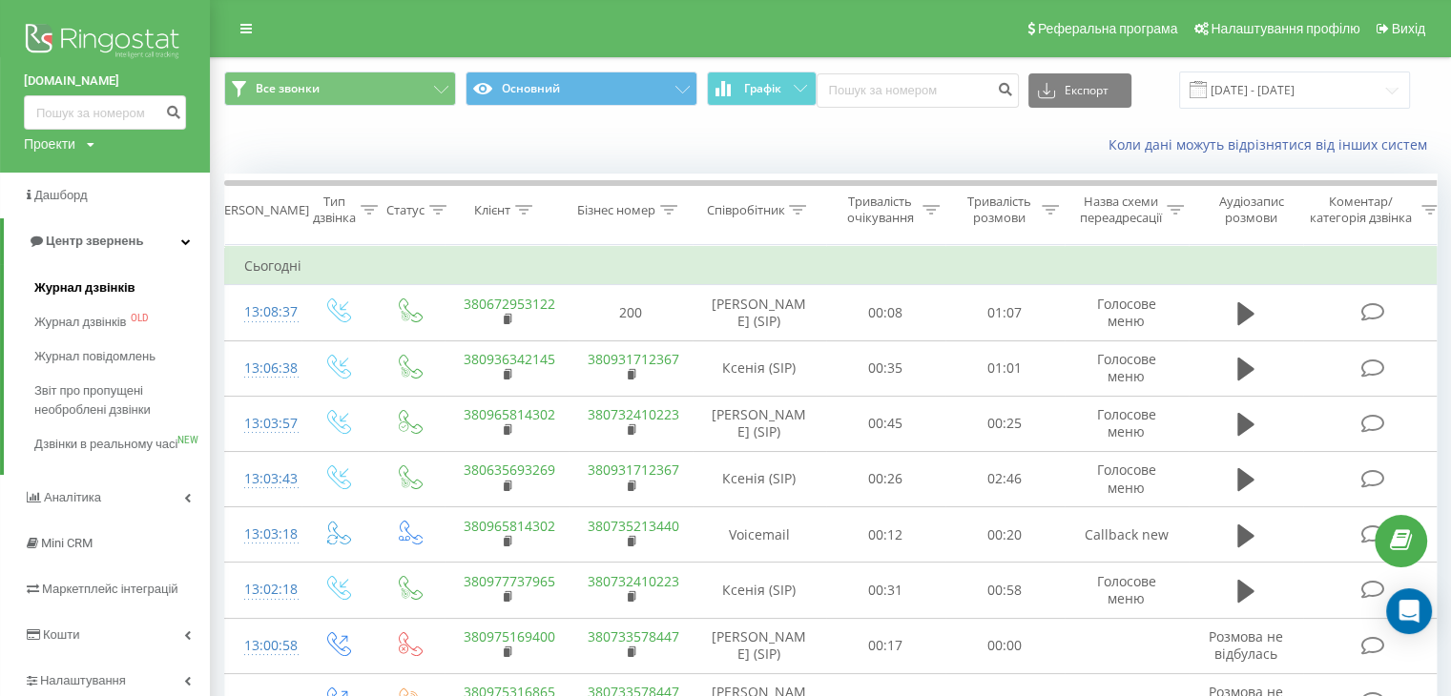
click at [90, 304] on link "Журнал дзвінків" at bounding box center [121, 288] width 175 height 34
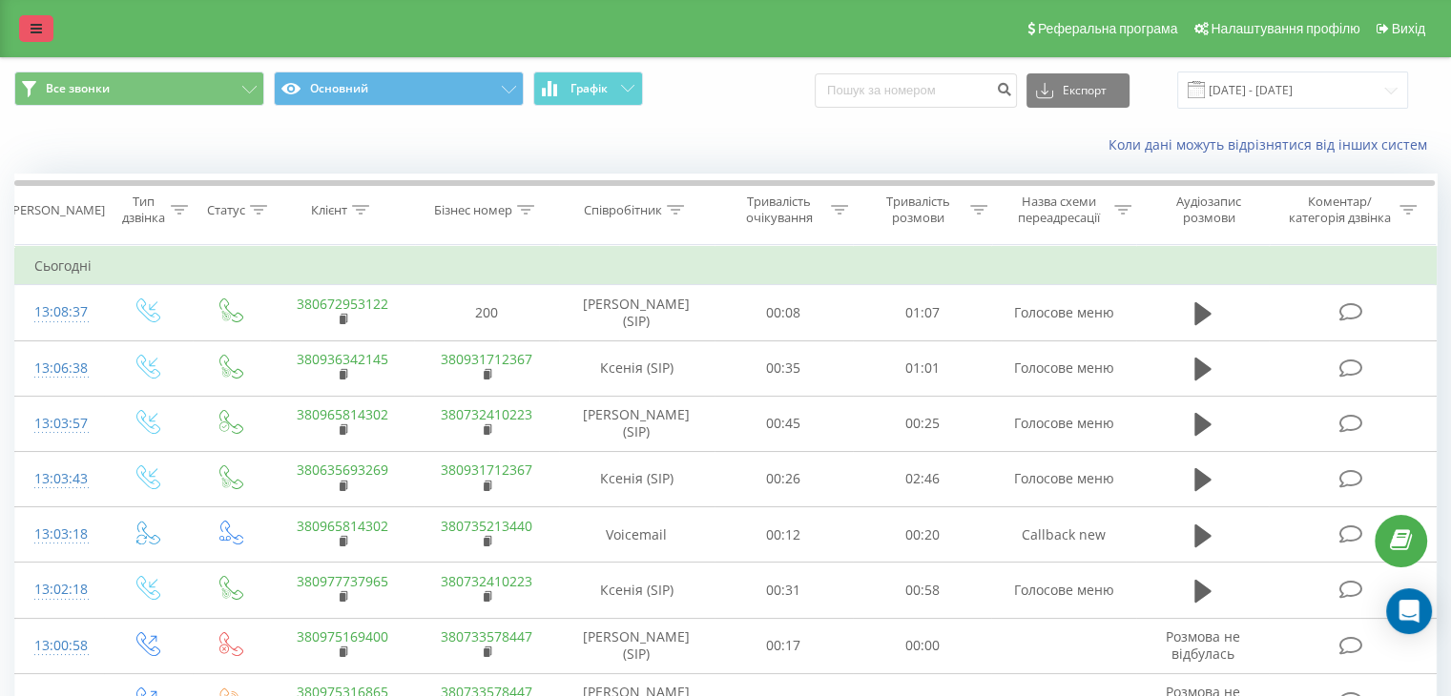
click at [38, 30] on icon at bounding box center [36, 28] width 11 height 13
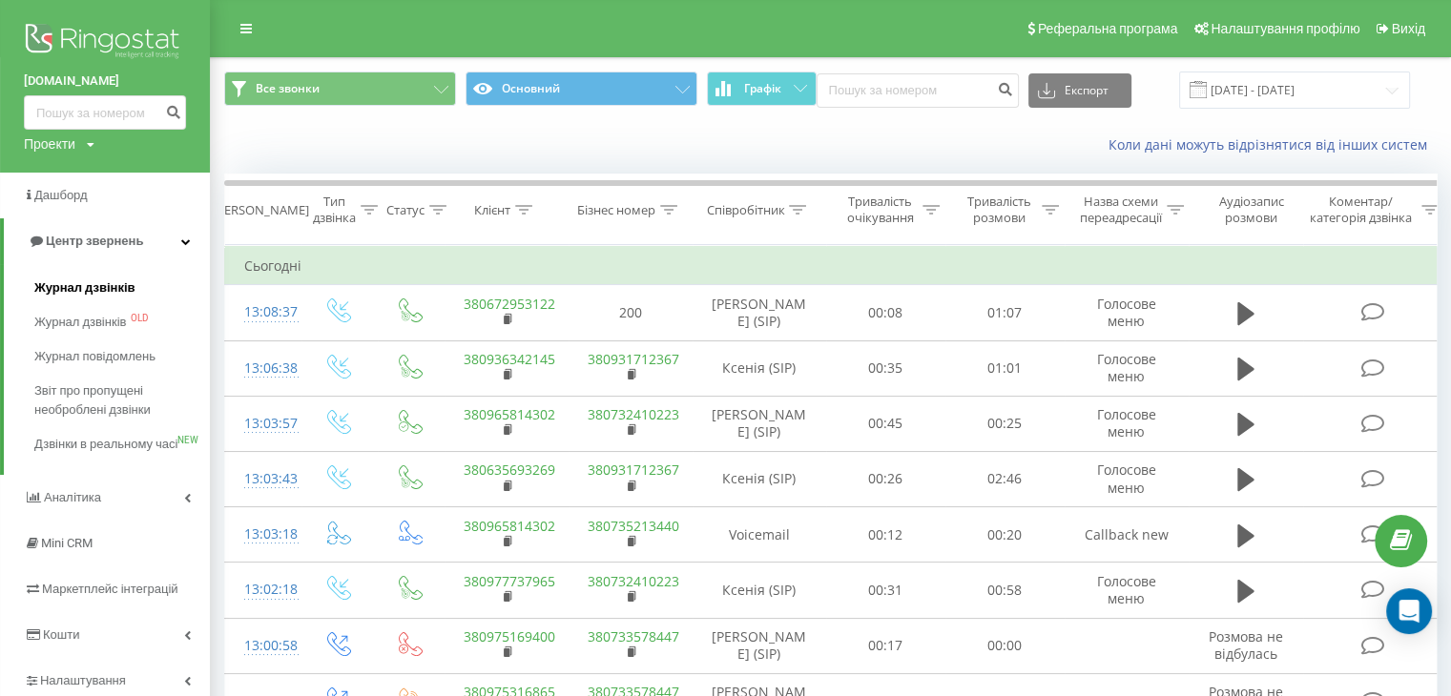
click at [97, 280] on span "Журнал дзвінків" at bounding box center [84, 287] width 101 height 19
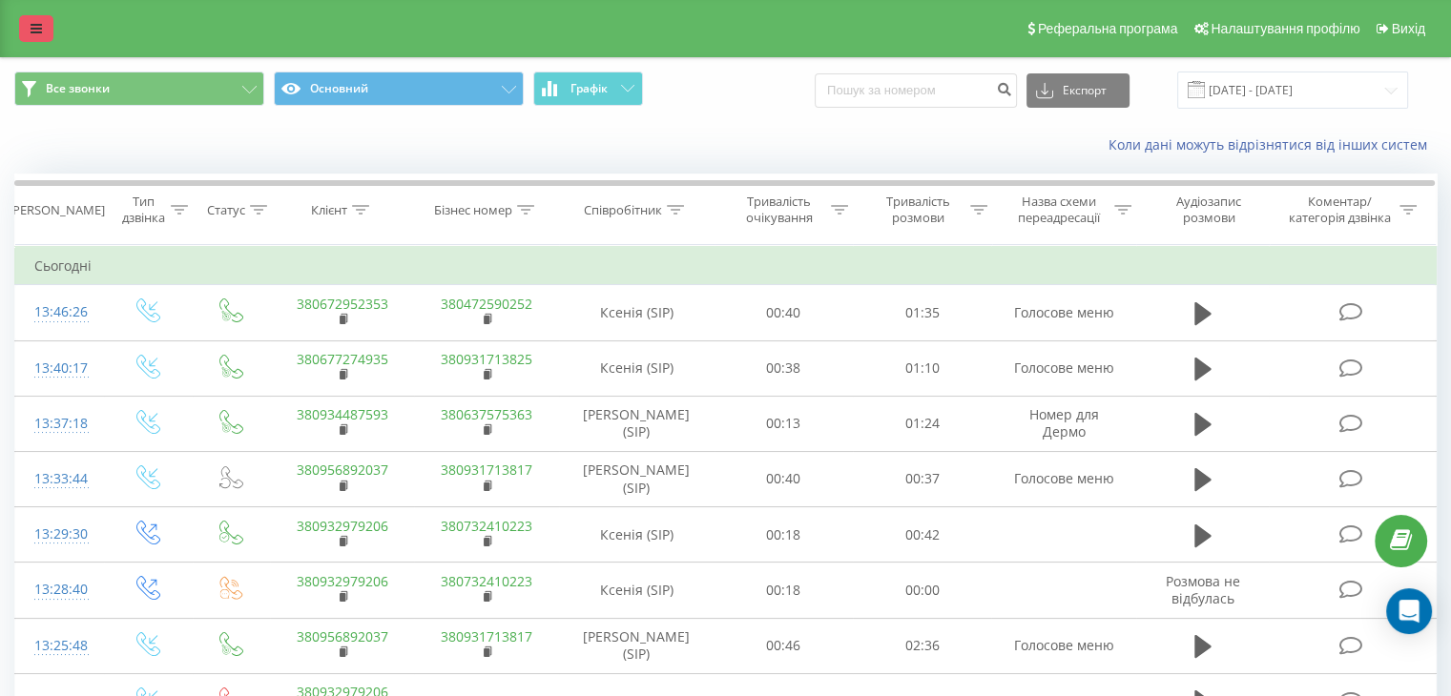
click at [20, 24] on link at bounding box center [36, 28] width 34 height 27
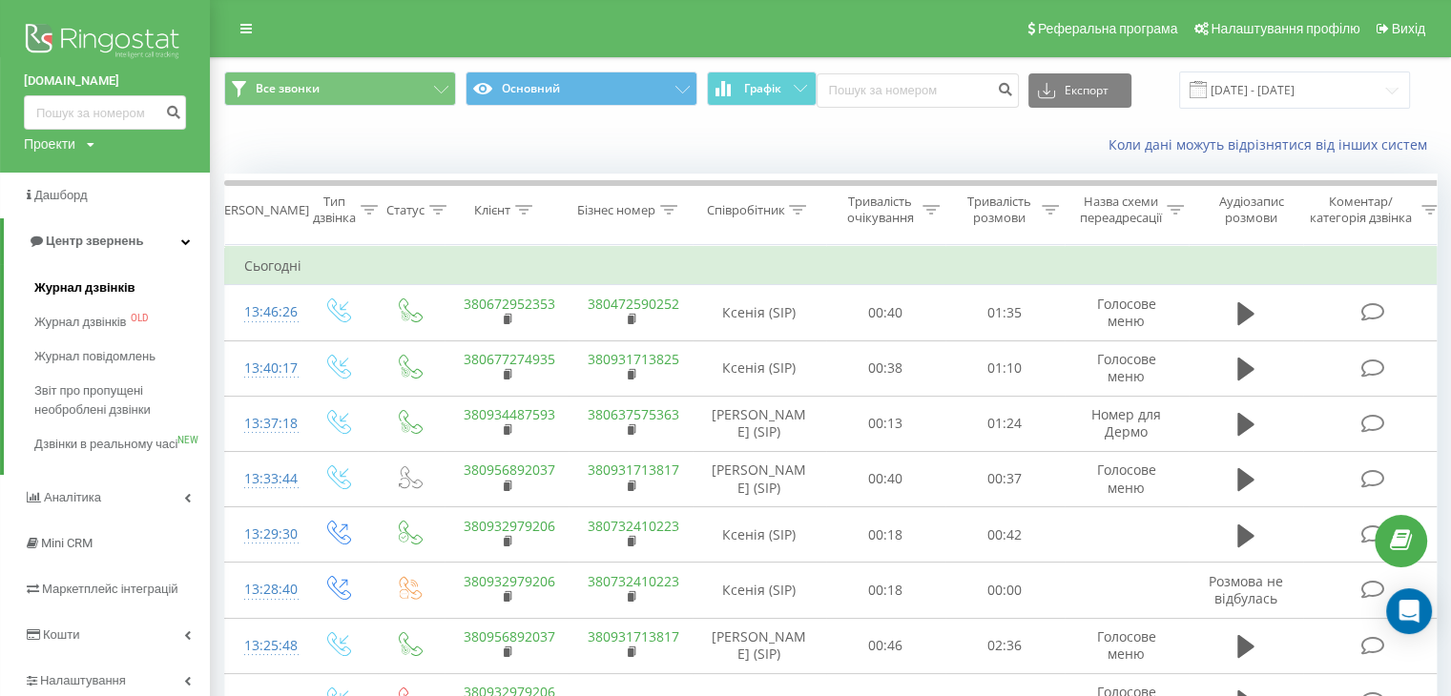
click at [86, 299] on link "Журнал дзвінків" at bounding box center [121, 288] width 175 height 34
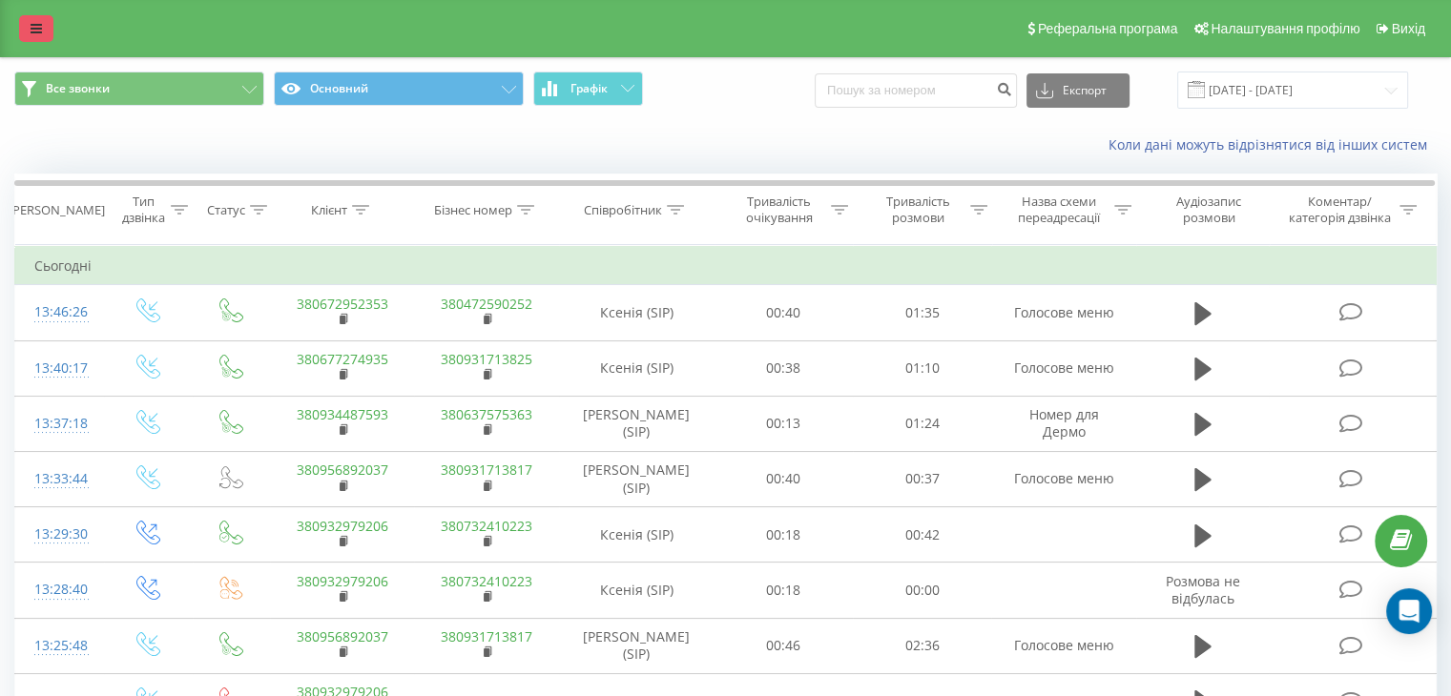
click at [47, 33] on link at bounding box center [36, 28] width 34 height 27
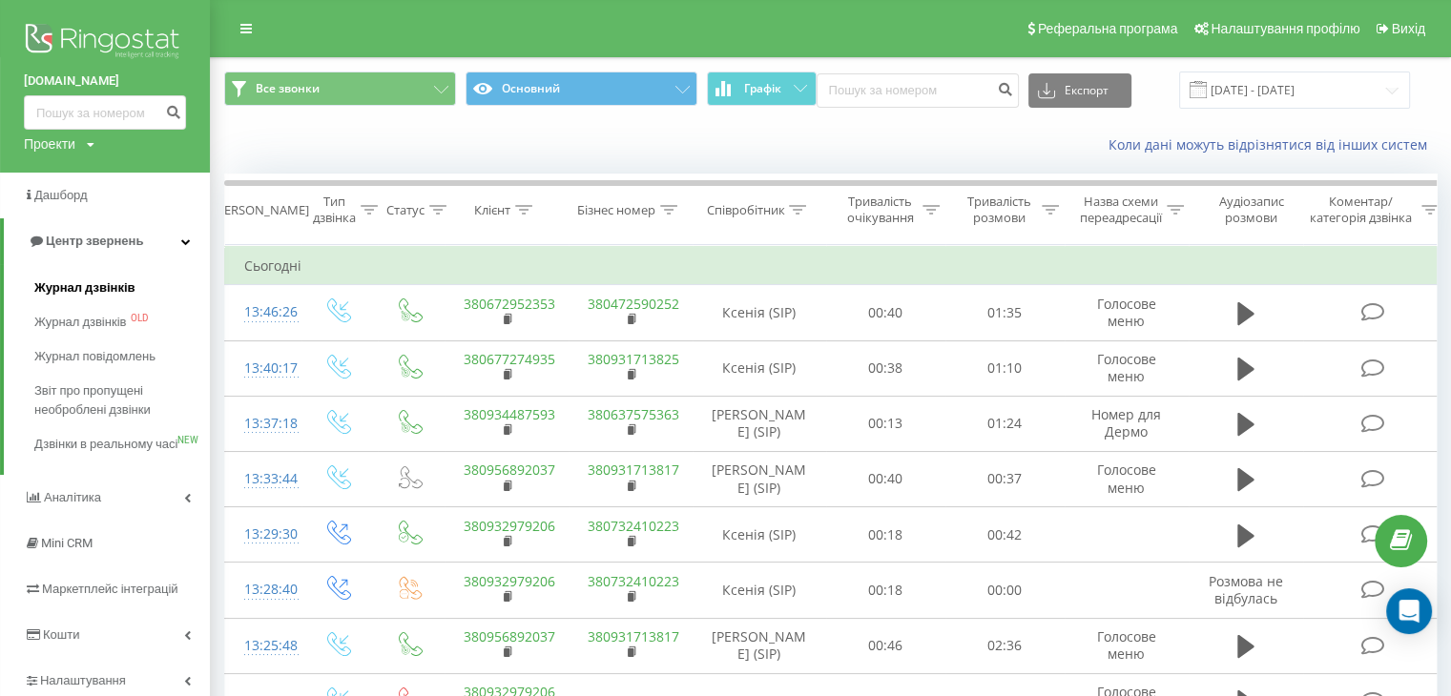
click at [133, 293] on link "Журнал дзвінків" at bounding box center [121, 288] width 175 height 34
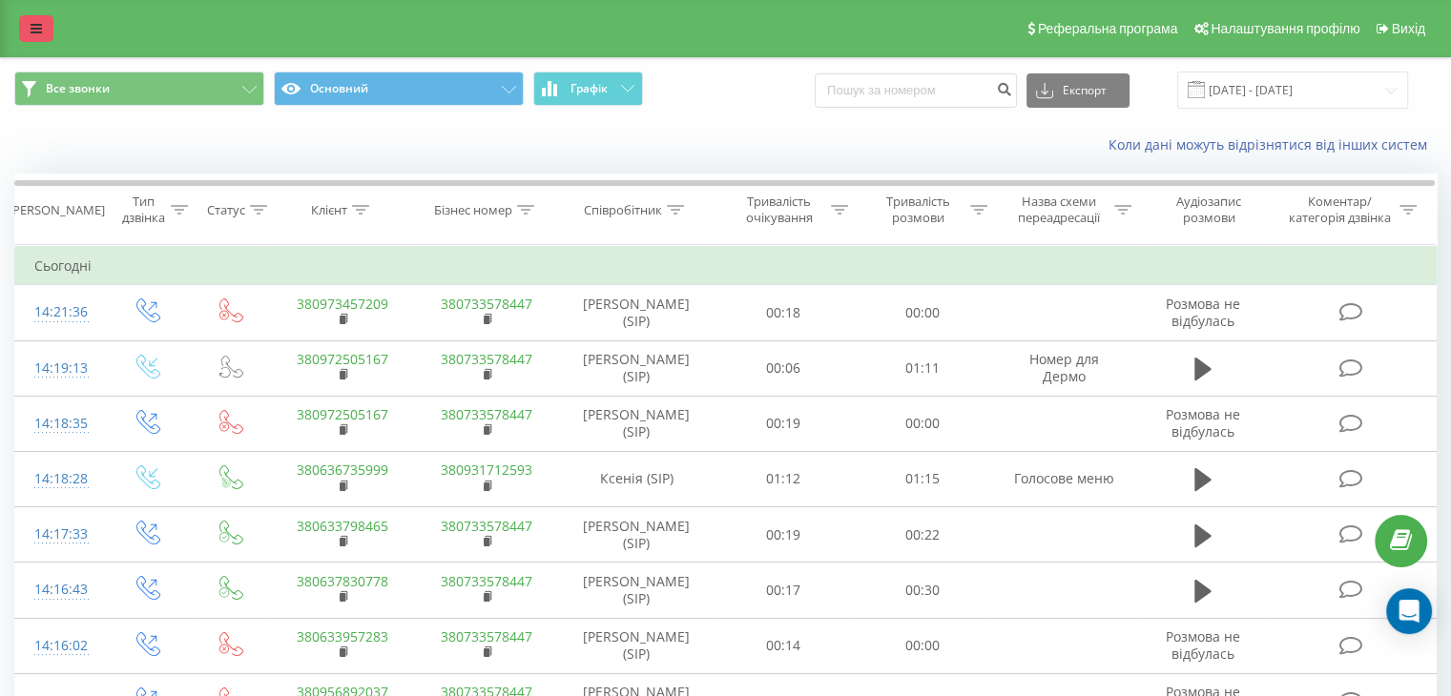
click at [19, 23] on div "Реферальна програма Налаштування профілю Вихід" at bounding box center [725, 28] width 1451 height 57
click at [32, 26] on icon at bounding box center [36, 28] width 11 height 13
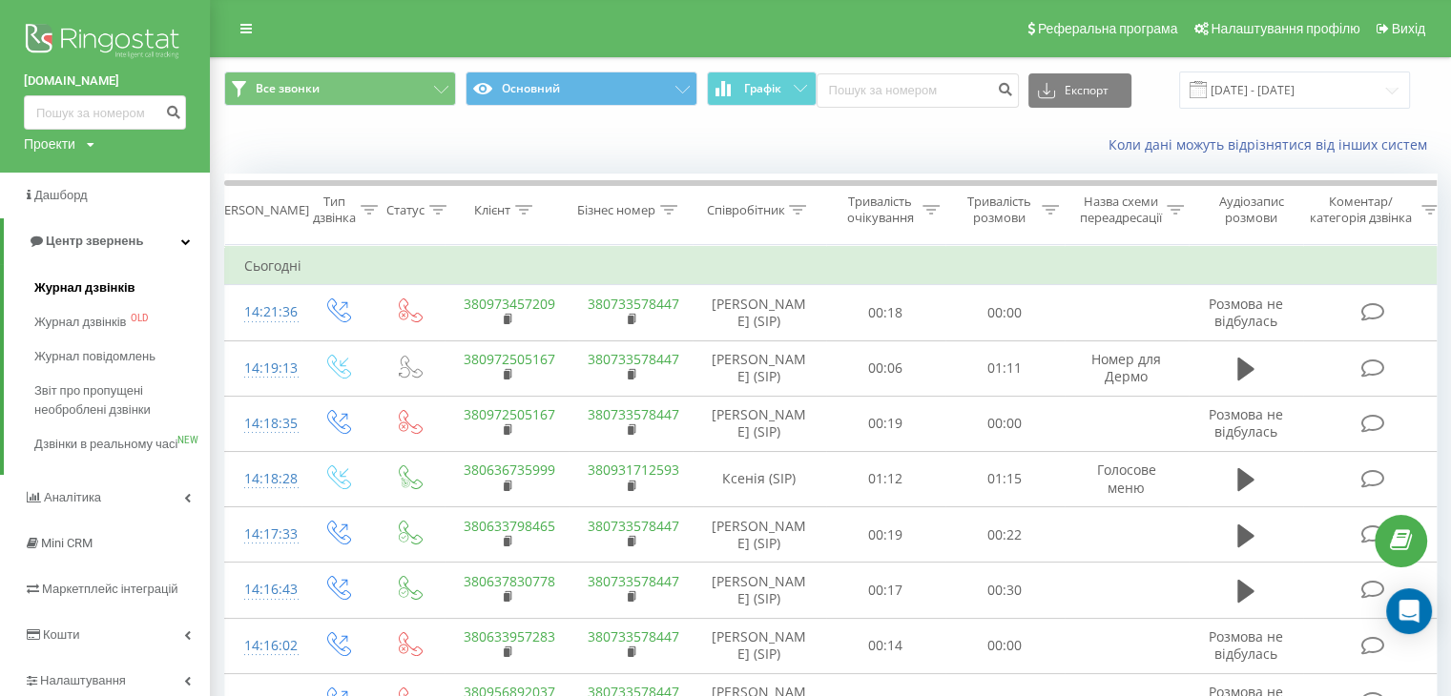
click at [79, 284] on span "Журнал дзвінків" at bounding box center [84, 287] width 101 height 19
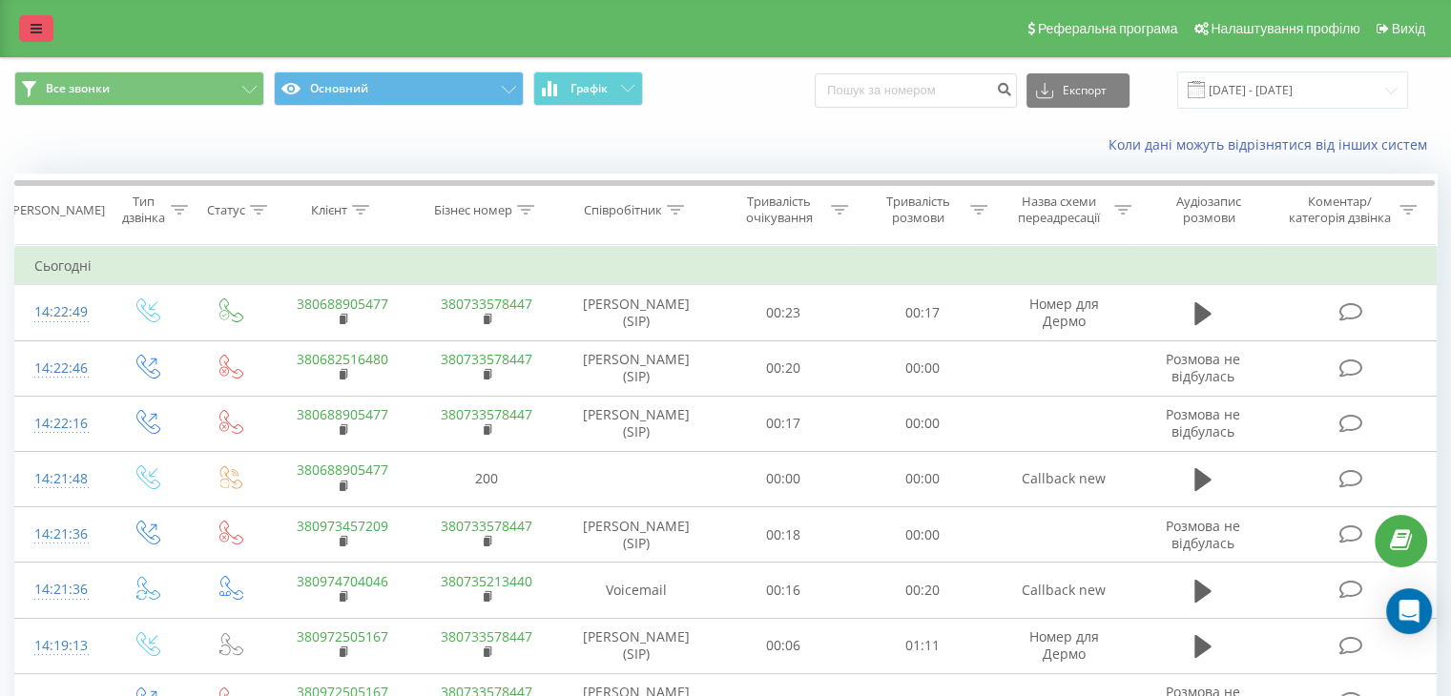
click at [51, 24] on link at bounding box center [36, 28] width 34 height 27
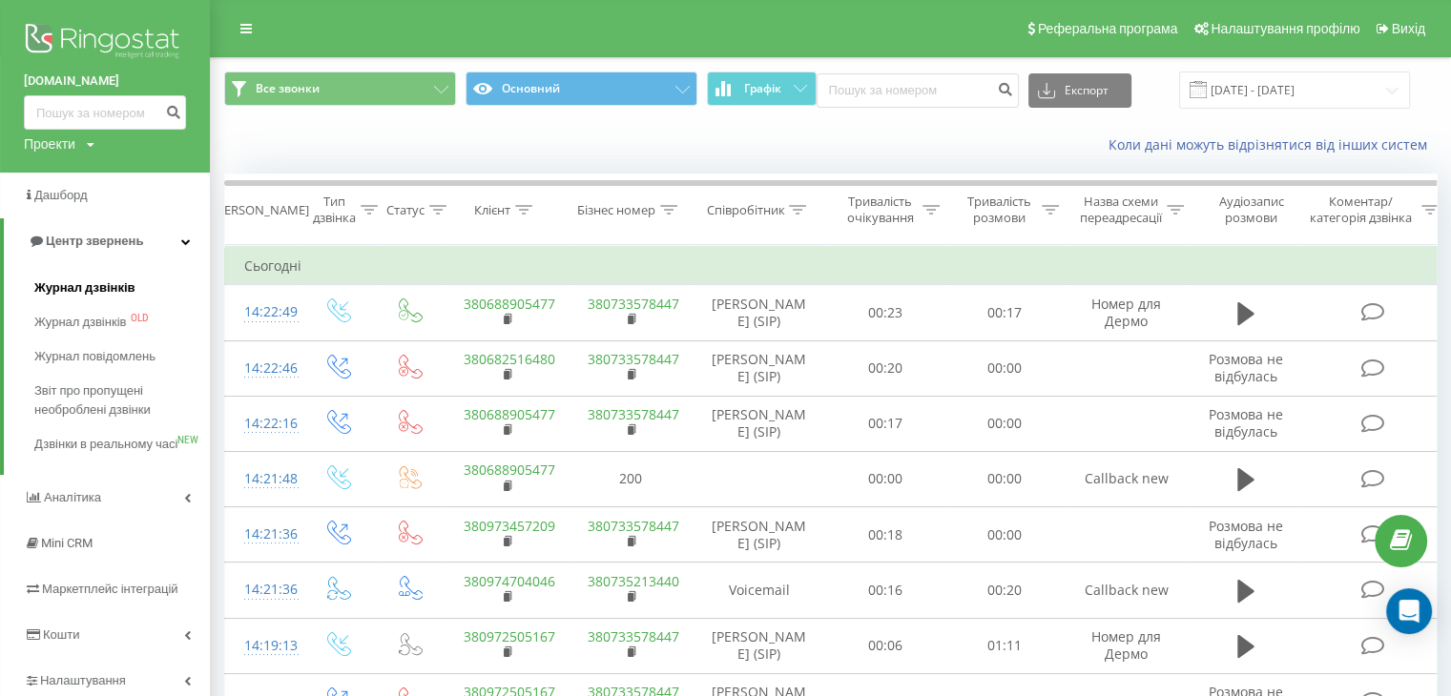
click at [85, 302] on link "Журнал дзвінків" at bounding box center [121, 288] width 175 height 34
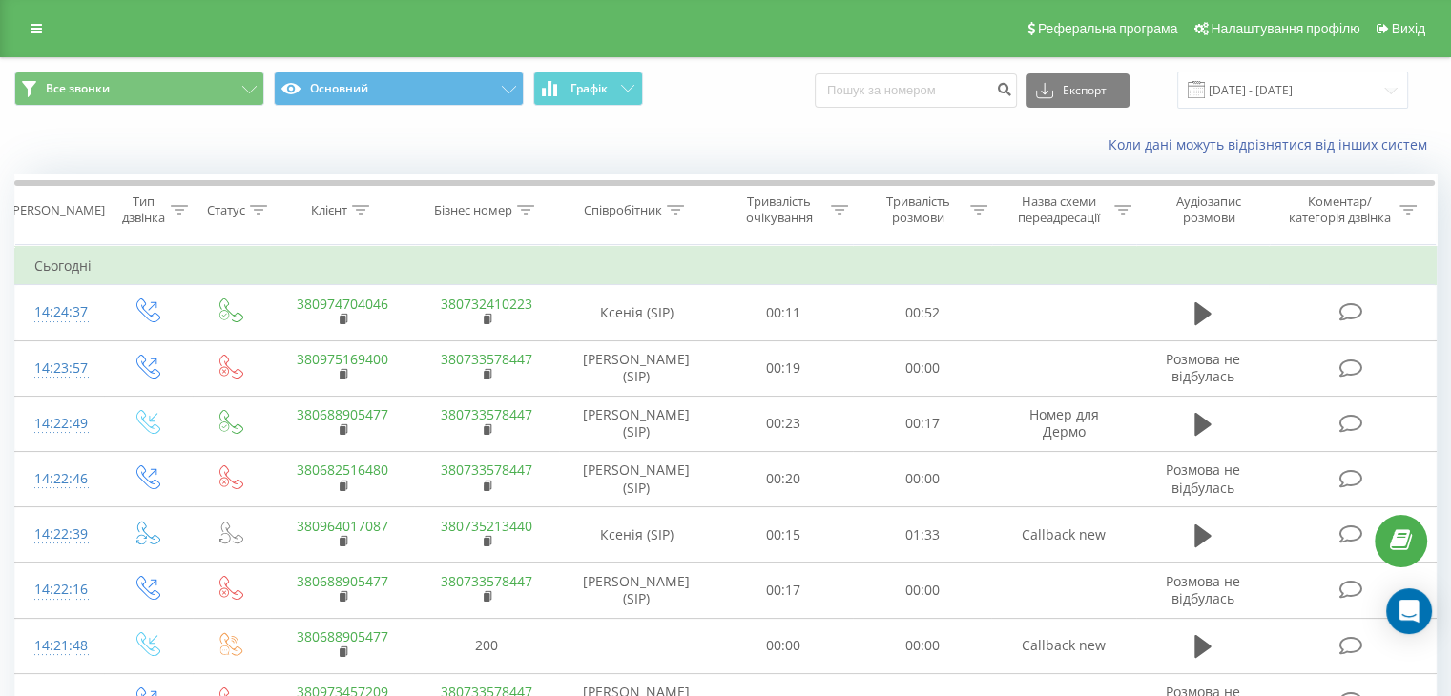
drag, startPoint x: 35, startPoint y: 35, endPoint x: 38, endPoint y: 68, distance: 32.6
click at [35, 35] on icon at bounding box center [36, 28] width 11 height 13
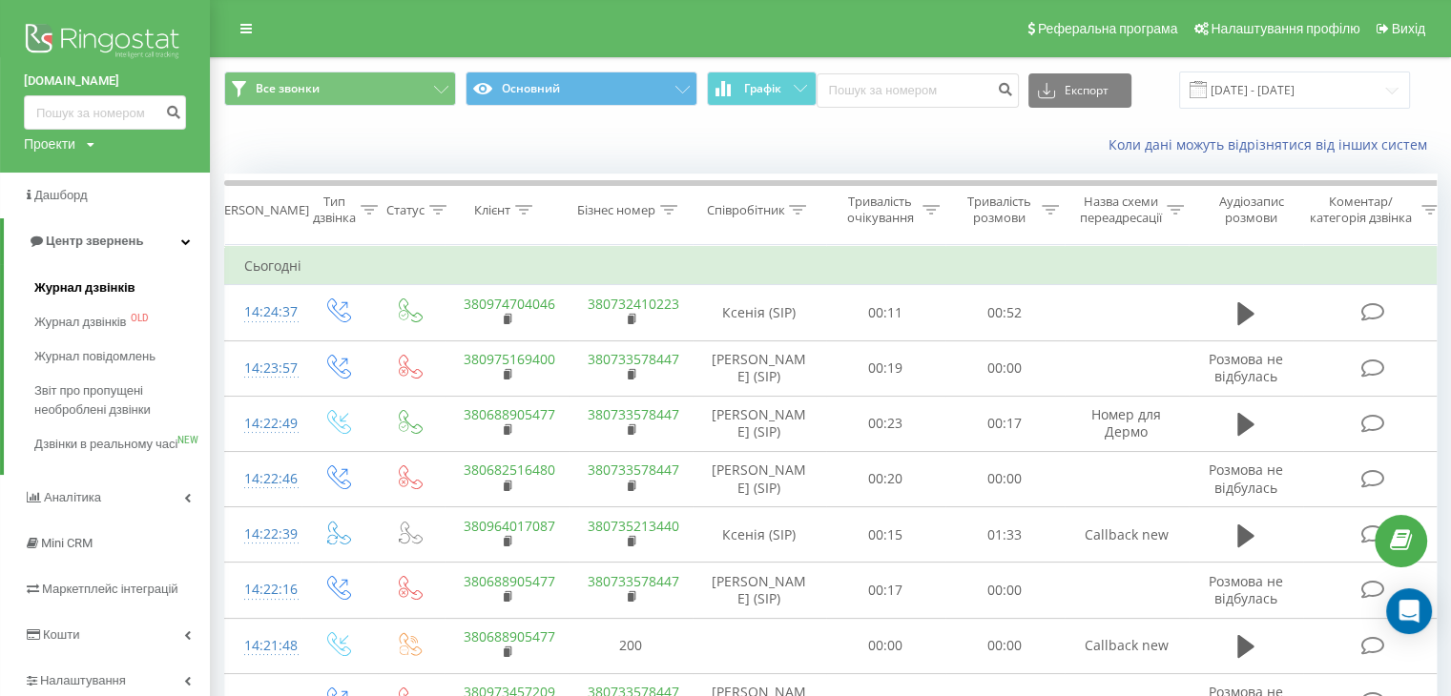
click at [68, 283] on span "Журнал дзвінків" at bounding box center [84, 287] width 101 height 19
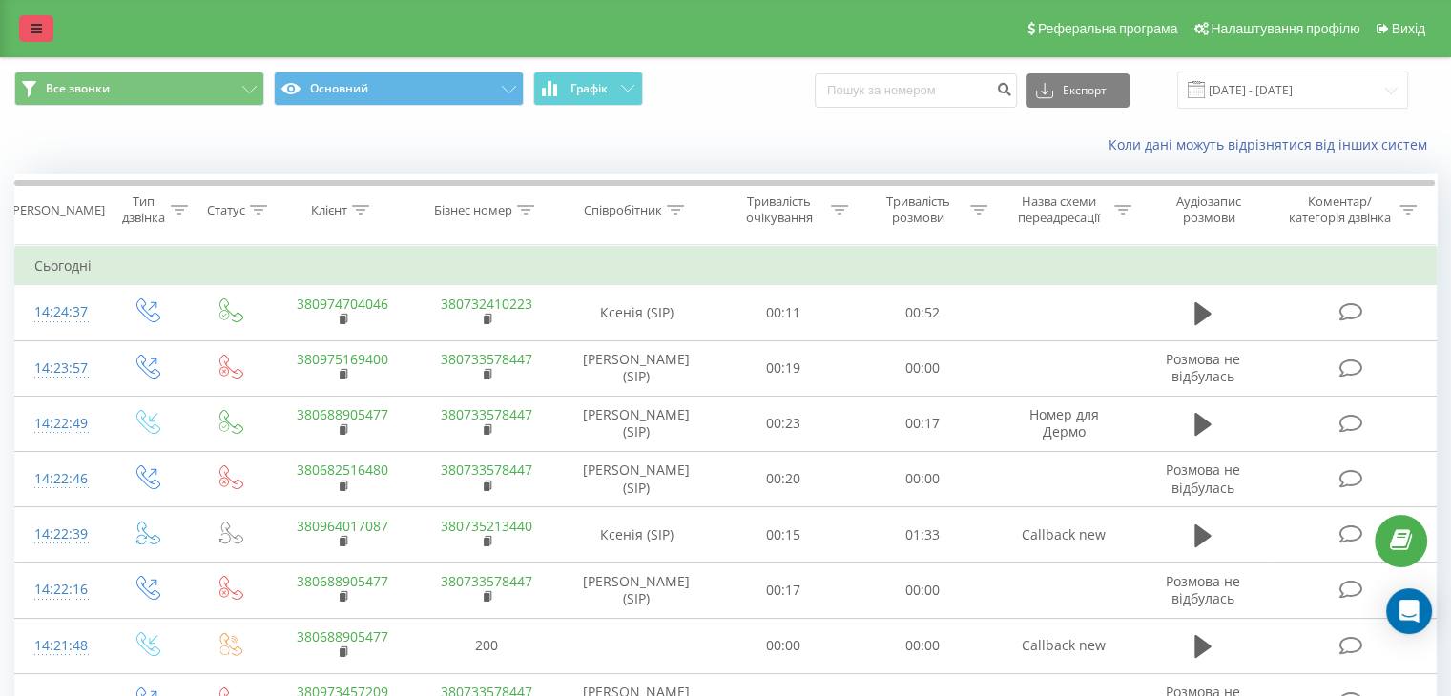
click at [47, 35] on link at bounding box center [36, 28] width 34 height 27
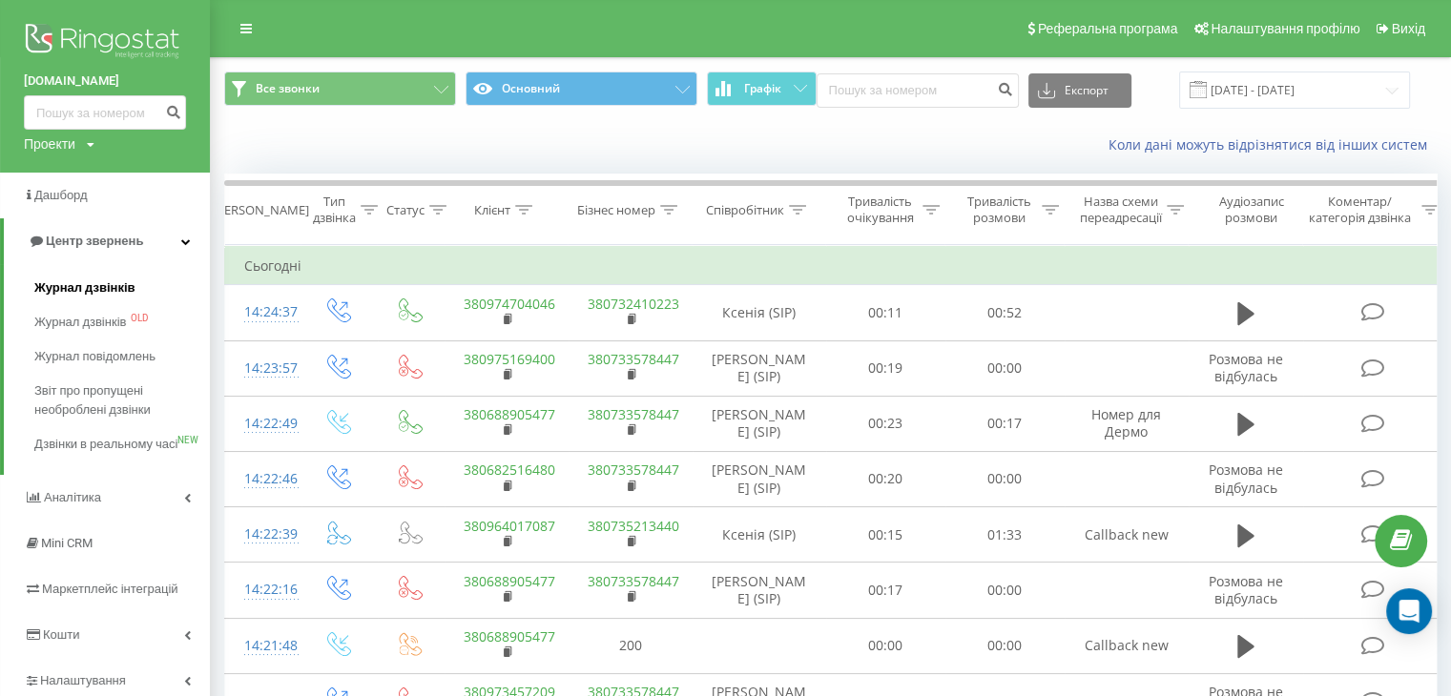
click at [69, 293] on span "Журнал дзвінків" at bounding box center [84, 287] width 101 height 19
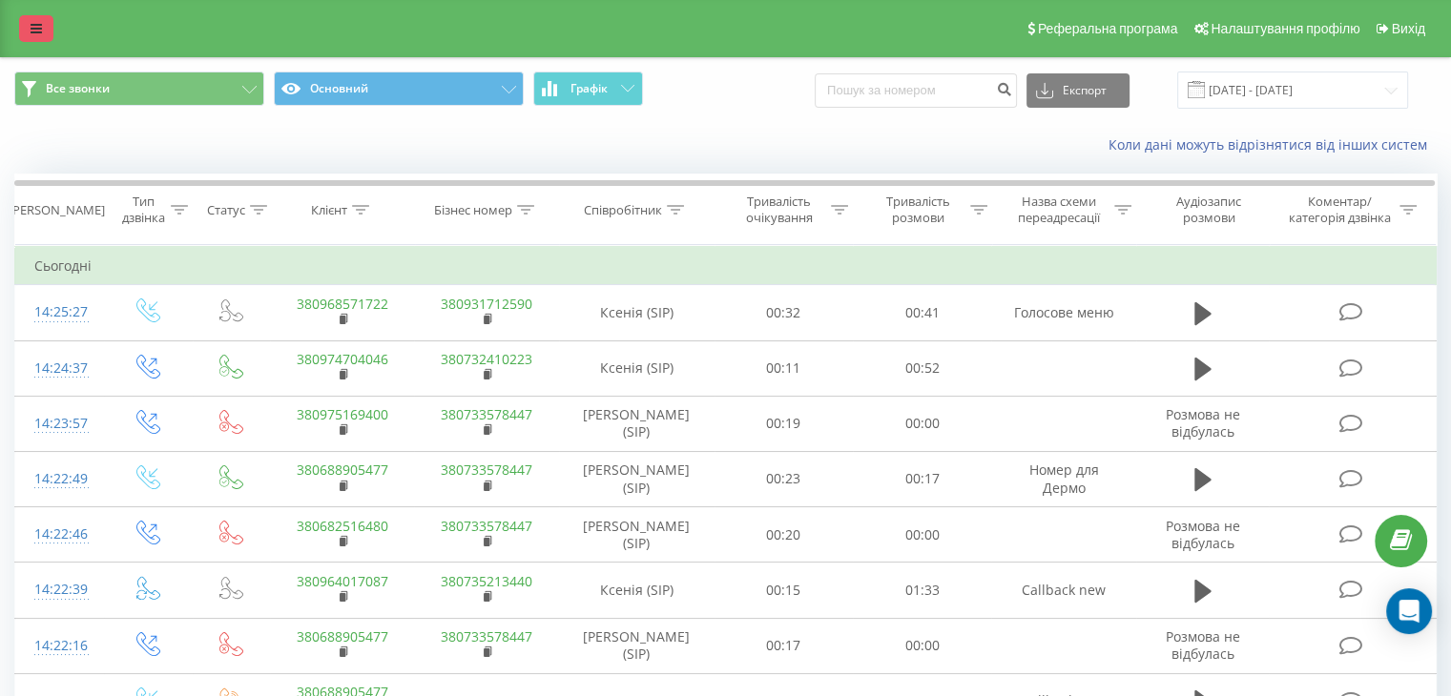
click at [35, 22] on icon at bounding box center [36, 28] width 11 height 13
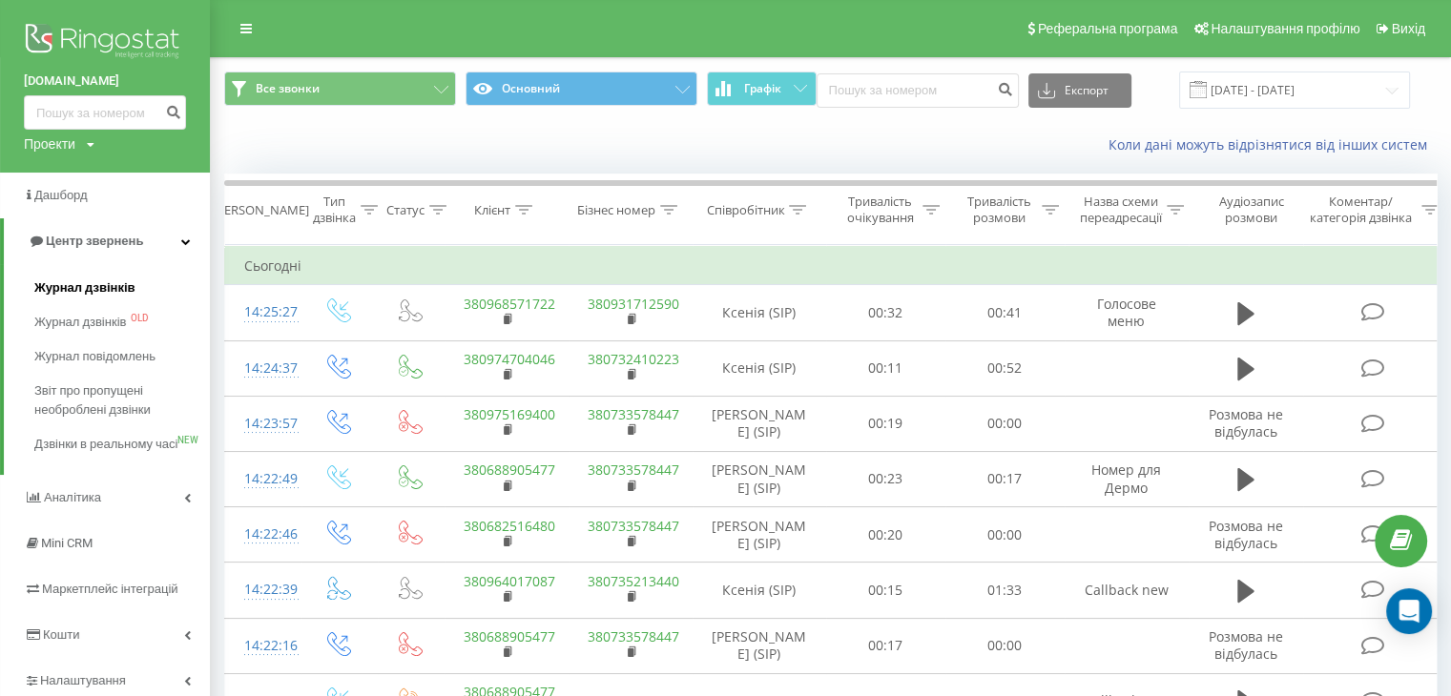
click at [46, 275] on link "Журнал дзвінків" at bounding box center [121, 288] width 175 height 34
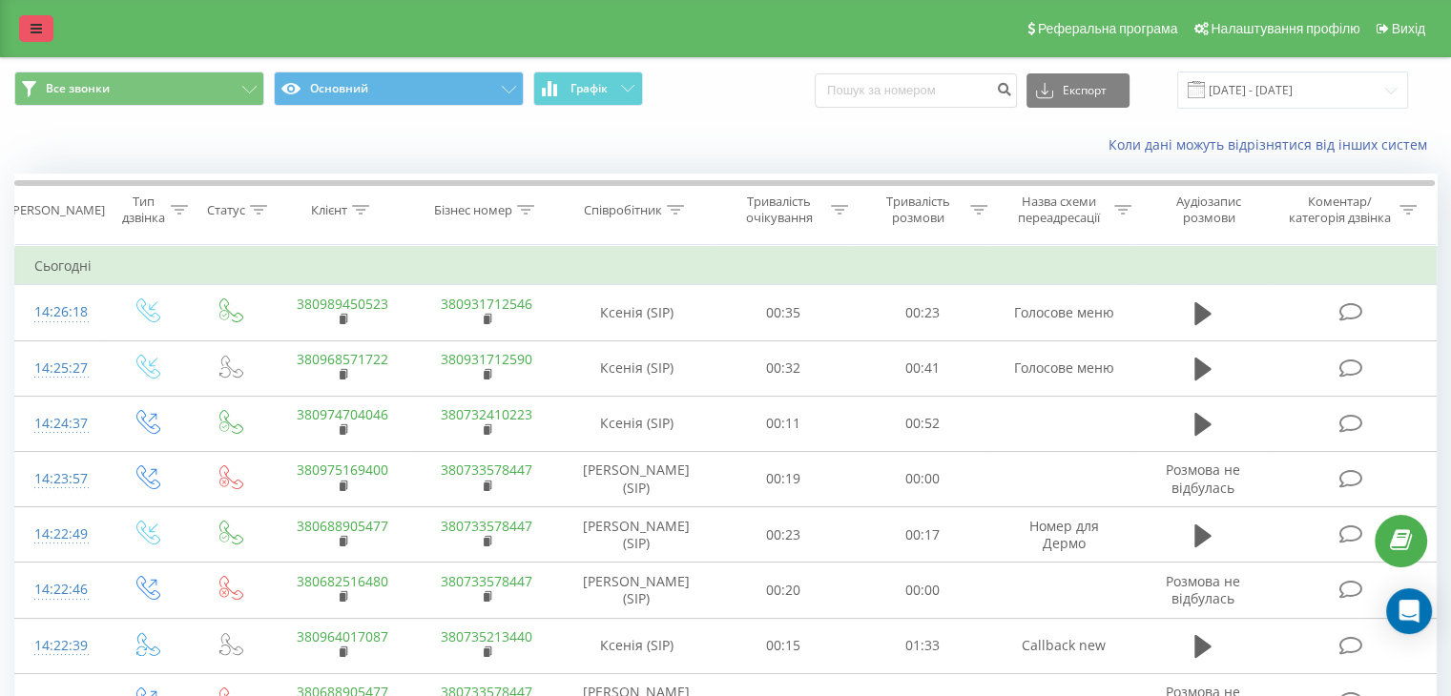
click at [31, 22] on icon at bounding box center [36, 28] width 11 height 13
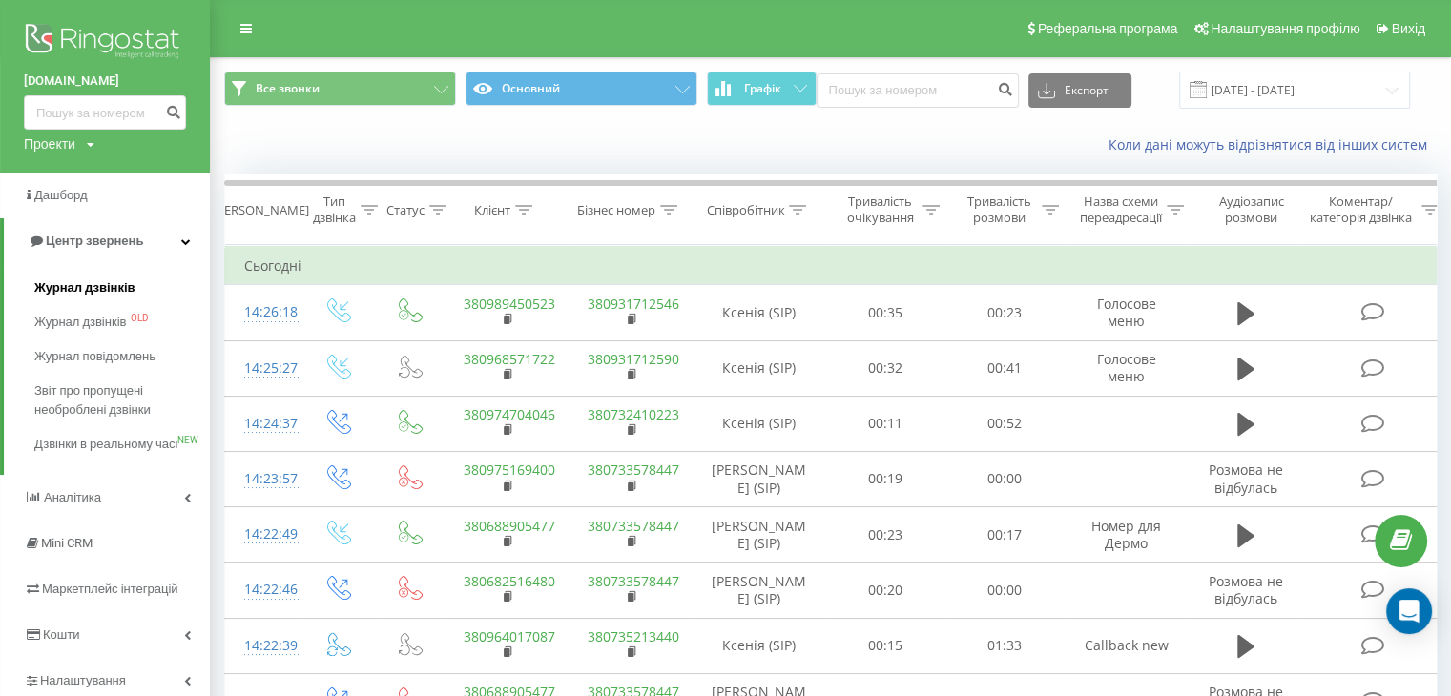
click at [65, 287] on span "Журнал дзвінків" at bounding box center [84, 287] width 101 height 19
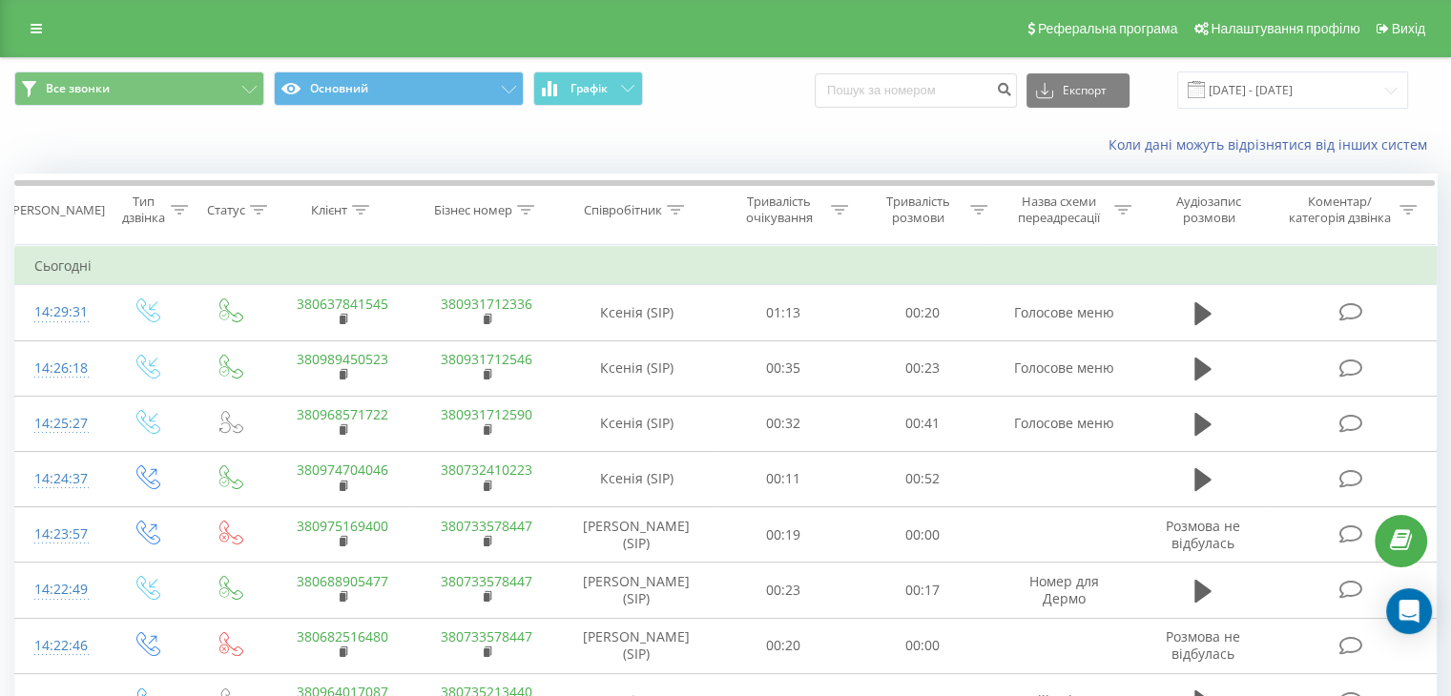
click at [18, 28] on div "Реферальна програма Налаштування профілю Вихід" at bounding box center [725, 28] width 1451 height 57
drag, startPoint x: 19, startPoint y: 28, endPoint x: 33, endPoint y: 54, distance: 30.3
click at [19, 28] on link at bounding box center [36, 28] width 34 height 27
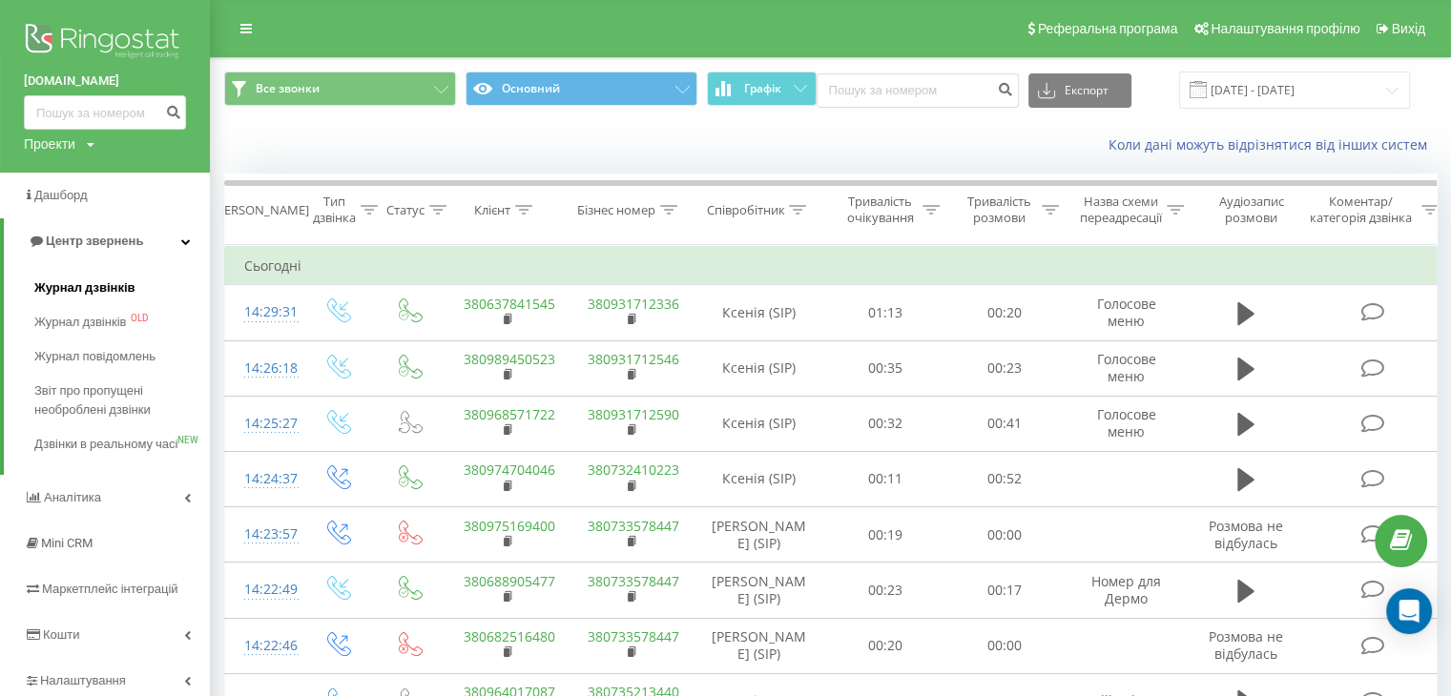
click at [99, 299] on link "Журнал дзвінків" at bounding box center [121, 288] width 175 height 34
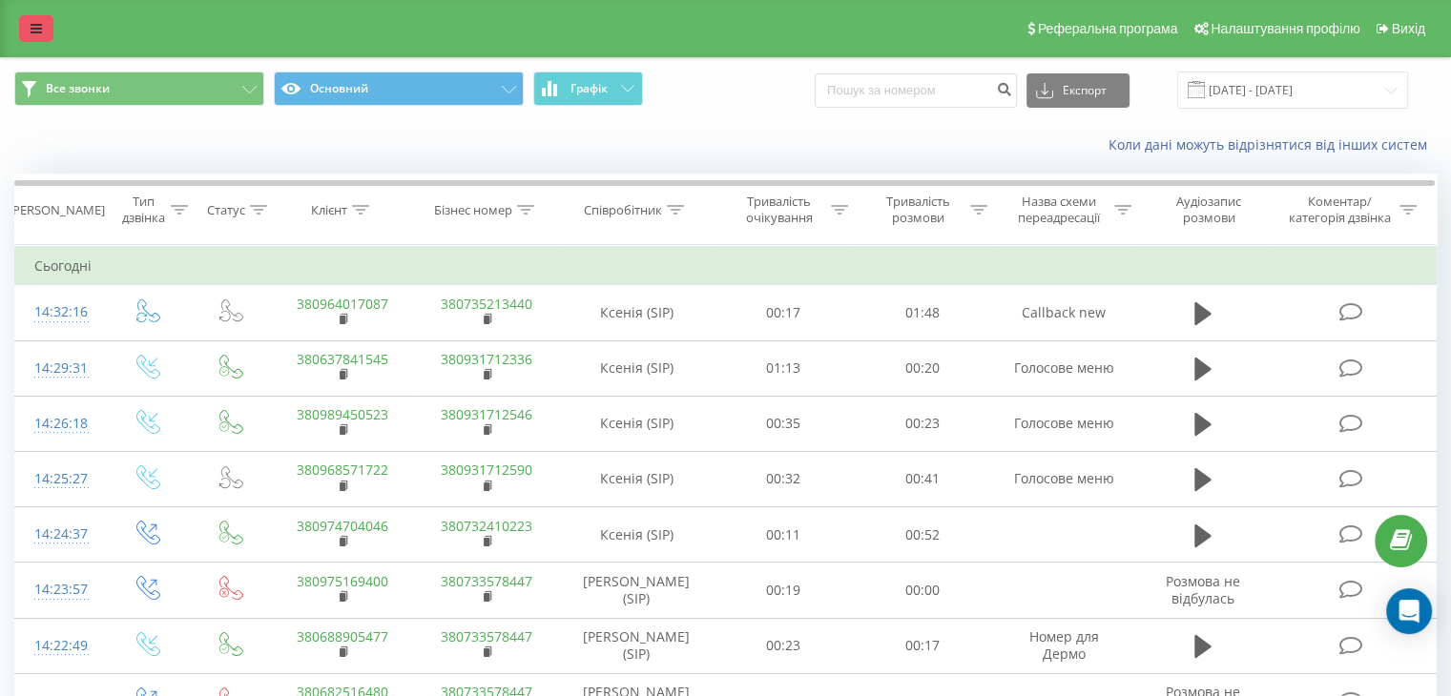
click at [42, 28] on link at bounding box center [36, 28] width 34 height 27
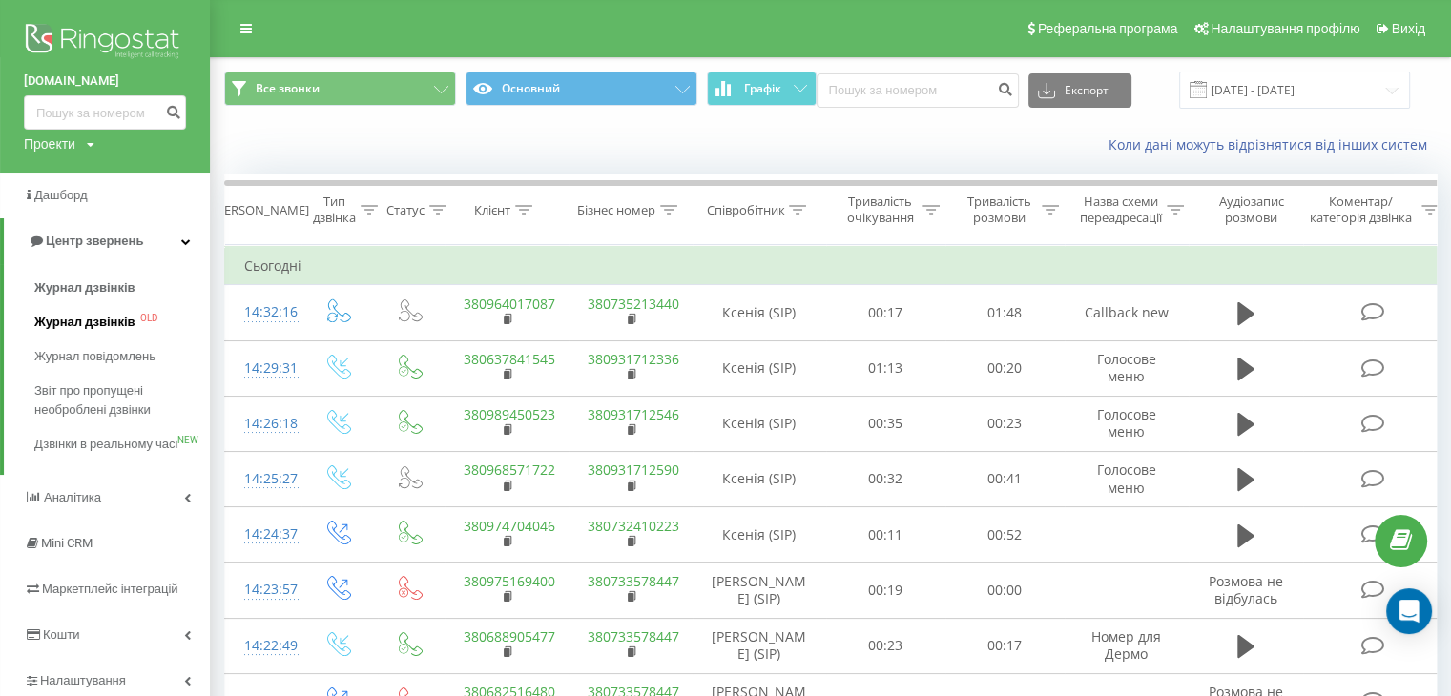
click at [93, 306] on link "Журнал дзвінків OLD" at bounding box center [121, 322] width 175 height 34
click at [94, 290] on span "Журнал дзвінків" at bounding box center [84, 287] width 101 height 19
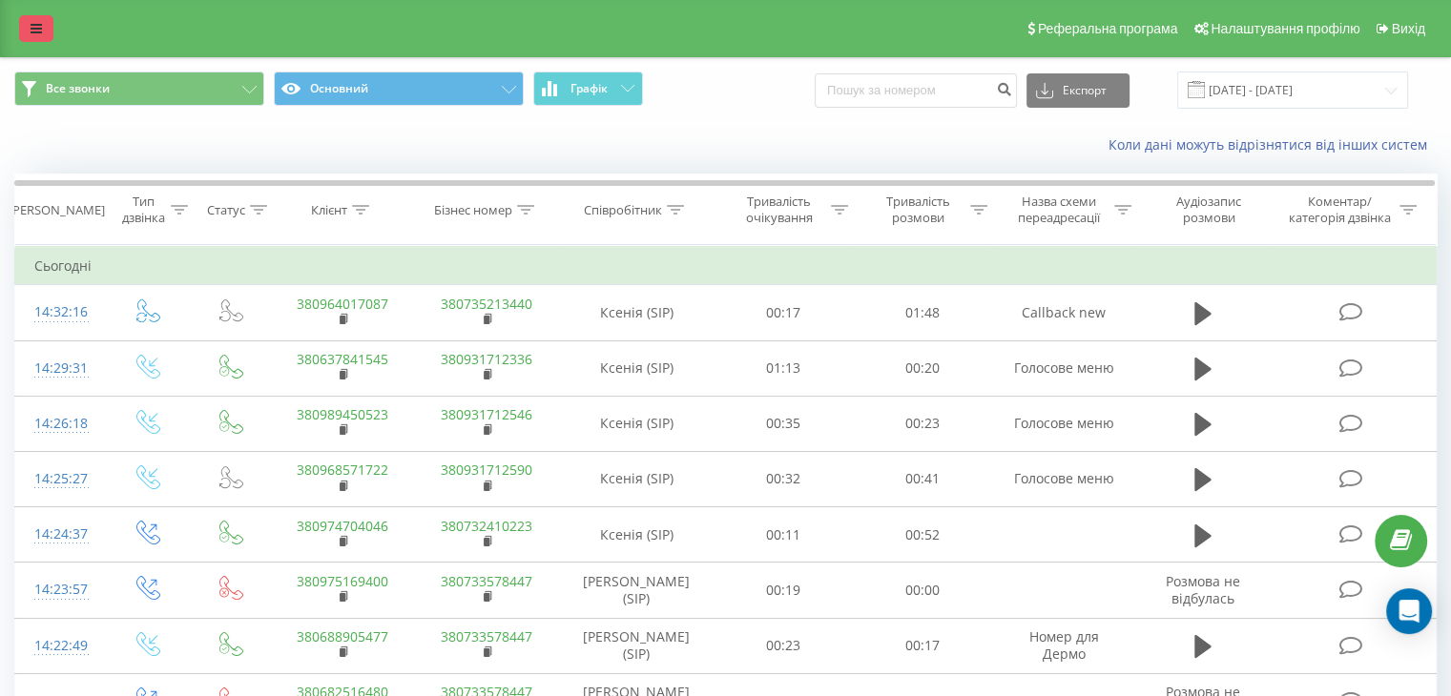
click at [23, 28] on link at bounding box center [36, 28] width 34 height 27
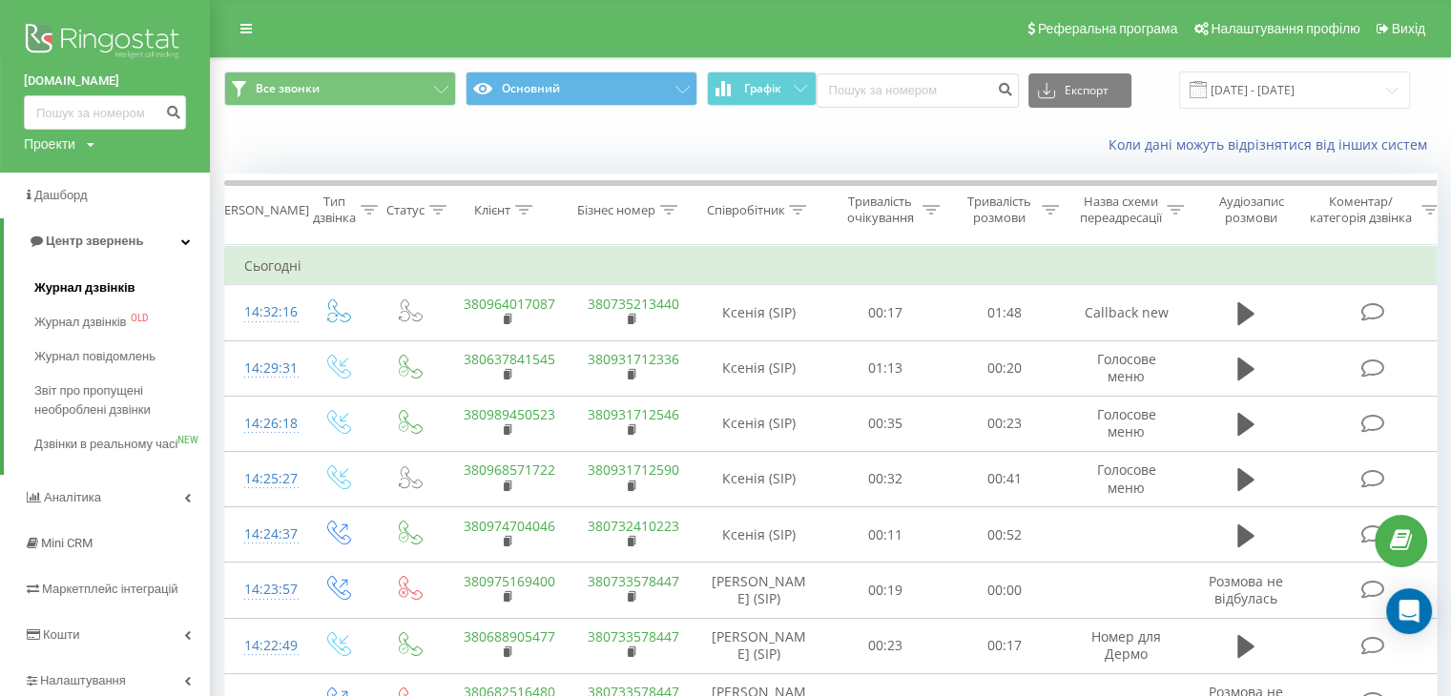
click at [76, 276] on link "Журнал дзвінків" at bounding box center [121, 288] width 175 height 34
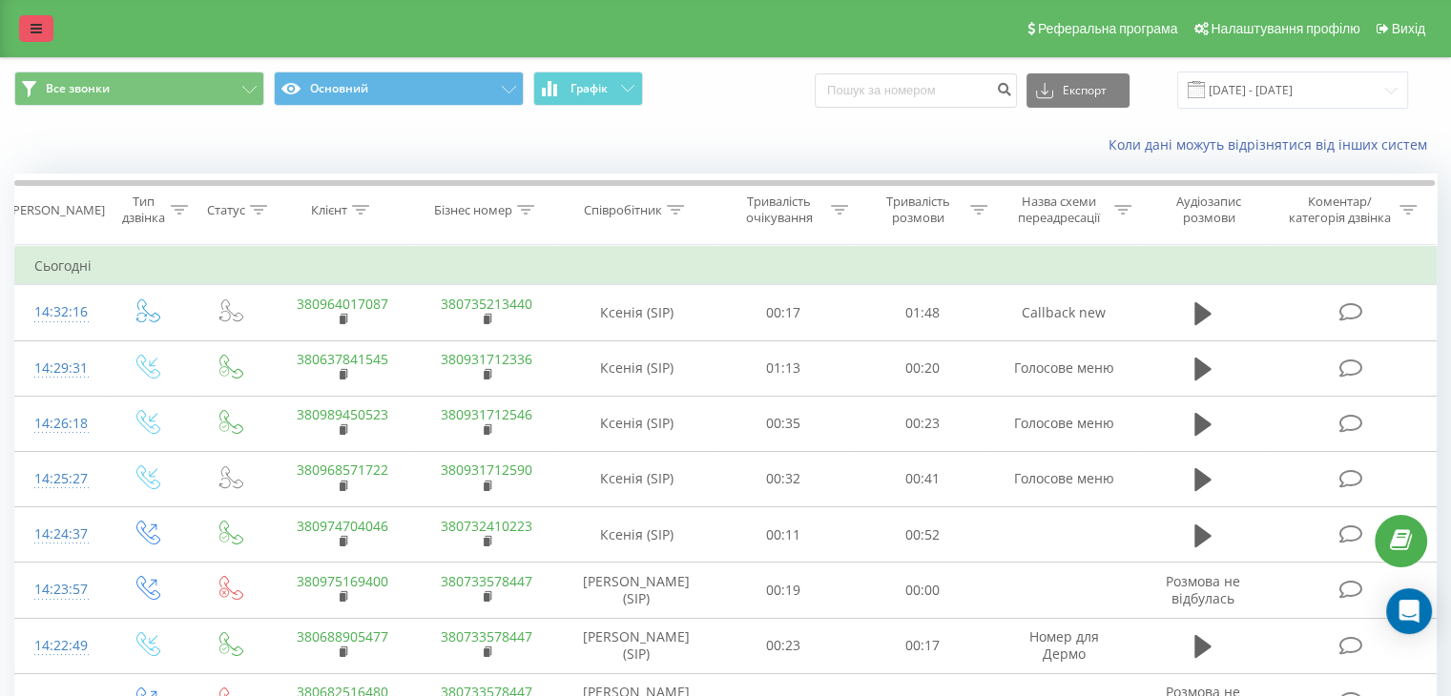
click at [43, 35] on link at bounding box center [36, 28] width 34 height 27
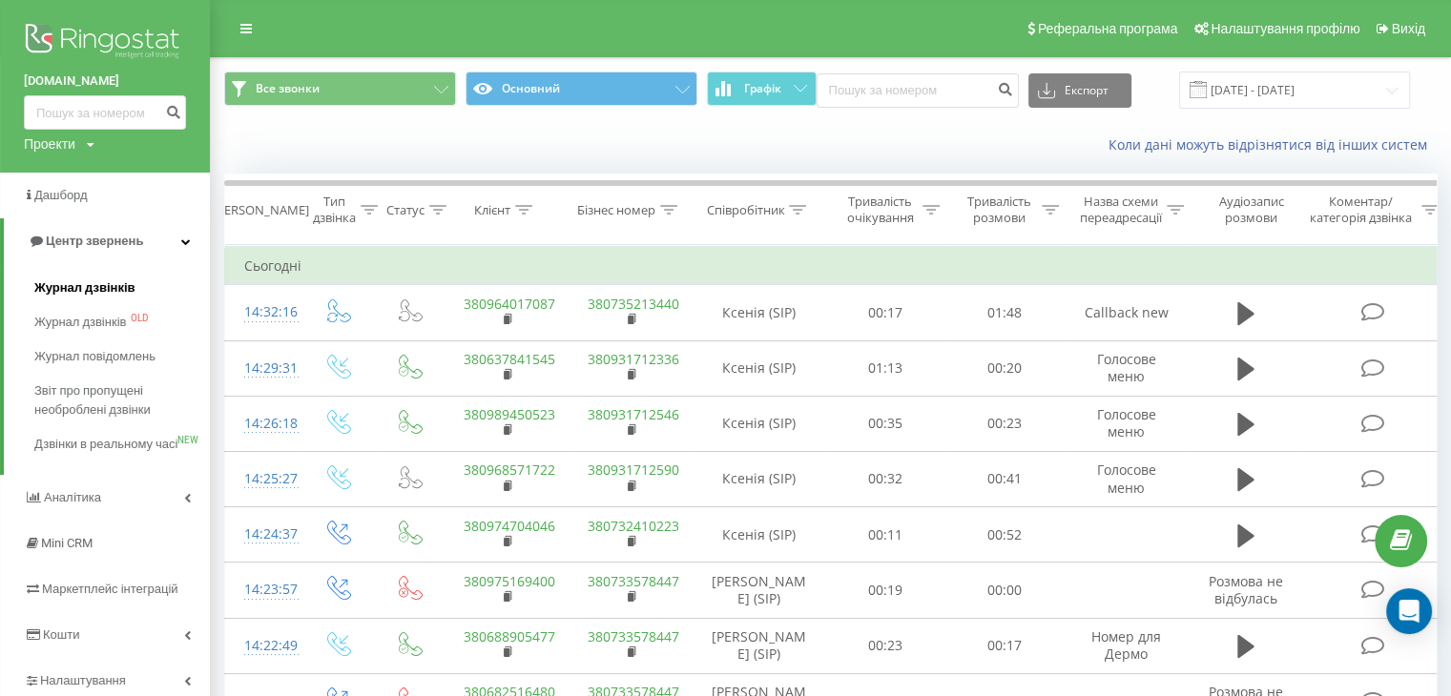
click at [75, 297] on span "Журнал дзвінків" at bounding box center [84, 287] width 101 height 19
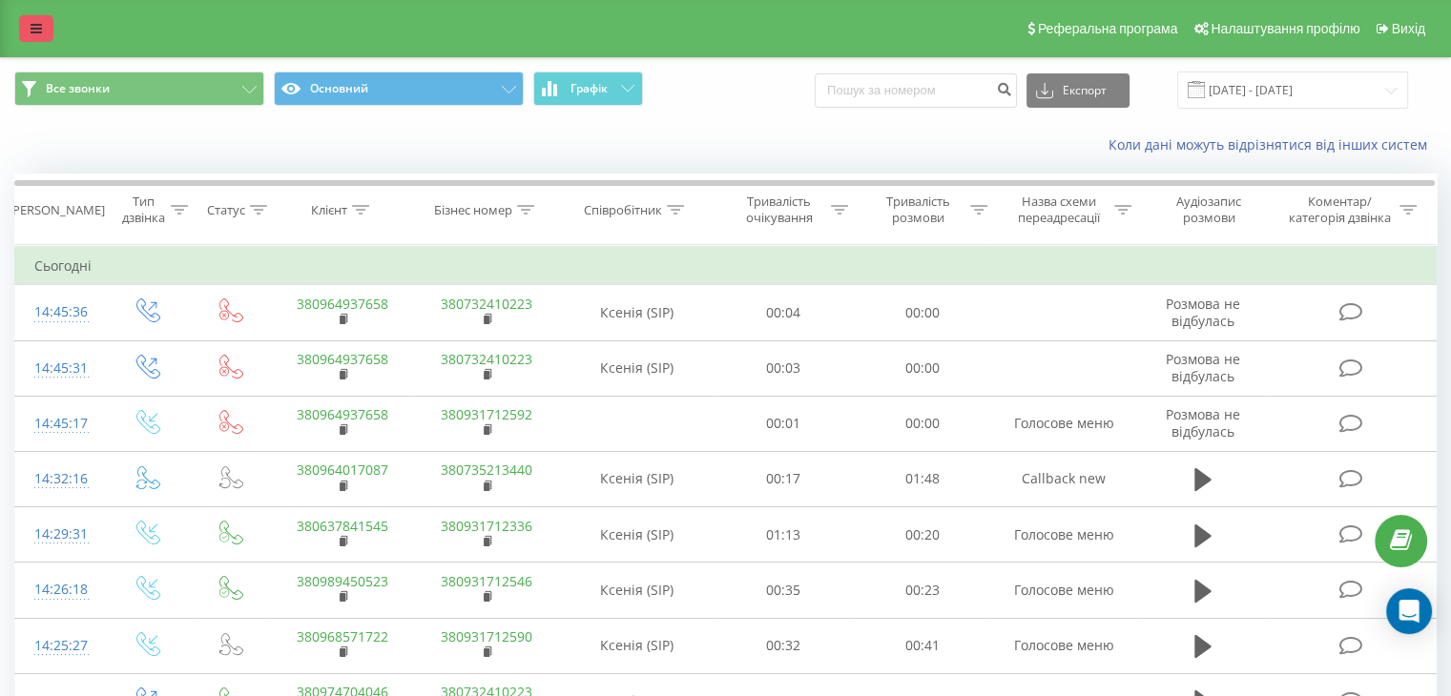
click at [31, 38] on link at bounding box center [36, 28] width 34 height 27
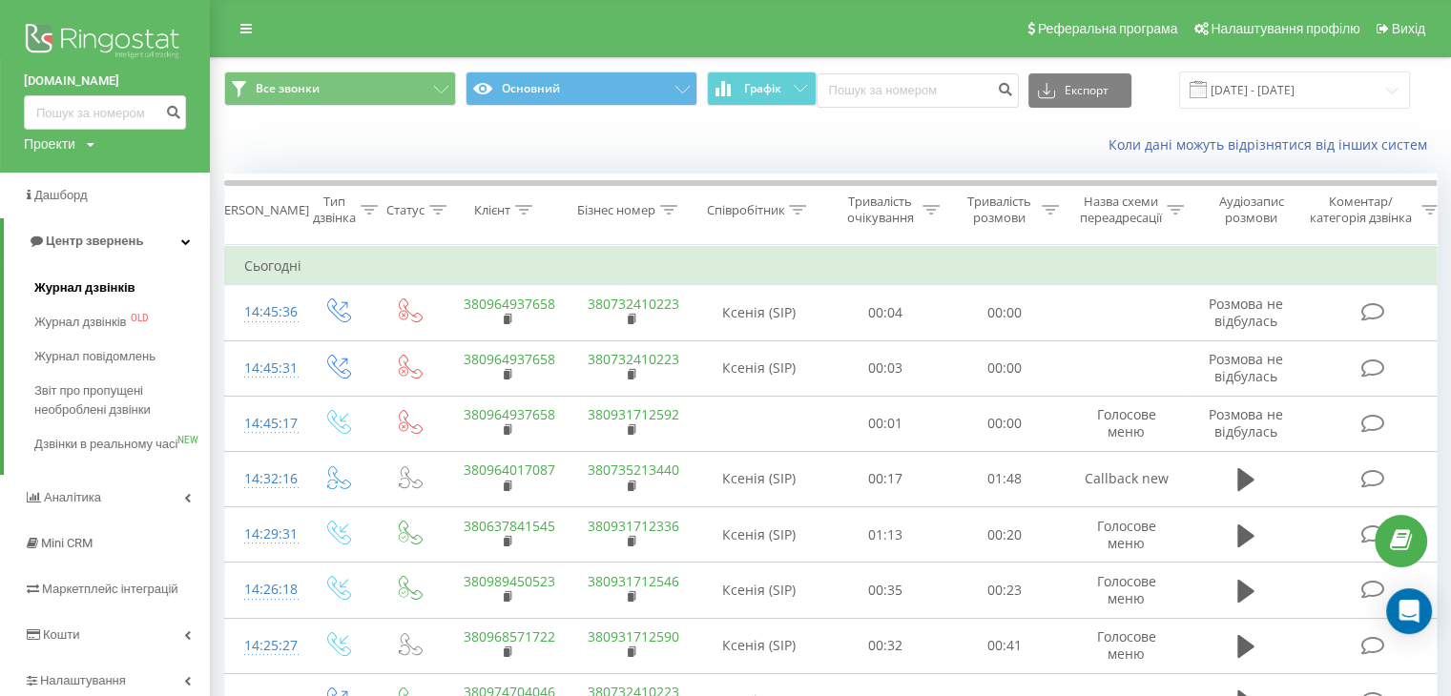
click at [113, 278] on span "Журнал дзвінків" at bounding box center [84, 287] width 101 height 19
